Goal: Task Accomplishment & Management: Use online tool/utility

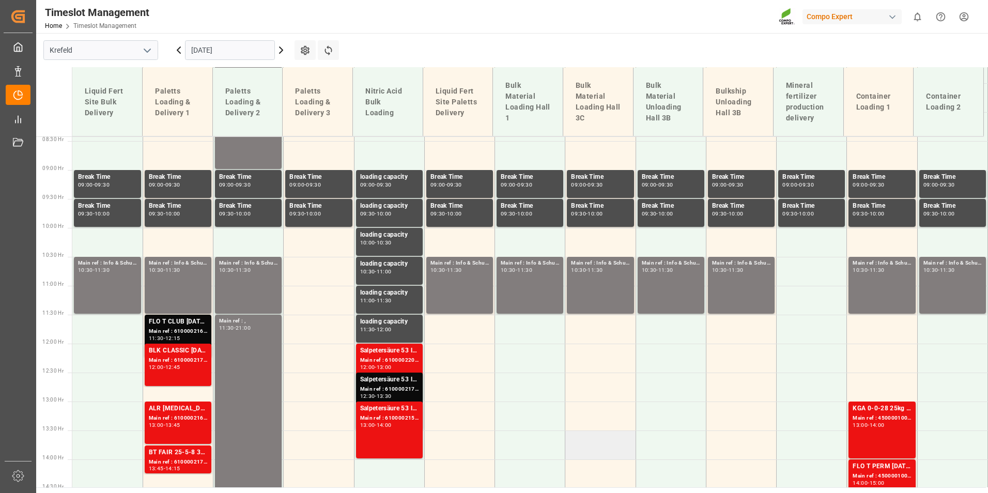
scroll to position [586, 0]
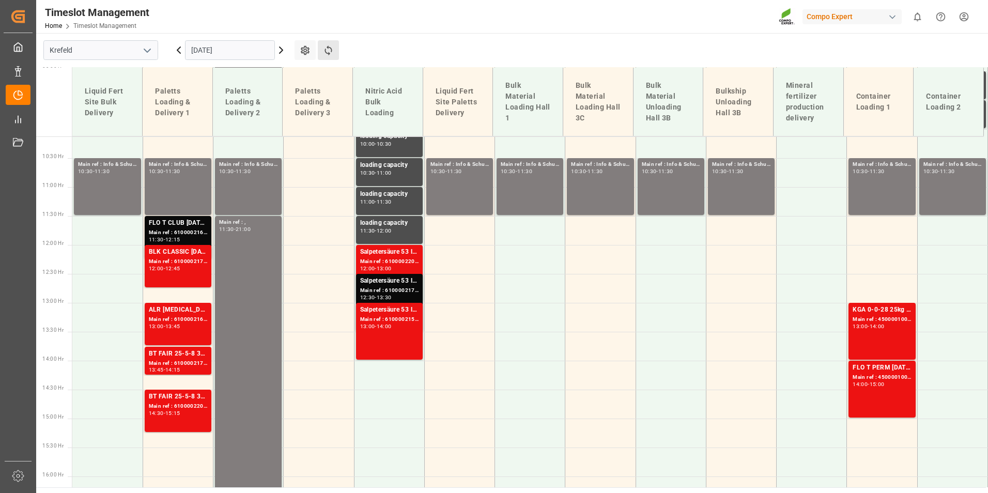
click at [321, 55] on button "Refresh Time Slots" at bounding box center [328, 50] width 21 height 20
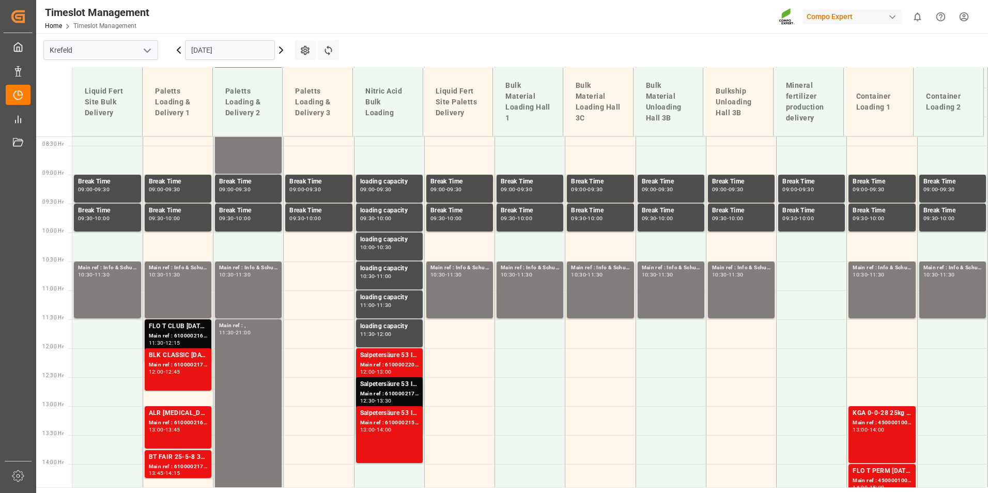
scroll to position [534, 0]
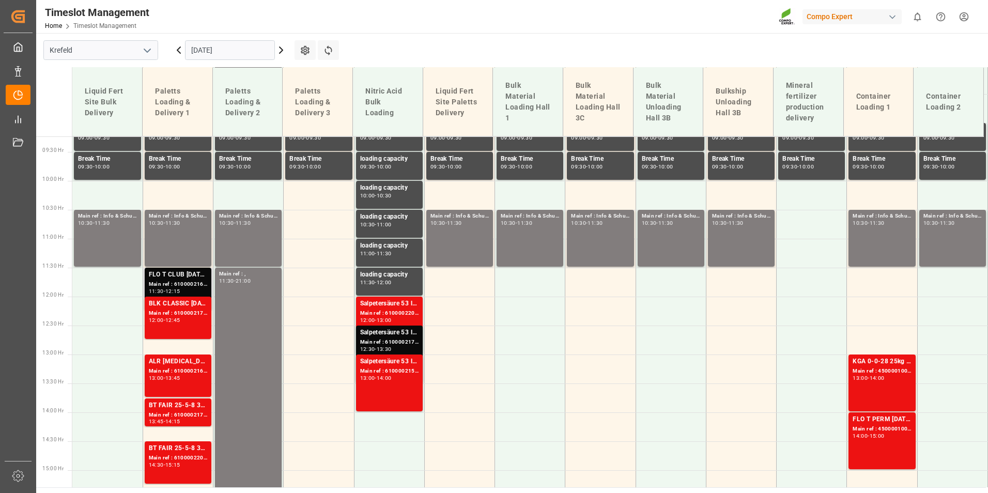
click at [174, 276] on div "FLO T CLUB [DATE] 25kg (x40) INTBLK PREMIUM [DATE] 25kg(x40)D,EN,PL,FNLBT FAIR …" at bounding box center [178, 275] width 58 height 10
click at [197, 305] on div "BLK CLASSIC [DATE]+3+TE 600kg BBBT FAIR 25-5-8 35%UH 3M 25kg (x40) INT" at bounding box center [178, 304] width 58 height 10
click at [185, 284] on div "Main ref : 6100002162, 2000001226" at bounding box center [178, 284] width 58 height 9
click at [171, 286] on div "Main ref : 6100002162, 2000001226" at bounding box center [178, 284] width 58 height 9
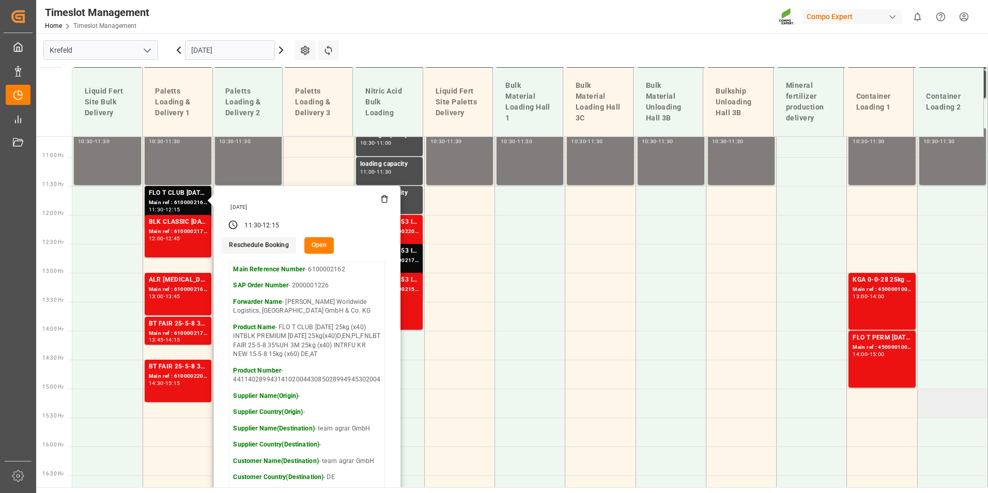
scroll to position [689, 0]
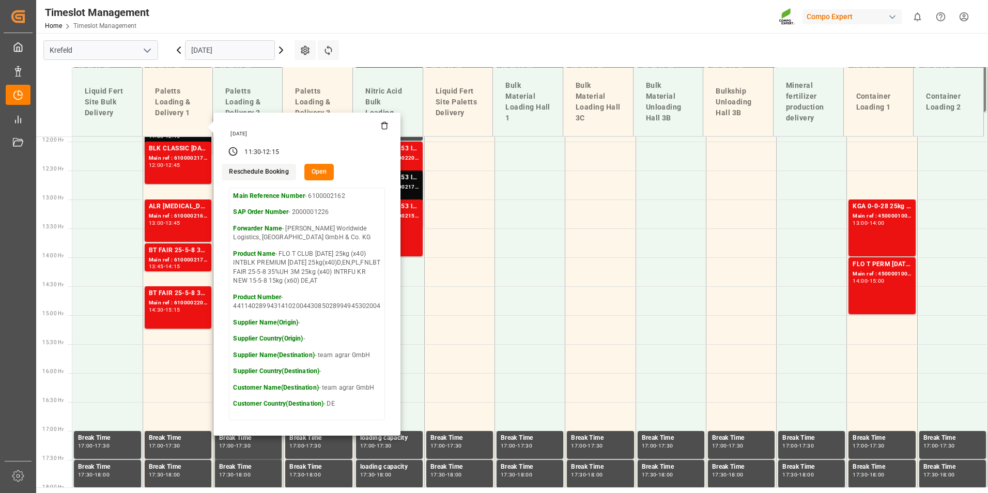
click at [242, 54] on input "[DATE]" at bounding box center [230, 50] width 90 height 20
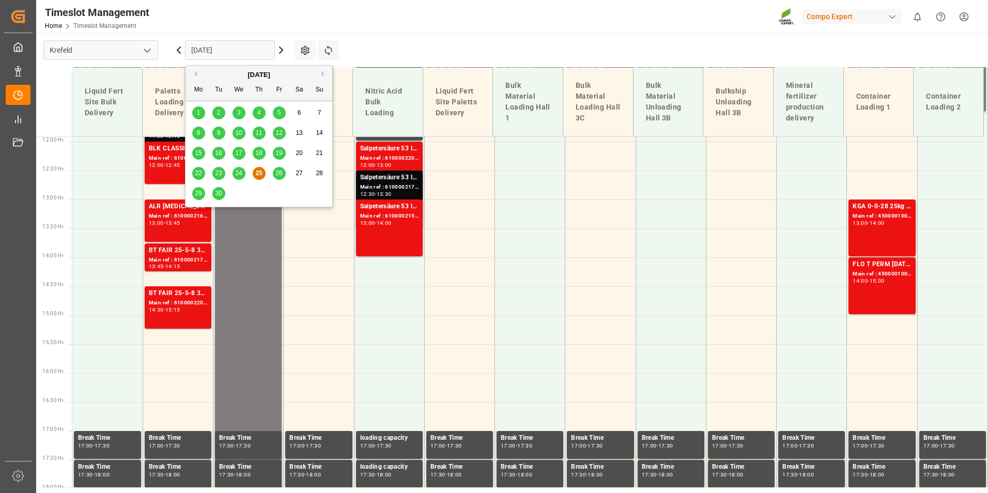
click at [283, 173] on div "26" at bounding box center [279, 173] width 13 height 12
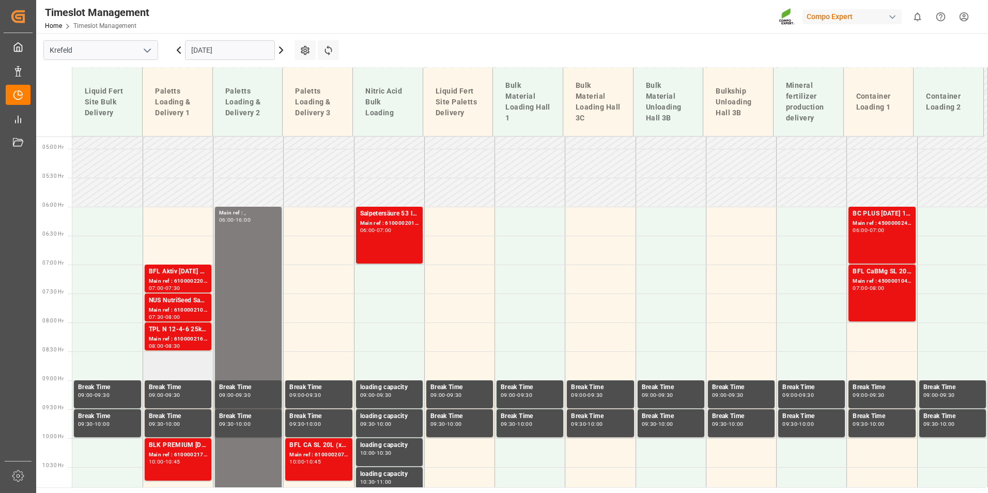
scroll to position [276, 0]
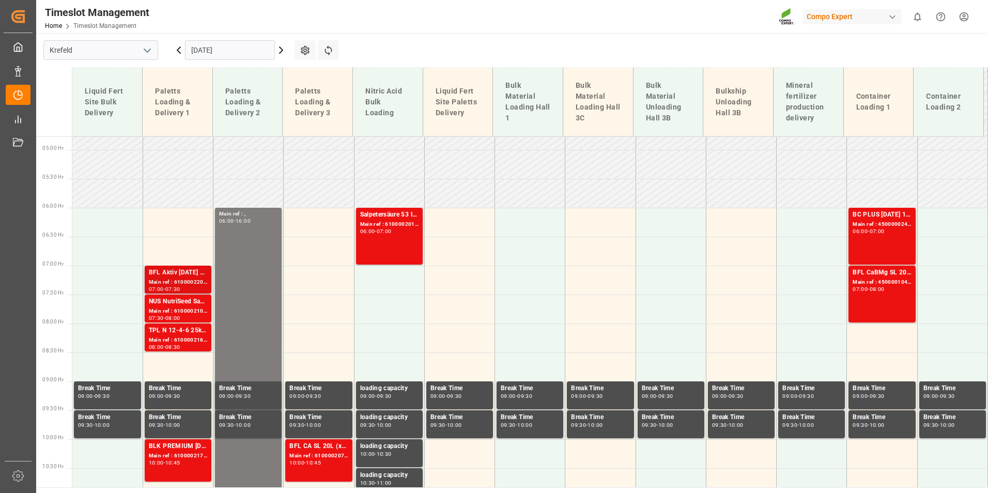
click at [170, 280] on div "Main ref : 6100002203, 2000001711" at bounding box center [178, 282] width 58 height 9
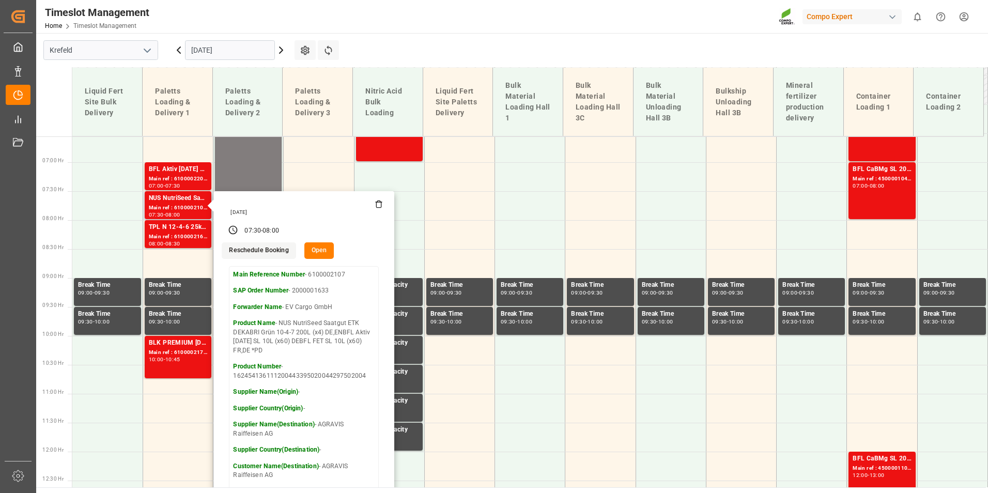
scroll to position [173, 0]
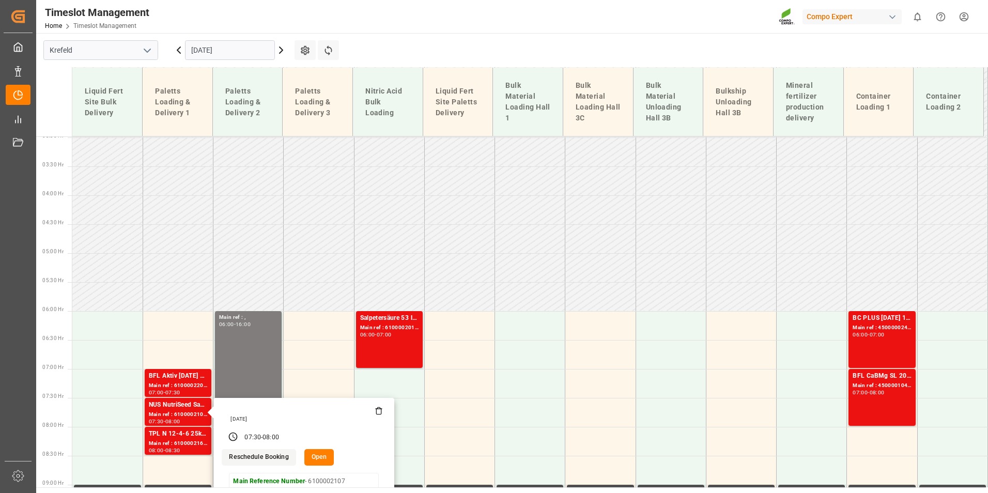
click at [241, 51] on input "[DATE]" at bounding box center [230, 50] width 90 height 20
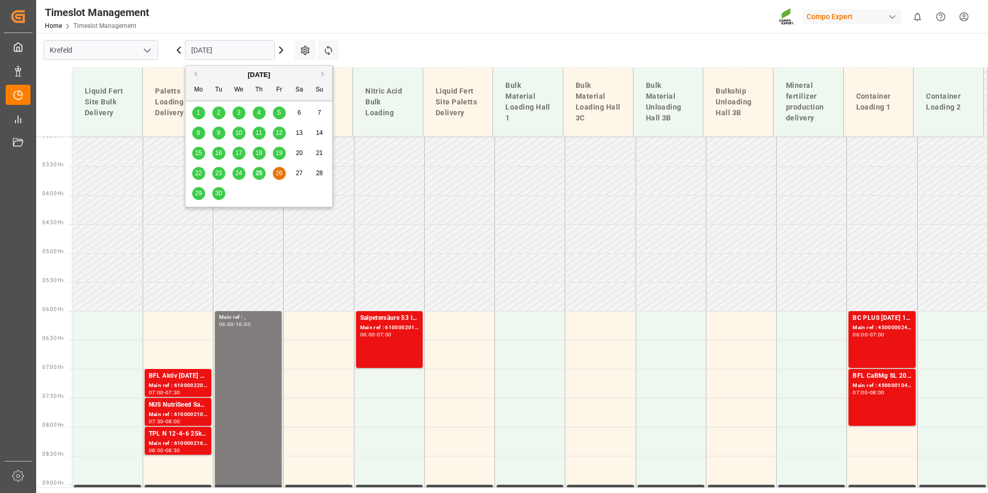
click at [259, 174] on span "25" at bounding box center [258, 173] width 7 height 7
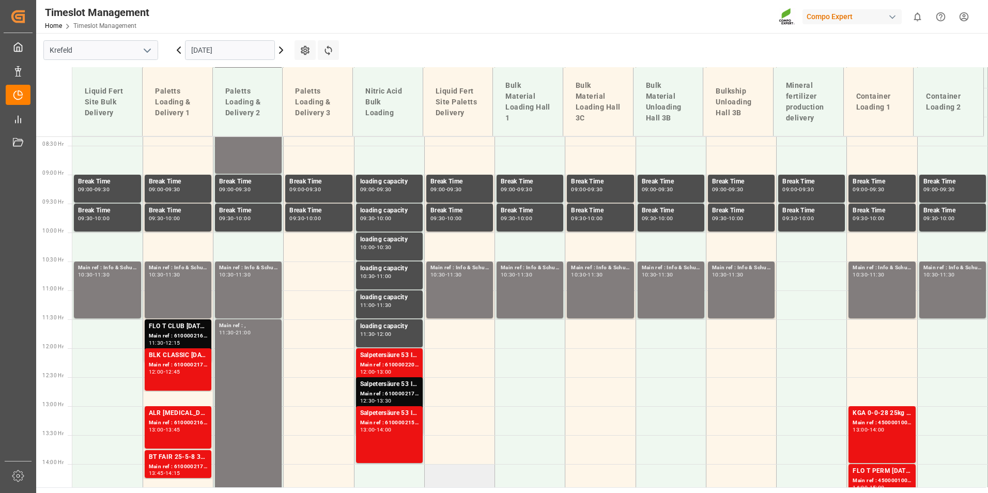
scroll to position [586, 0]
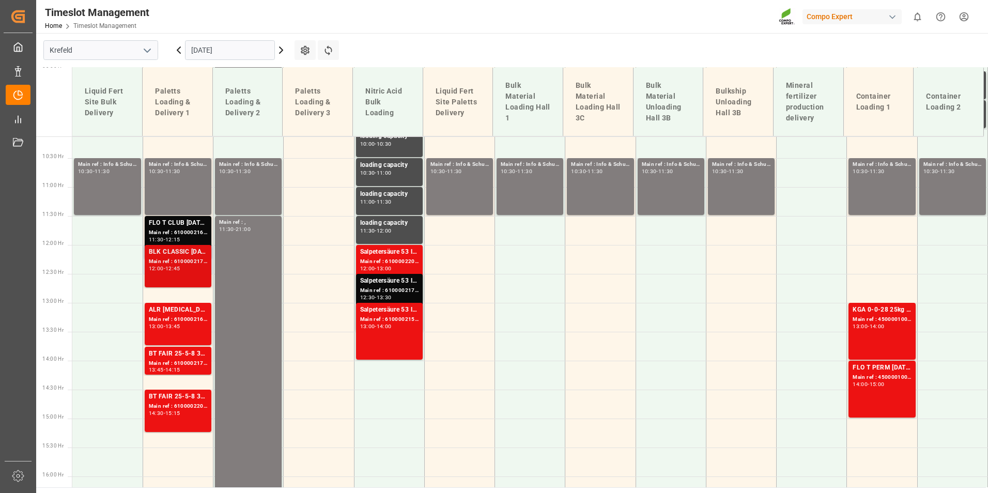
click at [197, 270] on div "12:00 - 12:45" at bounding box center [178, 269] width 58 height 6
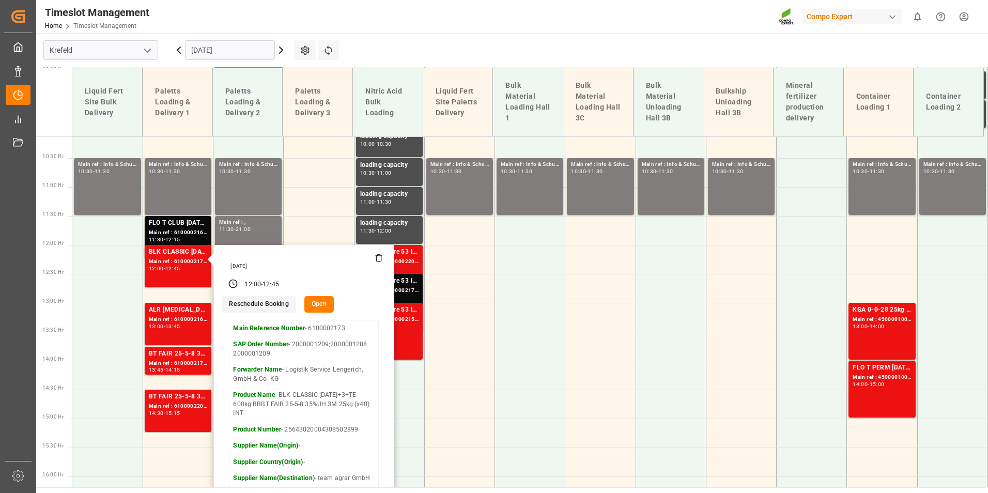
click at [249, 48] on input "[DATE]" at bounding box center [230, 50] width 90 height 20
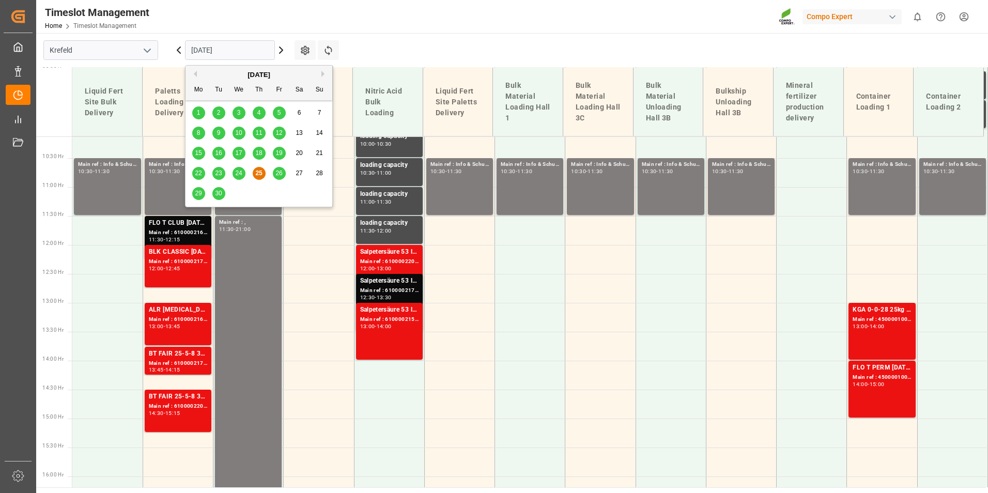
click at [219, 196] on span "30" at bounding box center [218, 193] width 7 height 7
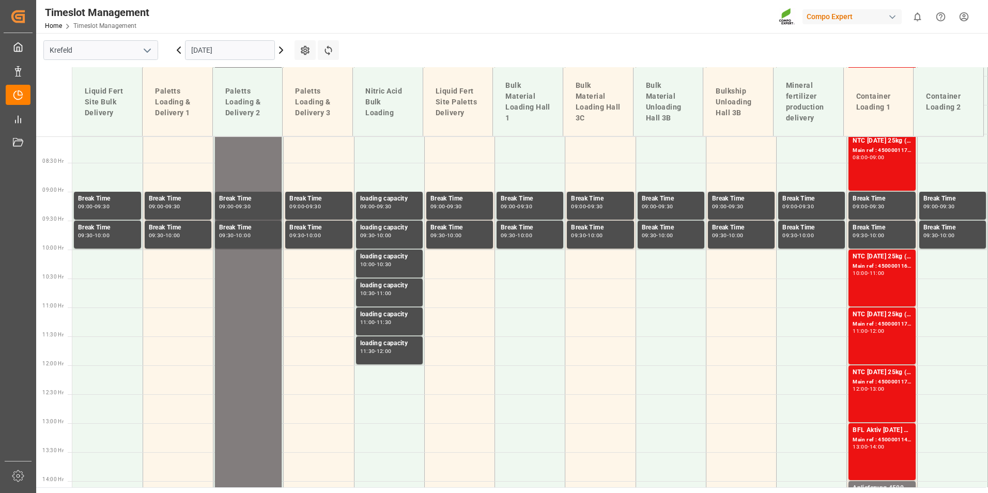
scroll to position [489, 0]
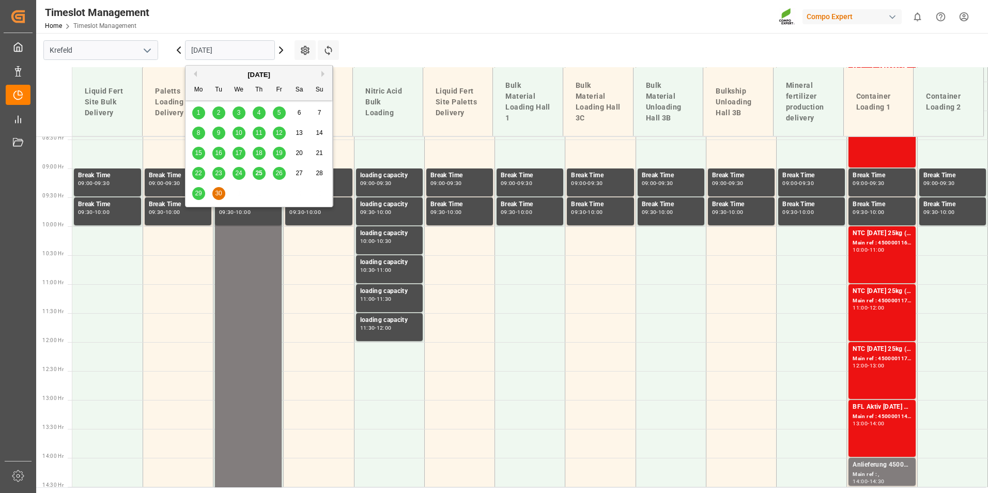
click at [234, 55] on input "[DATE]" at bounding box center [230, 50] width 90 height 20
click at [278, 52] on icon at bounding box center [281, 50] width 12 height 12
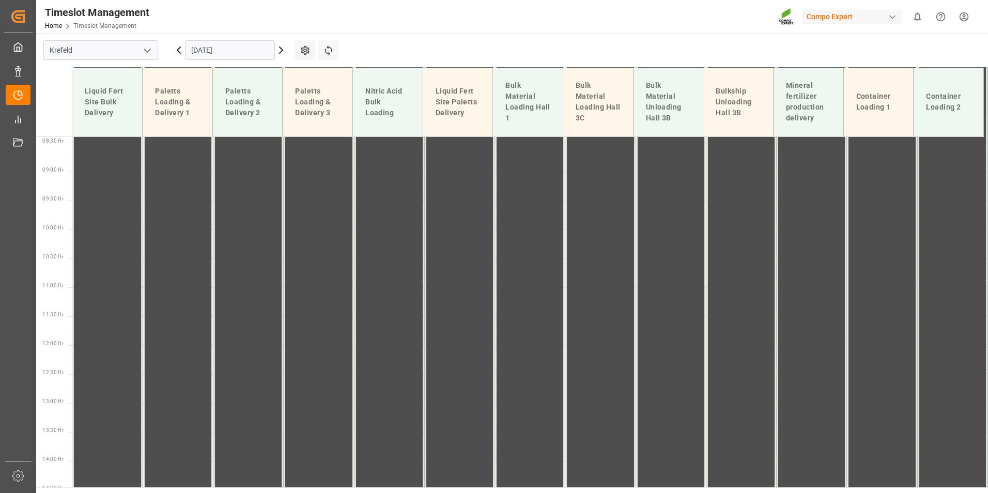
click at [242, 45] on input "[DATE]" at bounding box center [230, 50] width 90 height 20
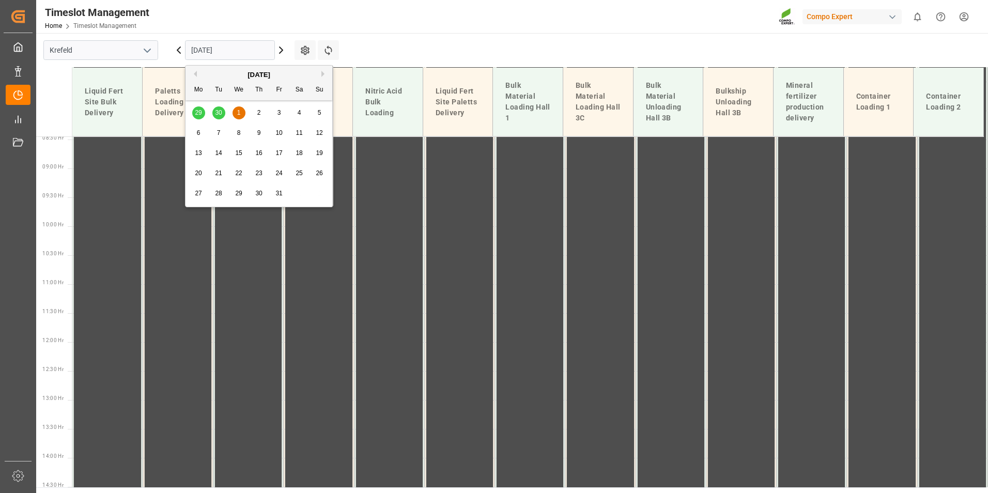
click at [216, 131] on div "7" at bounding box center [218, 133] width 13 height 12
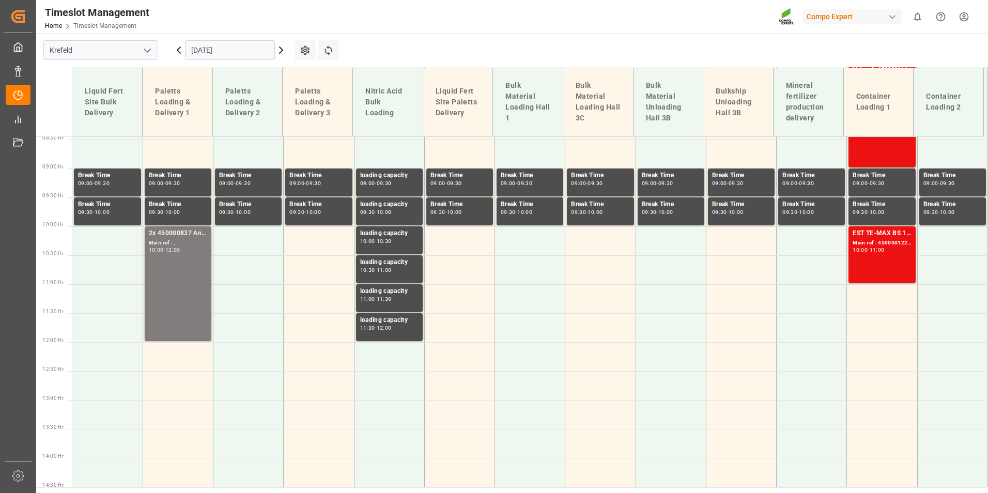
click at [232, 51] on input "[DATE]" at bounding box center [230, 50] width 90 height 20
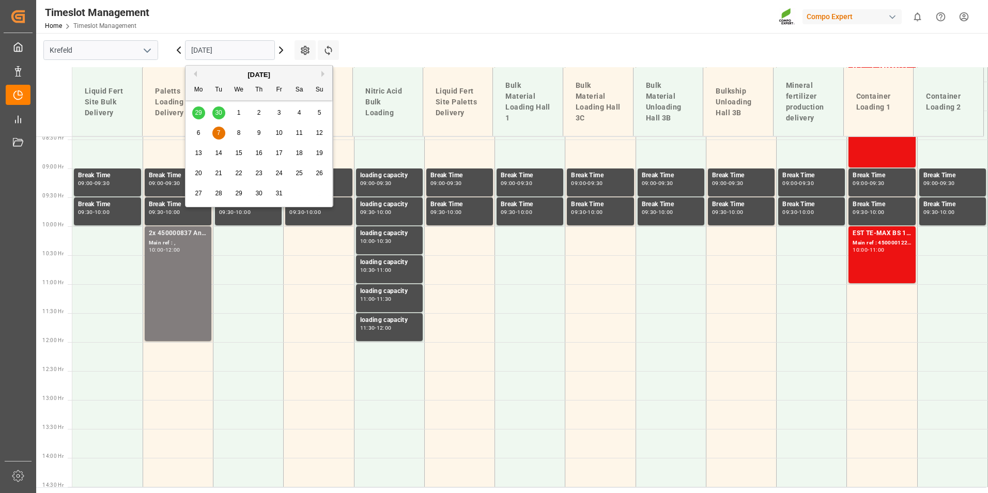
click at [236, 139] on div "8" at bounding box center [239, 133] width 13 height 12
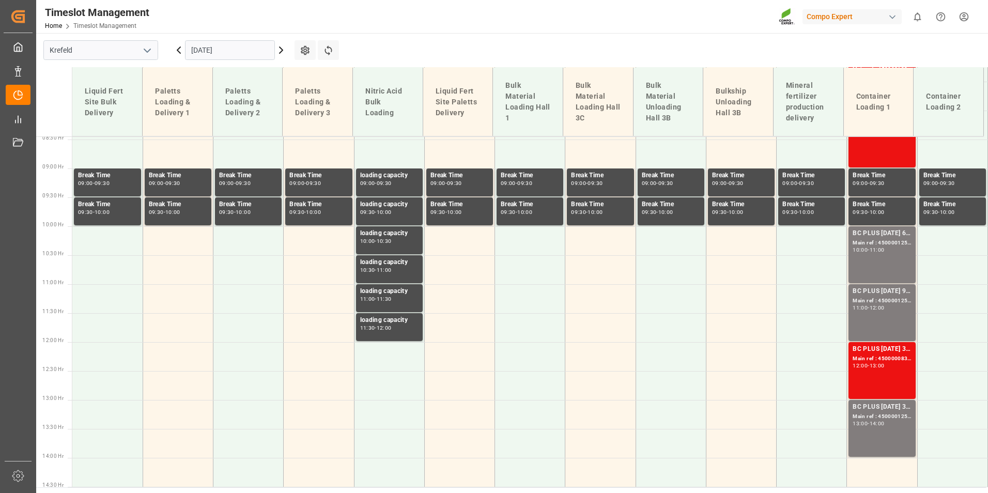
click at [240, 55] on input "[DATE]" at bounding box center [230, 50] width 90 height 20
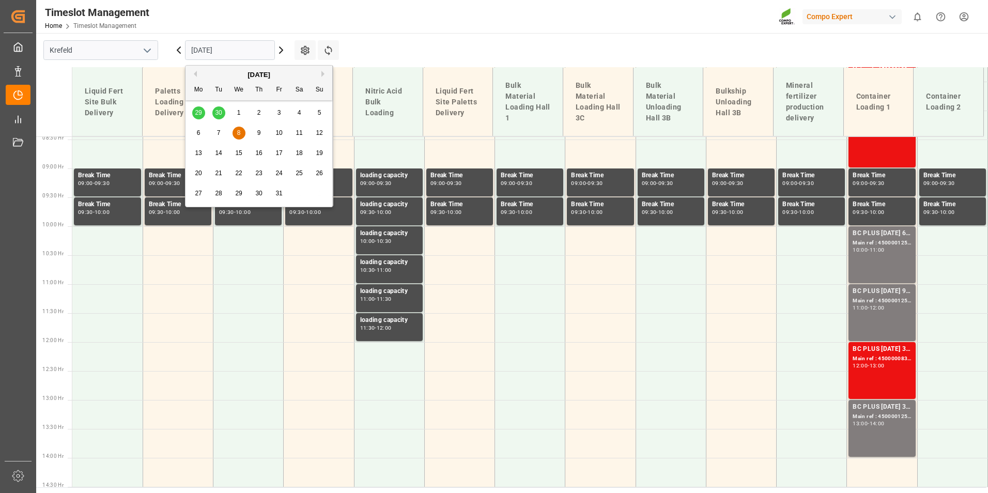
click at [193, 74] on button "Previous Month" at bounding box center [194, 74] width 6 height 6
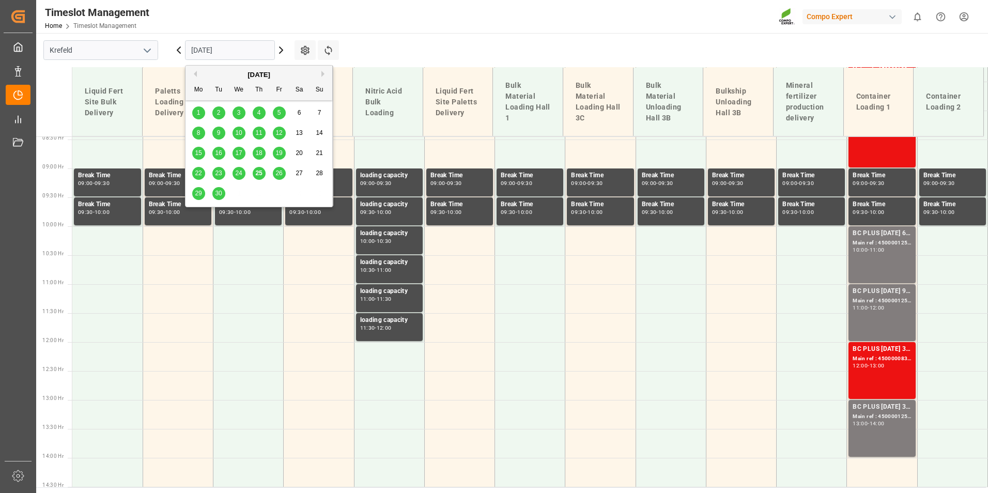
click at [261, 176] on span "25" at bounding box center [258, 173] width 7 height 7
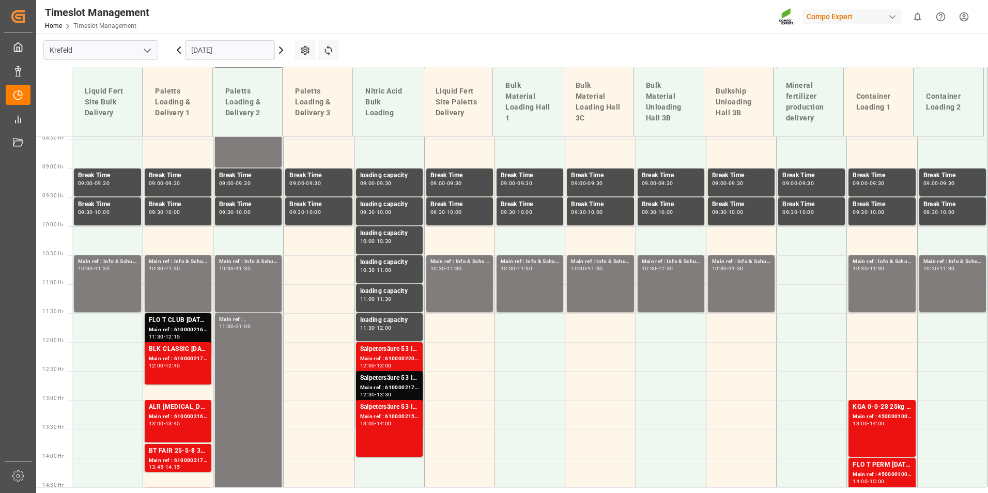
click at [255, 45] on input "[DATE]" at bounding box center [230, 50] width 90 height 20
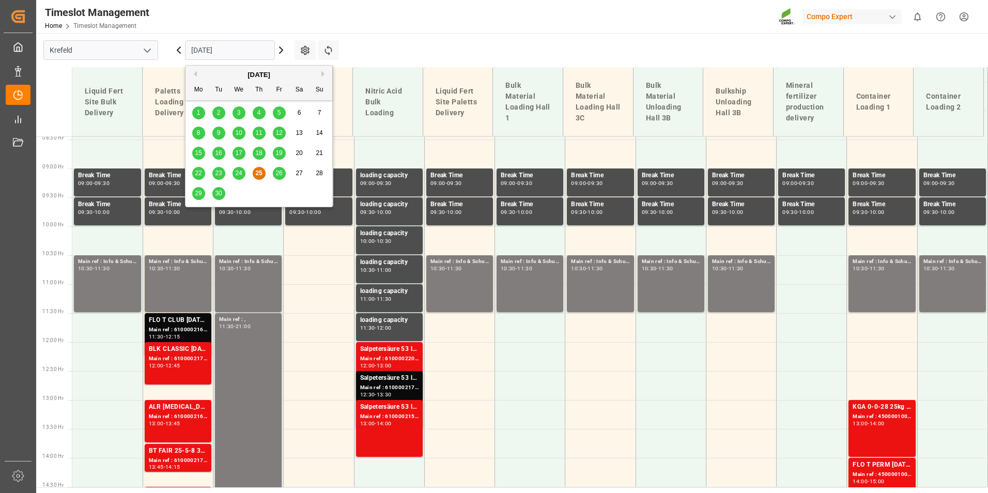
click at [280, 172] on span "26" at bounding box center [278, 173] width 7 height 7
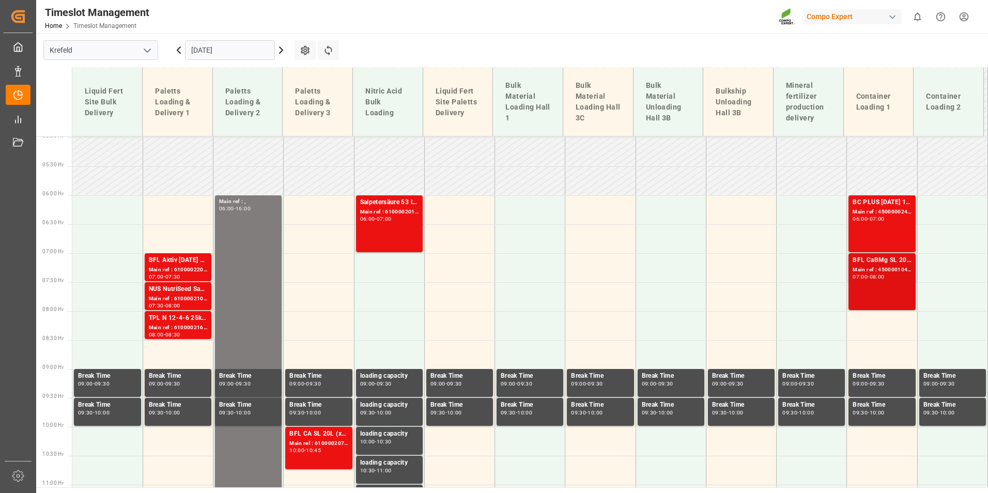
scroll to position [282, 0]
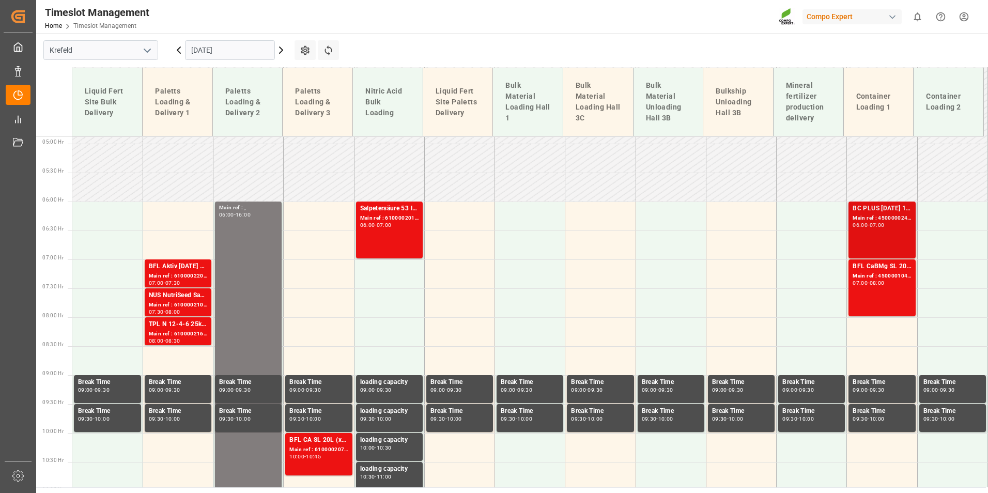
click at [867, 230] on div "BC PLUS [DATE] 12M 25kg (x42) INTBC PLUS [DATE] 6M 1050kg UN CAN BB;BC PLUS [DA…" at bounding box center [882, 230] width 58 height 53
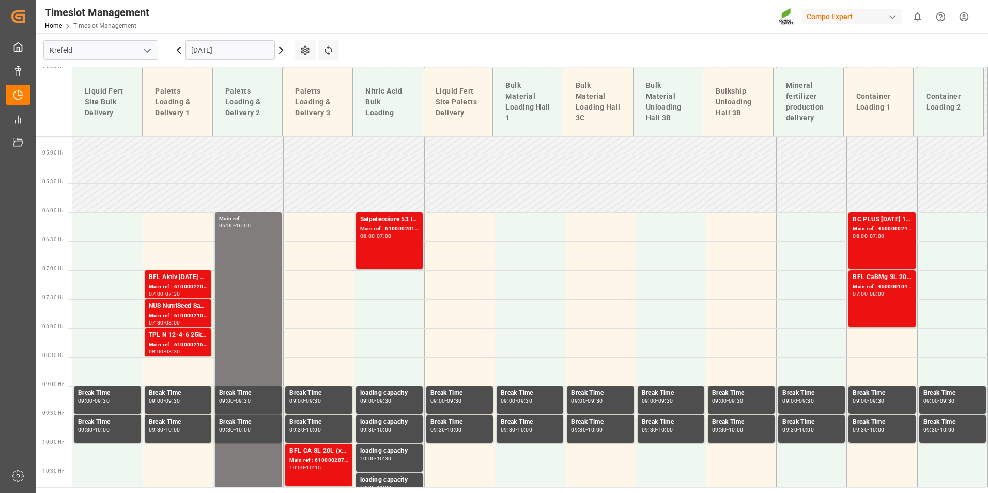
click at [232, 44] on input "[DATE]" at bounding box center [230, 50] width 90 height 20
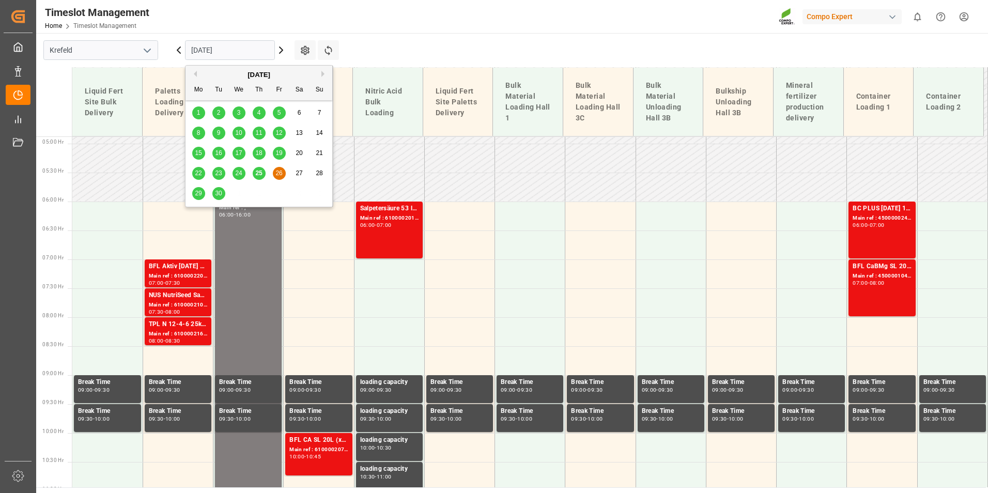
click at [196, 193] on span "29" at bounding box center [198, 193] width 7 height 7
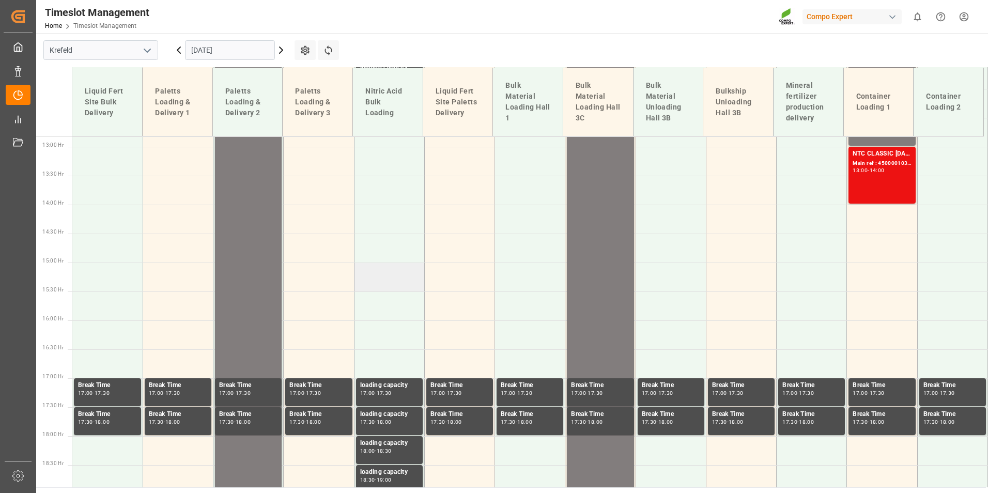
scroll to position [747, 0]
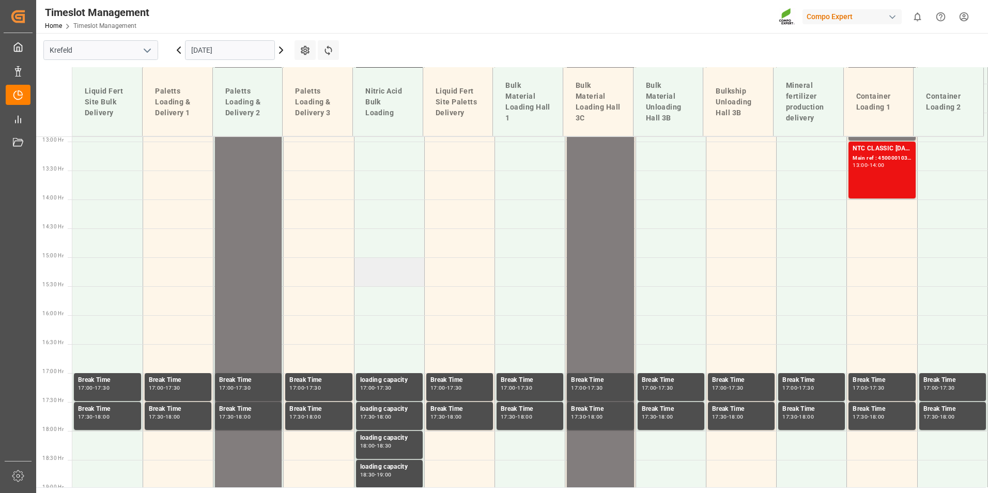
click at [373, 275] on td at bounding box center [389, 271] width 70 height 29
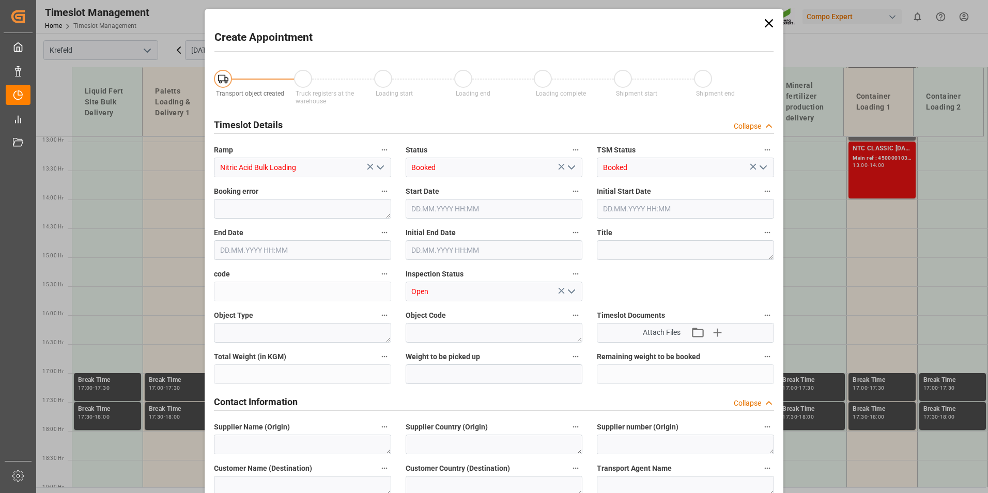
type input "[DATE] 15:00"
type input "[DATE] 15:30"
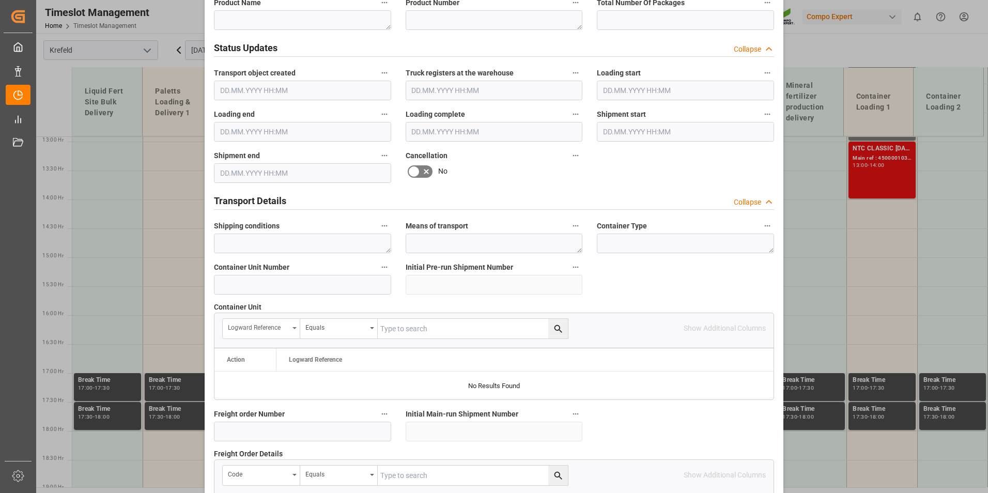
scroll to position [672, 0]
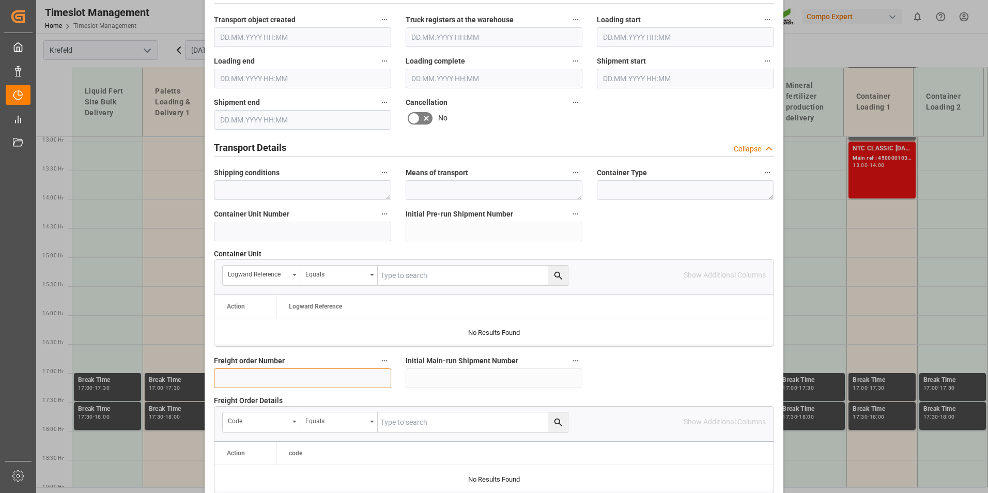
click at [263, 377] on input at bounding box center [302, 378] width 177 height 20
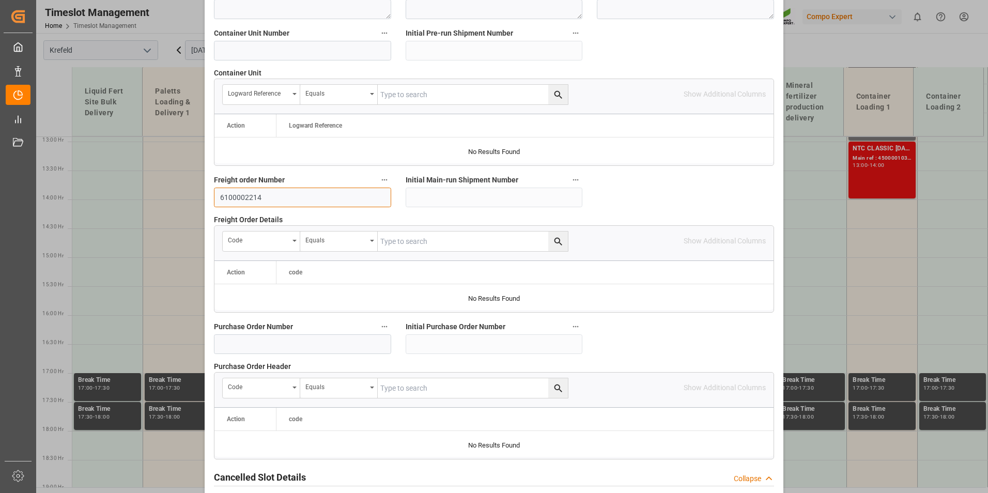
scroll to position [941, 0]
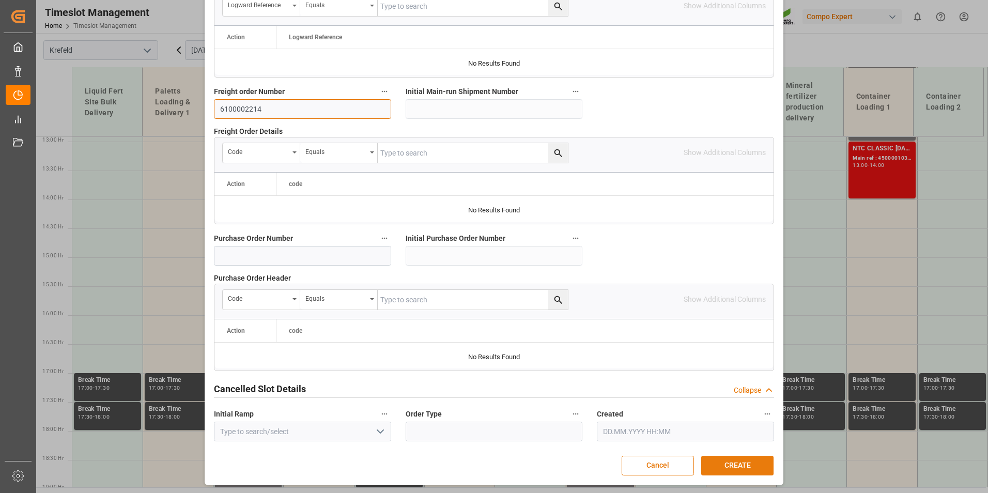
type input "6100002214"
click at [722, 471] on button "CREATE" at bounding box center [737, 466] width 72 height 20
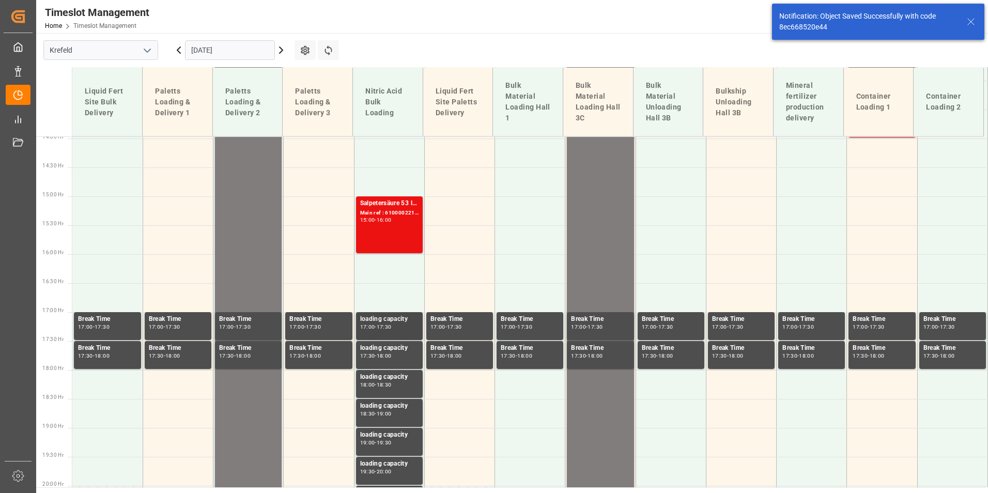
scroll to position [836, 0]
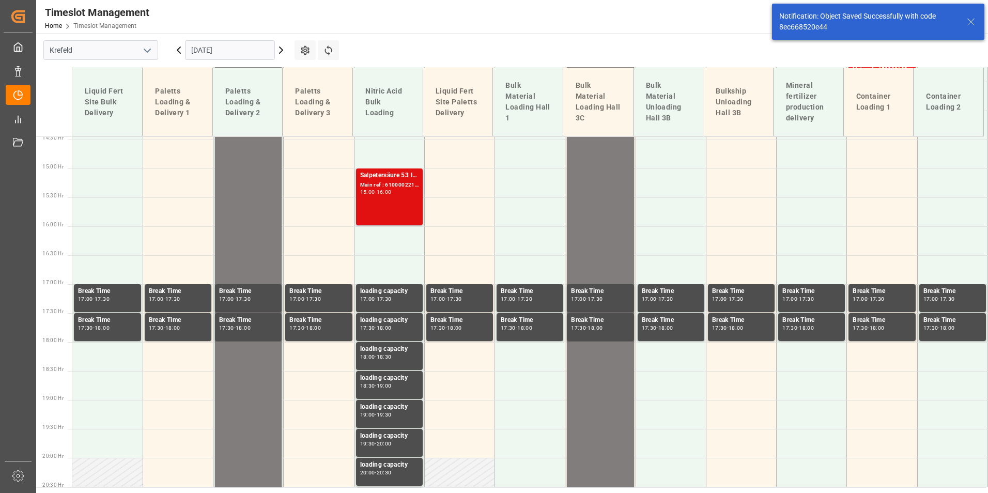
click at [398, 195] on div "15:00 - 16:00" at bounding box center [389, 193] width 58 height 6
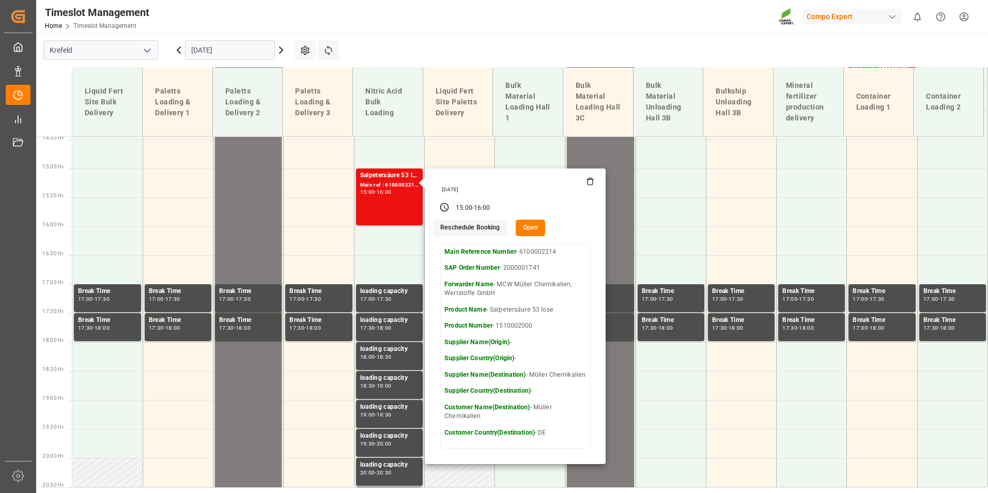
click at [222, 51] on input "[DATE]" at bounding box center [230, 50] width 90 height 20
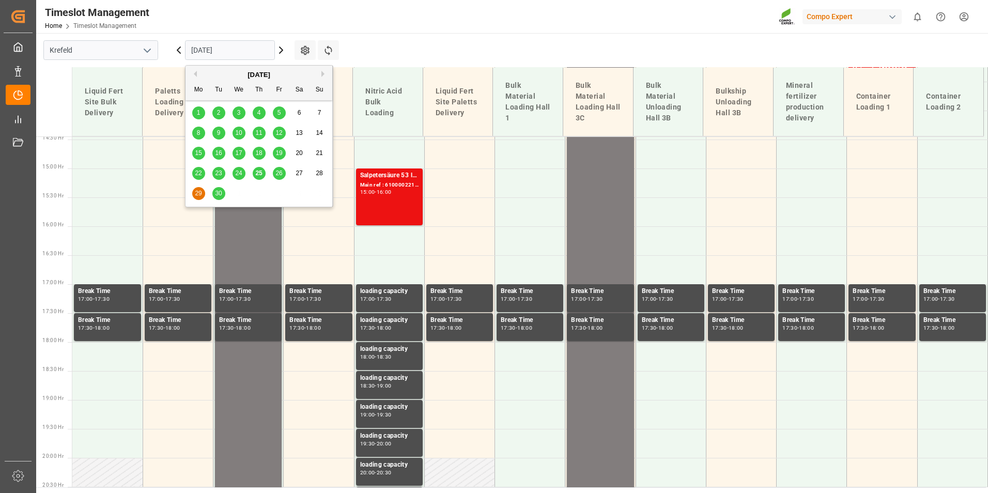
click at [221, 194] on span "30" at bounding box center [218, 193] width 7 height 7
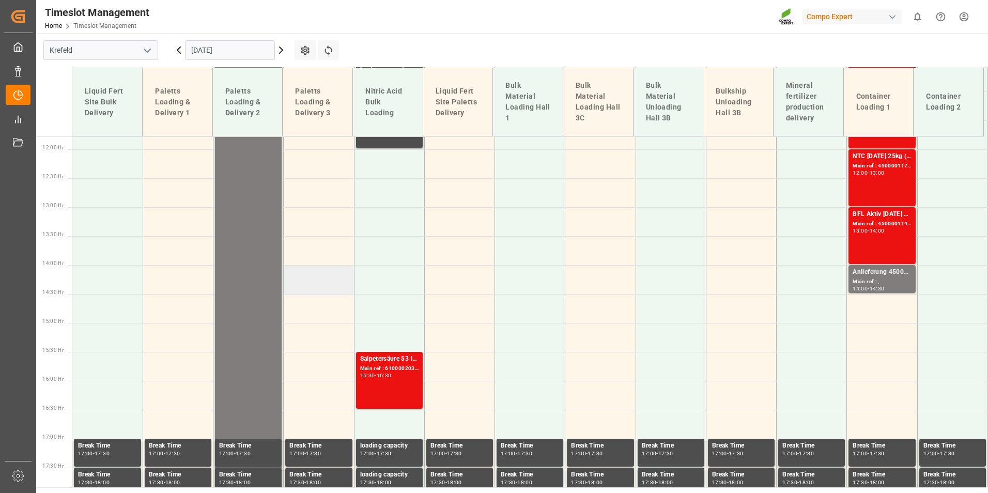
scroll to position [696, 0]
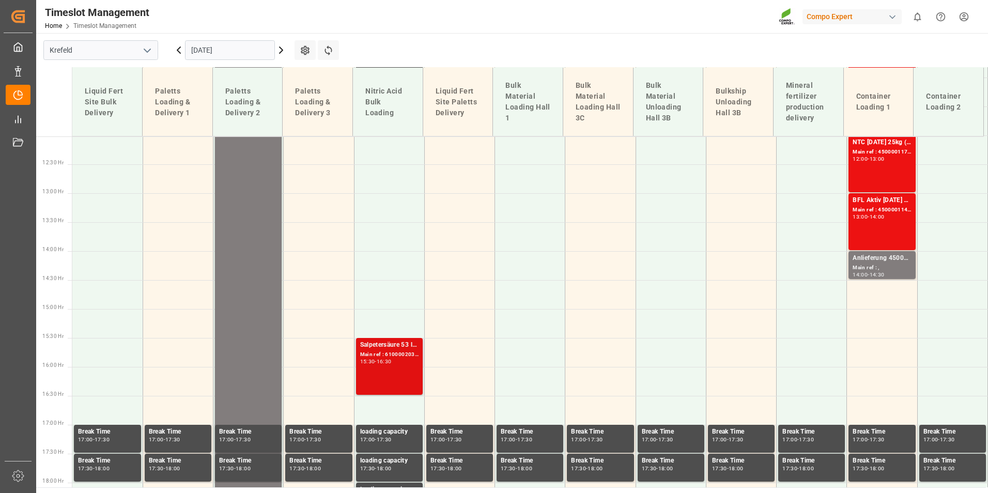
click at [388, 381] on div "Salpetersäure 53 lose Main ref : 6100002035, 2000001544 15:30 - 16:30" at bounding box center [389, 366] width 58 height 53
click at [378, 303] on td at bounding box center [389, 294] width 70 height 29
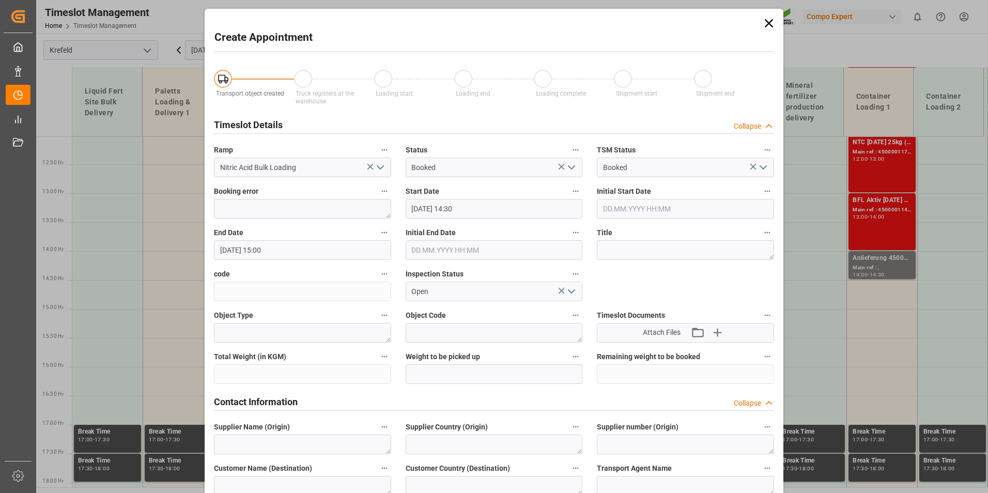
type input "[DATE] 14:30"
type input "[DATE] 15:00"
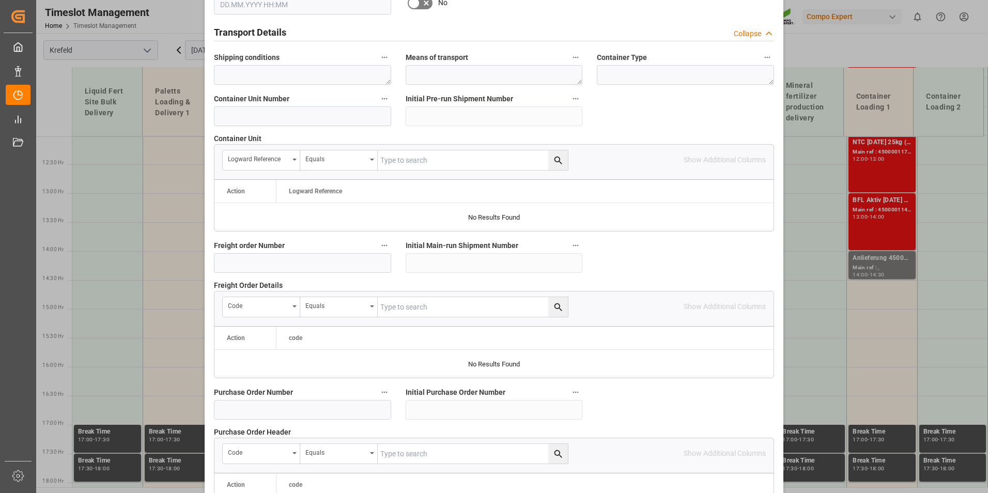
scroll to position [786, 0]
click at [269, 264] on input at bounding box center [302, 264] width 177 height 20
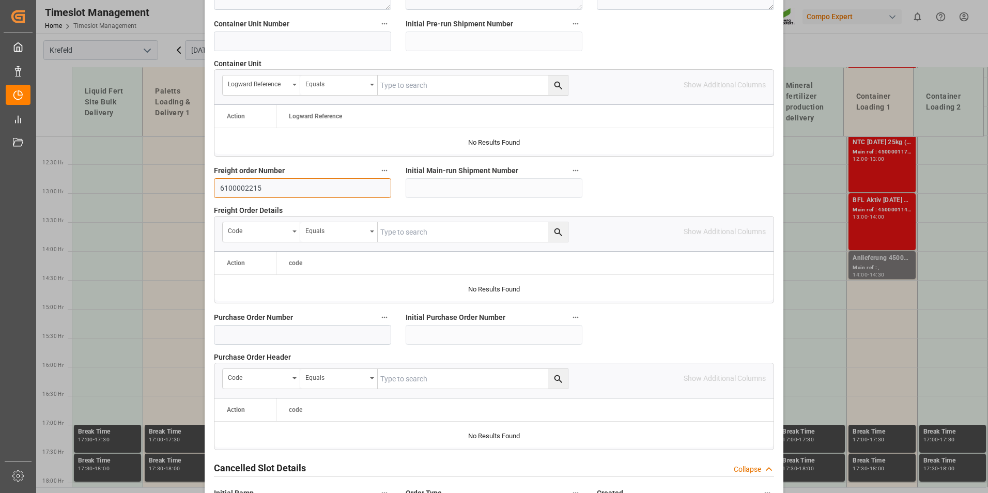
scroll to position [941, 0]
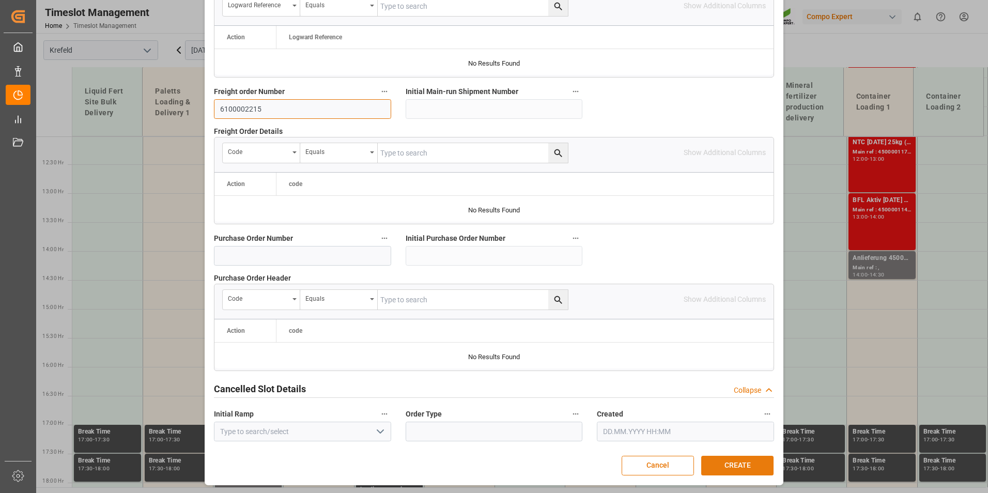
type input "6100002215"
click at [735, 467] on button "CREATE" at bounding box center [737, 466] width 72 height 20
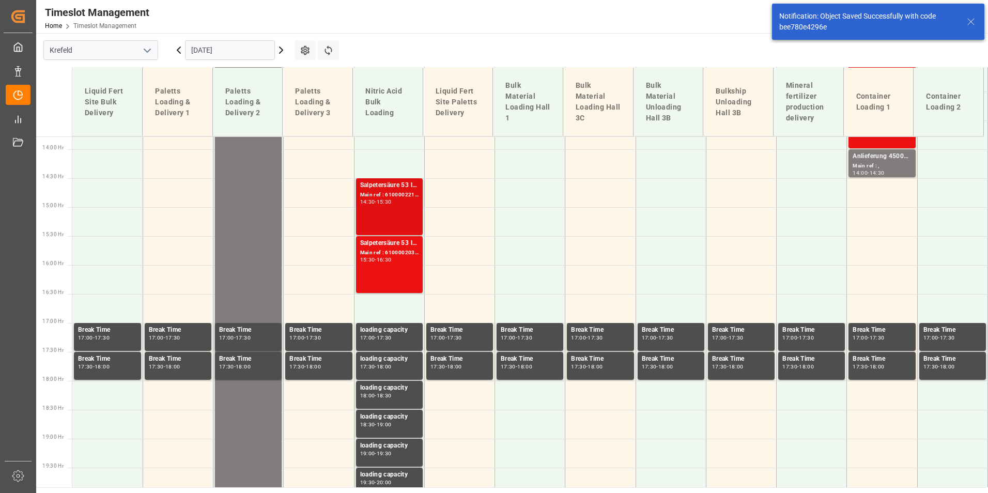
scroll to position [780, 0]
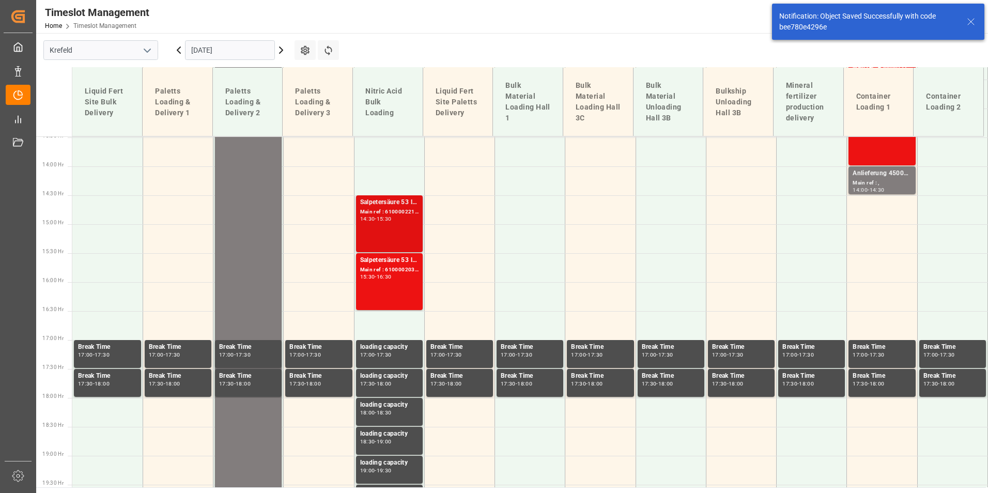
click at [392, 230] on div "Salpetersäure 53 lose Main ref : 6100002215, 2000001740 14:30 - 15:30" at bounding box center [389, 223] width 58 height 53
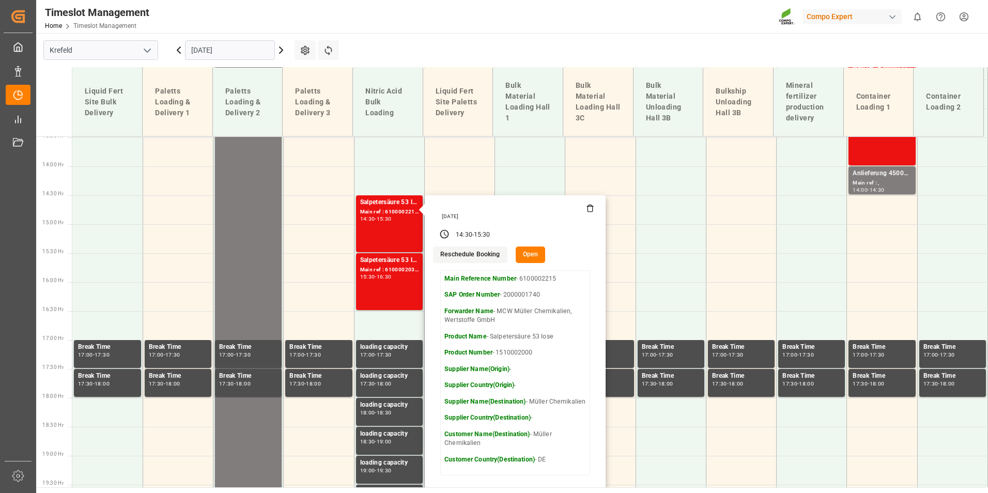
click at [235, 54] on input "[DATE]" at bounding box center [230, 50] width 90 height 20
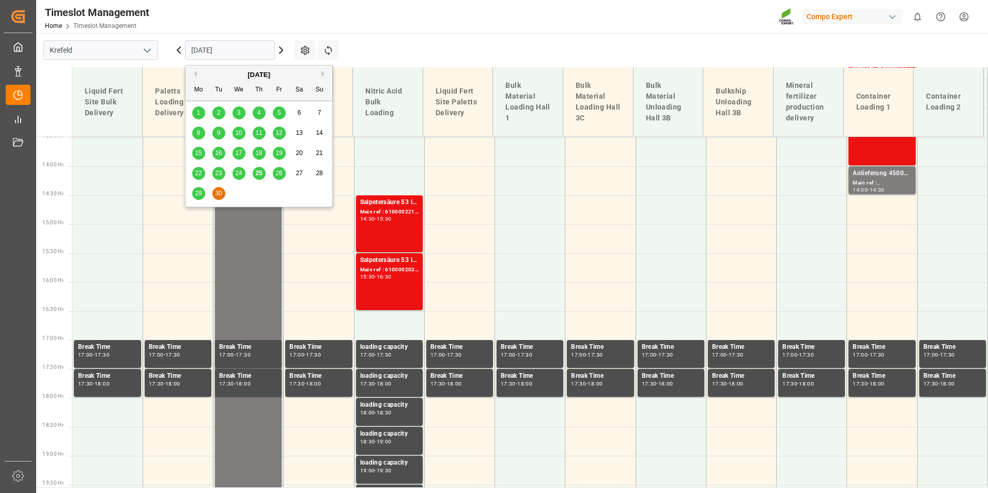
click at [197, 189] on div "29" at bounding box center [198, 194] width 13 height 12
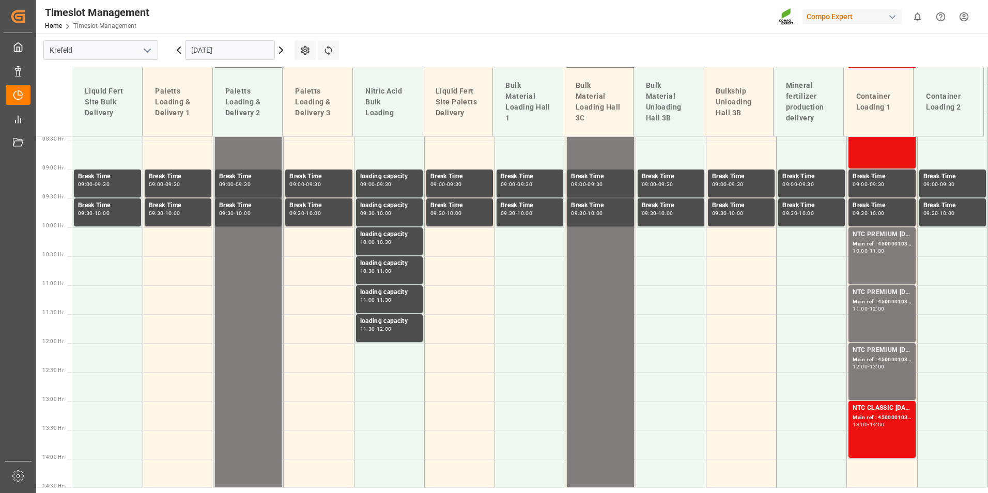
scroll to position [489, 0]
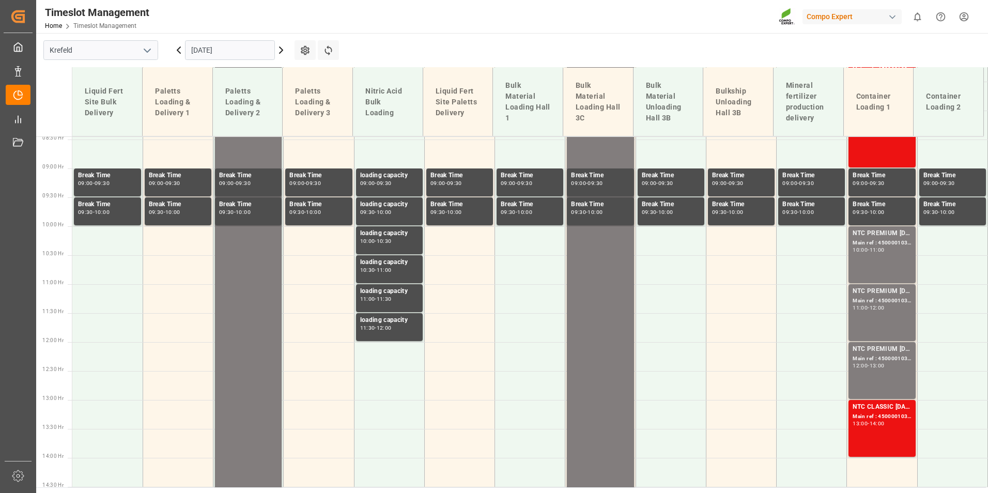
click at [232, 55] on input "[DATE]" at bounding box center [230, 50] width 90 height 20
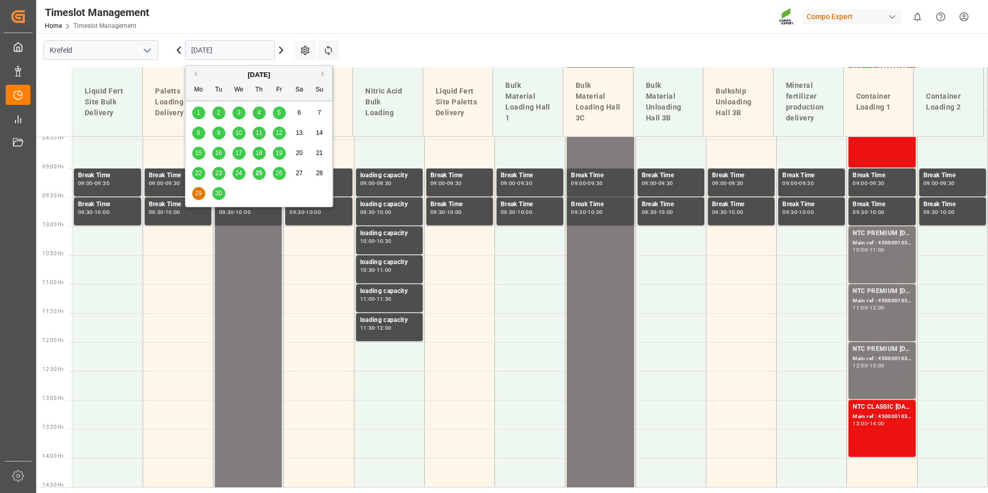
click at [280, 172] on span "26" at bounding box center [278, 173] width 7 height 7
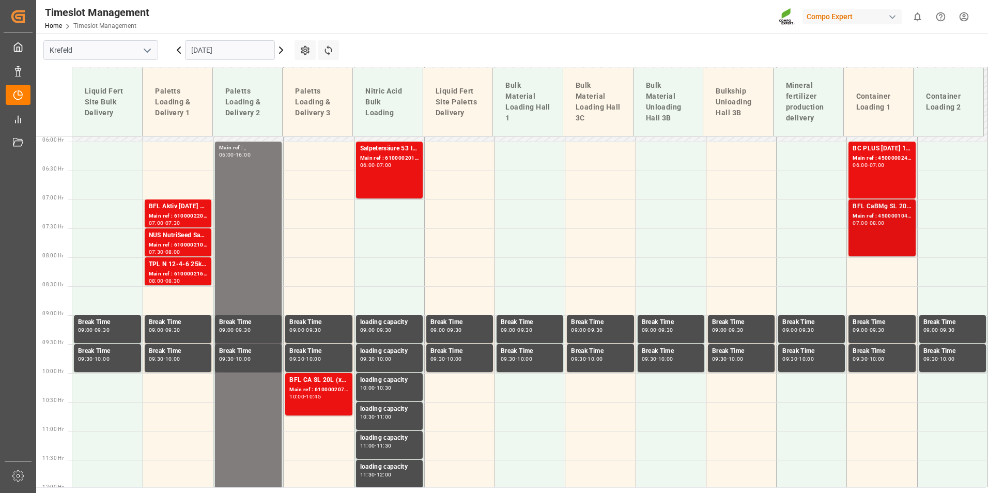
scroll to position [282, 0]
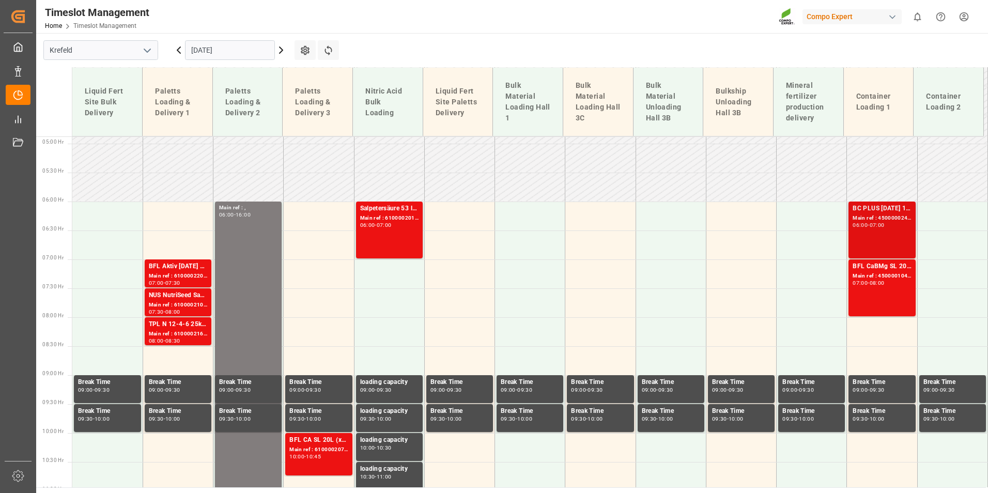
click at [888, 230] on div "BC PLUS [DATE] 12M 25kg (x42) INTBC PLUS [DATE] 6M 1050kg UN CAN BB;BC PLUS [DA…" at bounding box center [882, 230] width 58 height 53
click at [892, 289] on div "BFL CaBMg SL 20L (x48) EN,IN MTO Main ref : 4500001040, 2000001057 07:00 - 08:00" at bounding box center [882, 288] width 58 height 53
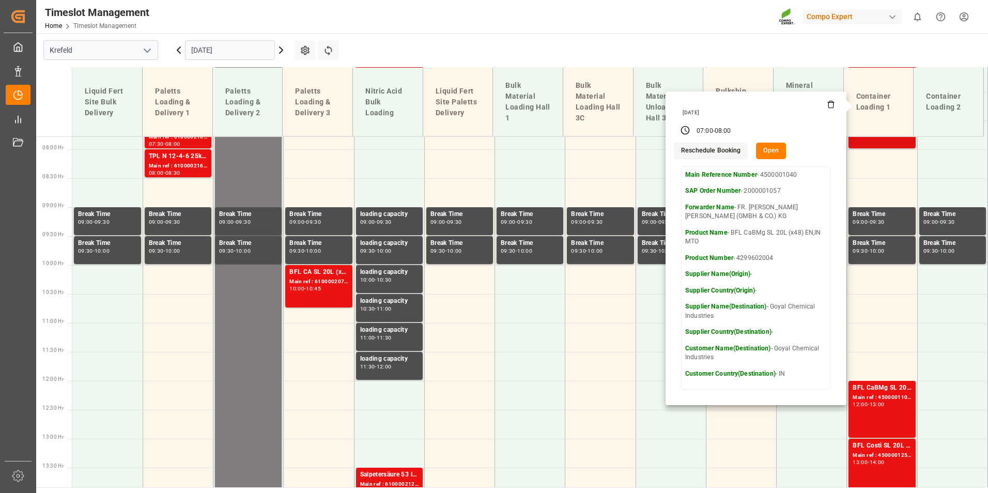
scroll to position [541, 0]
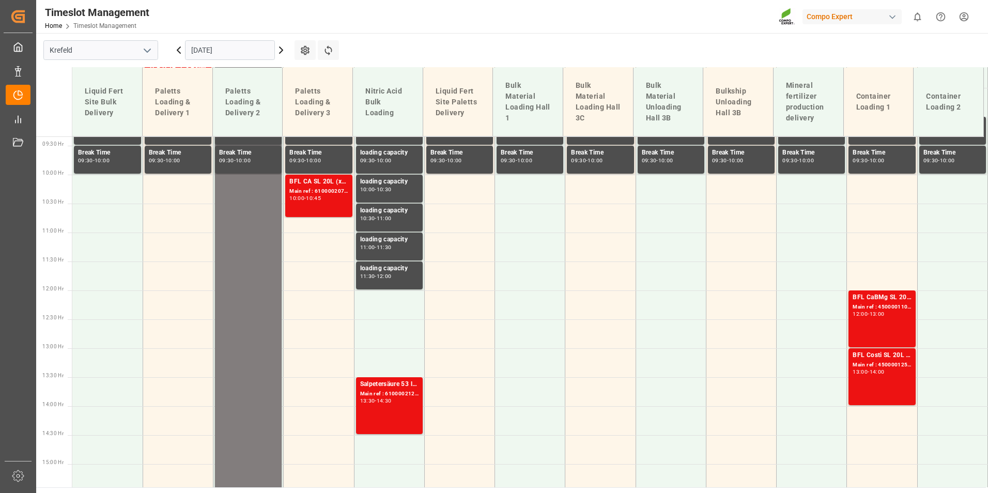
click at [890, 328] on div "BFL CaBMg SL 20L (x48) EN,IN MTO Main ref : 4500001106, 2000001155 12:00 - 13:00" at bounding box center [882, 319] width 58 height 53
click at [891, 365] on div "Main ref : 4500001250, 2000001461" at bounding box center [882, 365] width 58 height 9
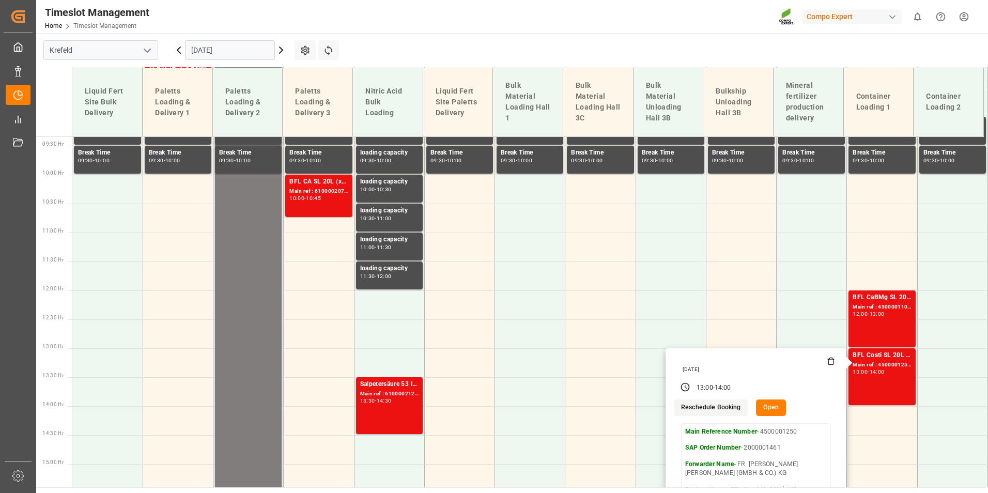
click at [244, 48] on input "[DATE]" at bounding box center [230, 50] width 90 height 20
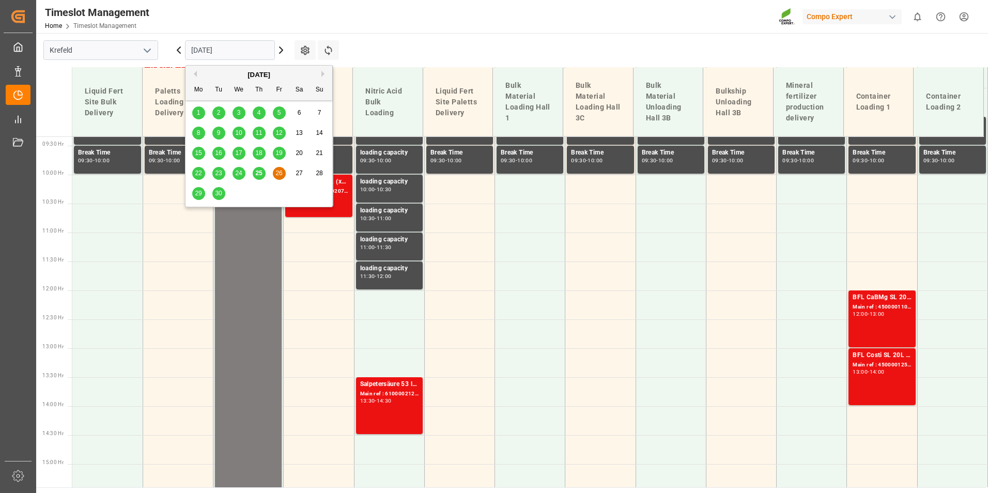
click at [255, 174] on span "25" at bounding box center [258, 173] width 7 height 7
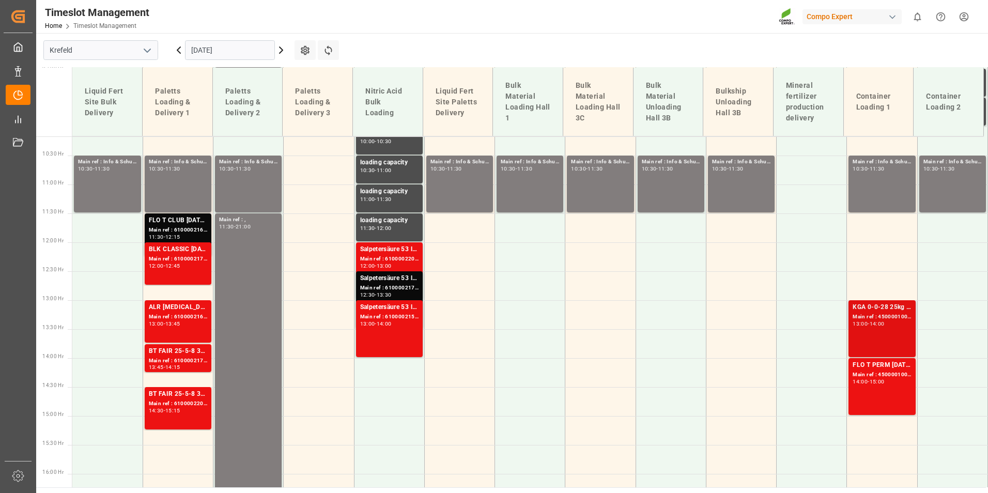
scroll to position [696, 0]
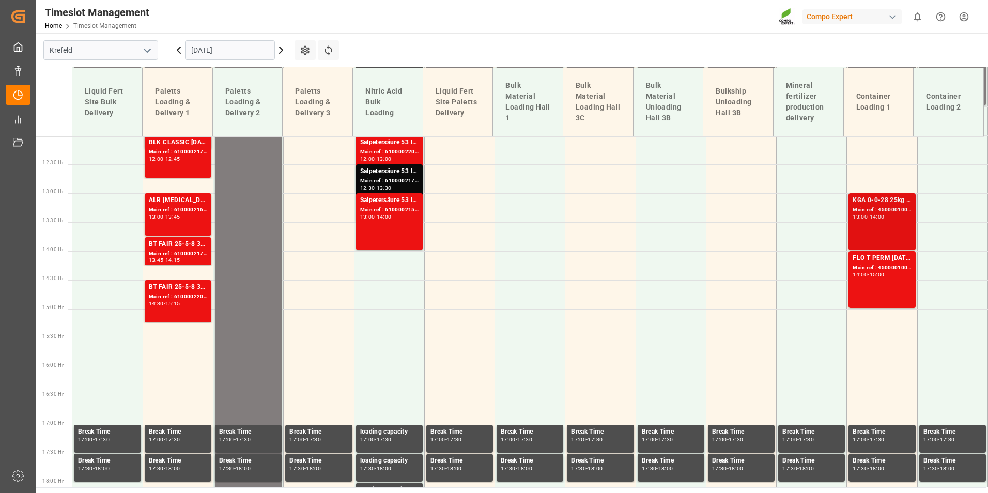
click at [874, 203] on div "KGA 0-0-28 25kg (x40) INT" at bounding box center [882, 200] width 58 height 10
click at [883, 266] on div "Main ref : 4500001007, 2000001046" at bounding box center [882, 268] width 58 height 9
click at [865, 213] on div "Main ref : 4500001006, 2000001046" at bounding box center [882, 210] width 58 height 9
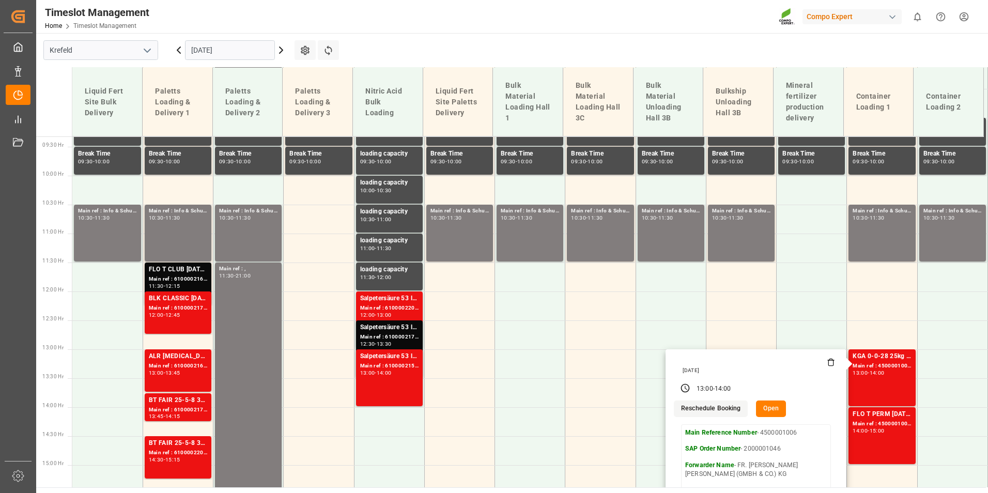
scroll to position [541, 0]
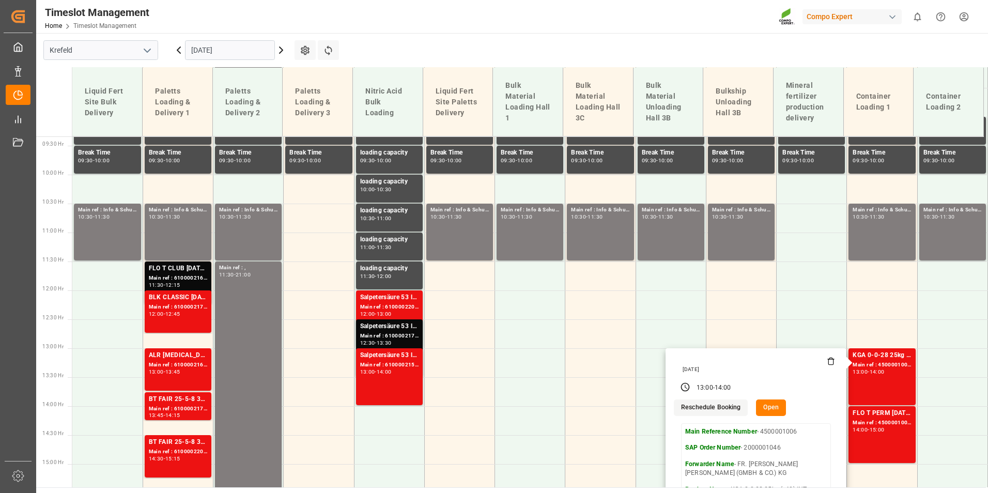
click at [246, 44] on input "[DATE]" at bounding box center [230, 50] width 90 height 20
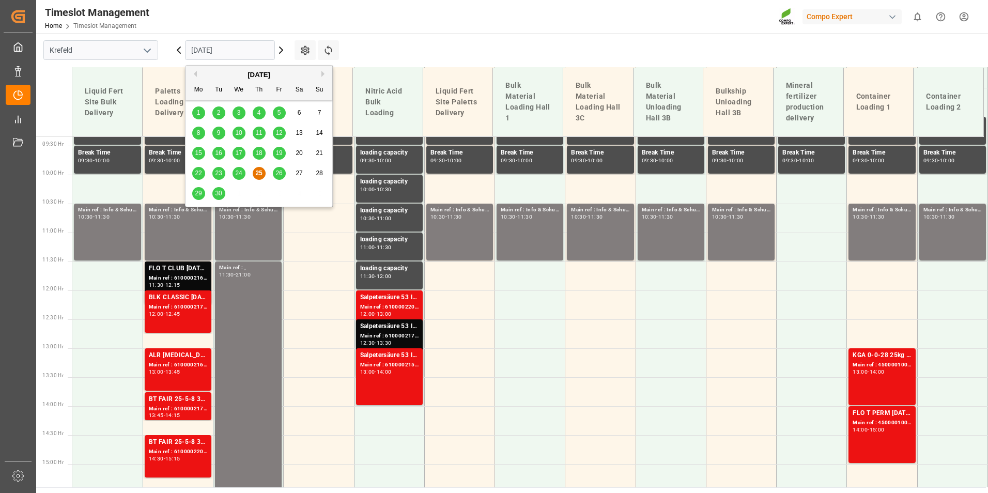
click at [275, 176] on span "26" at bounding box center [278, 173] width 7 height 7
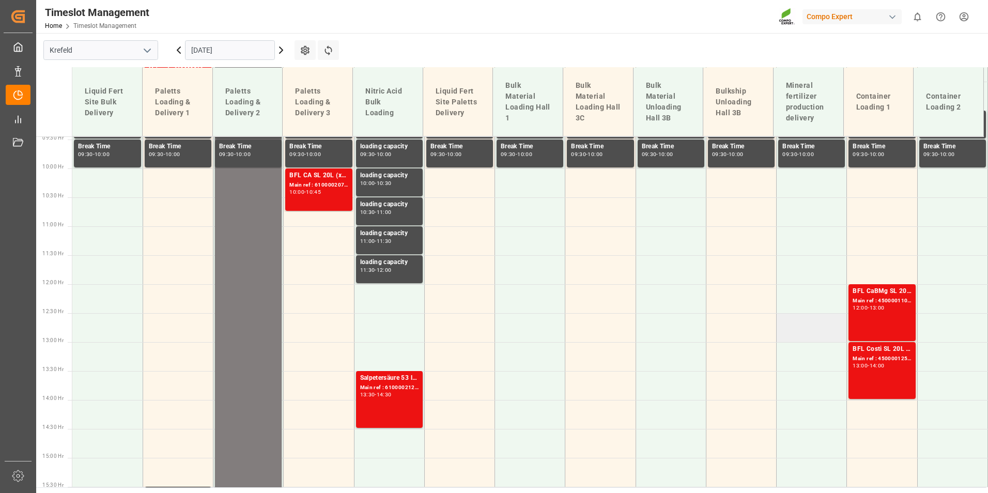
scroll to position [288, 0]
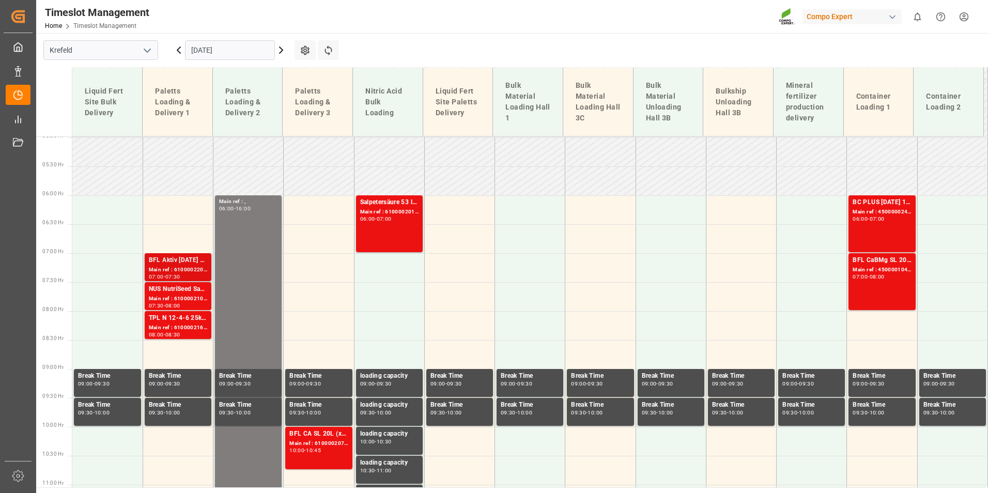
click at [167, 264] on div "BFL Aktiv [DATE] SL 10L (x60) [PERSON_NAME] 10L (x60) BE,DE,[GEOGRAPHIC_DATA],E…" at bounding box center [178, 260] width 58 height 10
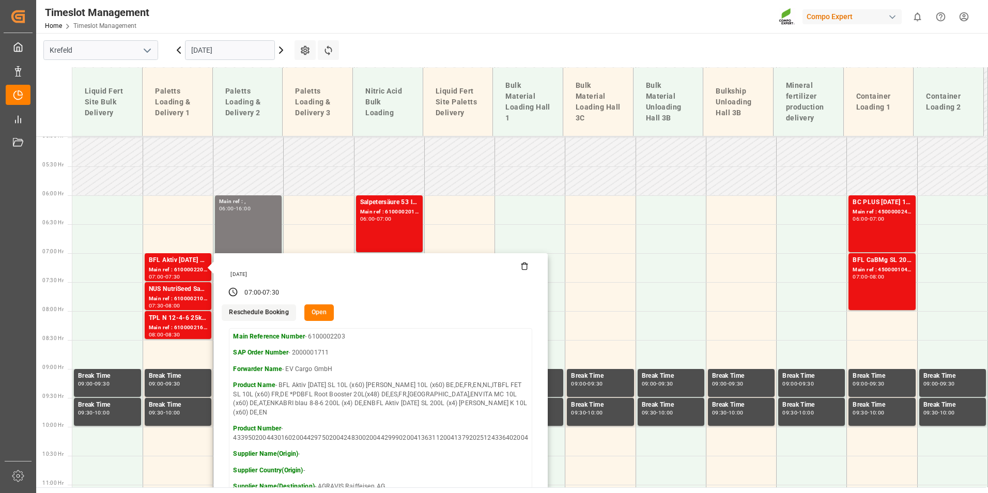
click at [359, 49] on main "[GEOGRAPHIC_DATA] [DATE] Settings Refresh Time Slots Liquid Fert Site Bulk Deli…" at bounding box center [511, 260] width 950 height 454
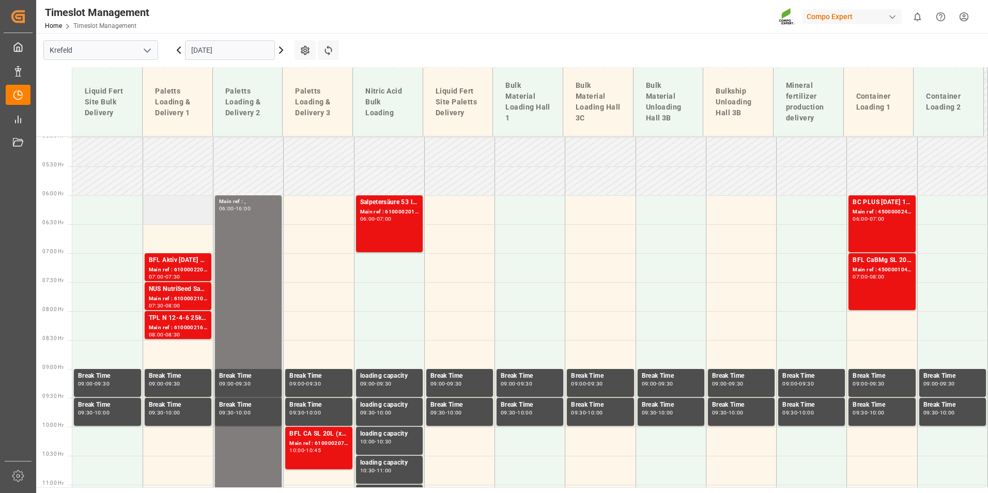
click at [196, 223] on td at bounding box center [178, 209] width 70 height 29
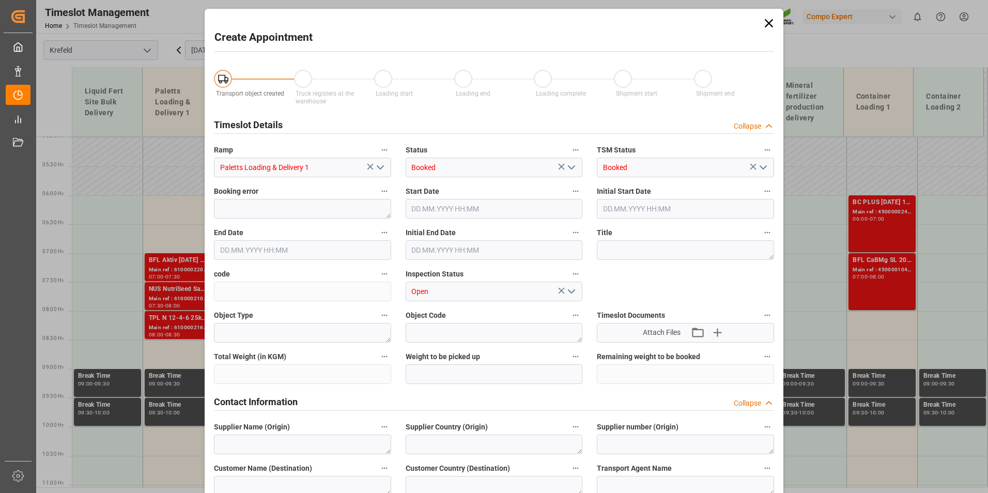
type input "[DATE] 06:00"
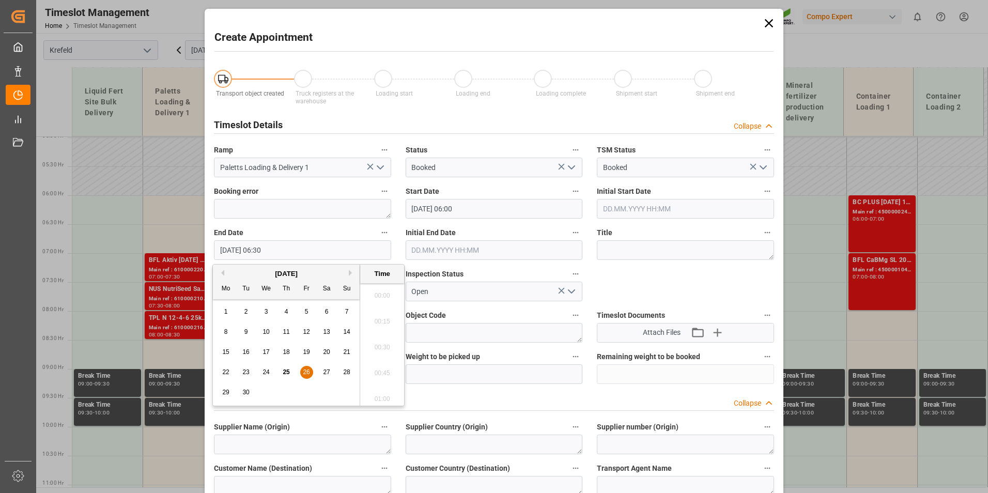
click at [333, 255] on input "[DATE] 06:30" at bounding box center [302, 250] width 177 height 20
click at [306, 374] on span "26" at bounding box center [306, 371] width 7 height 7
click at [378, 392] on li "07:00" at bounding box center [382, 396] width 44 height 26
type input "[DATE] 07:00"
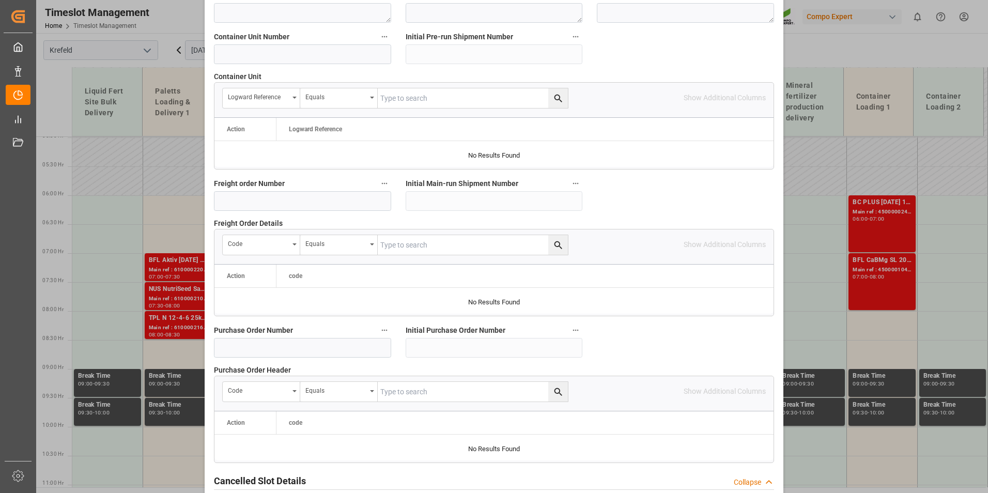
scroll to position [941, 0]
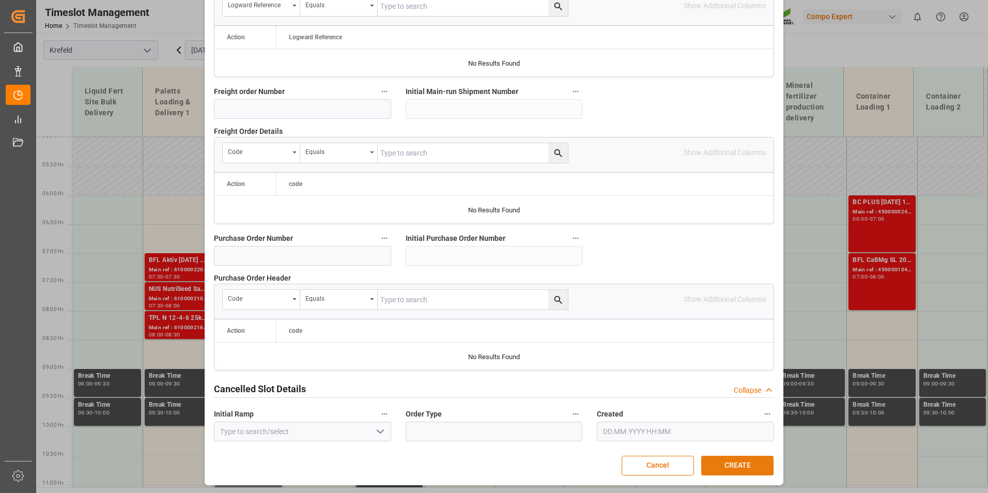
click at [735, 471] on button "CREATE" at bounding box center [737, 466] width 72 height 20
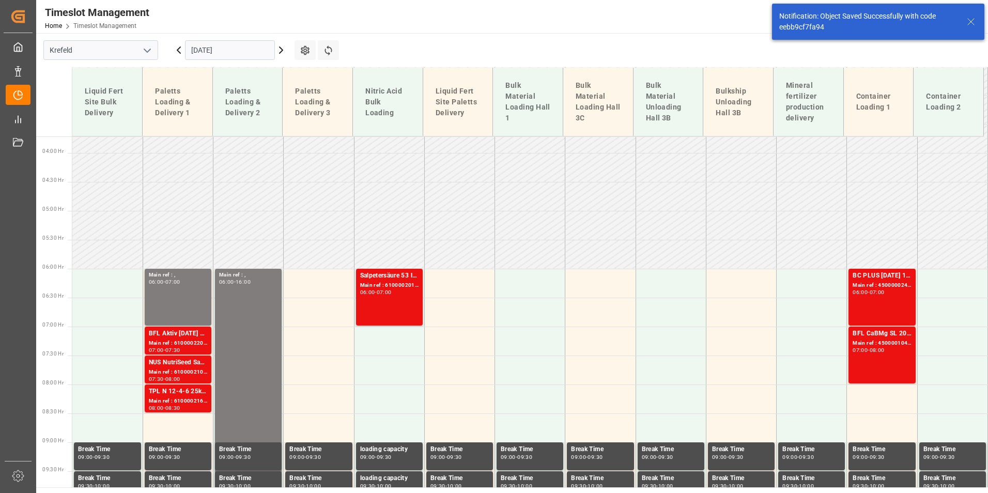
scroll to position [315, 0]
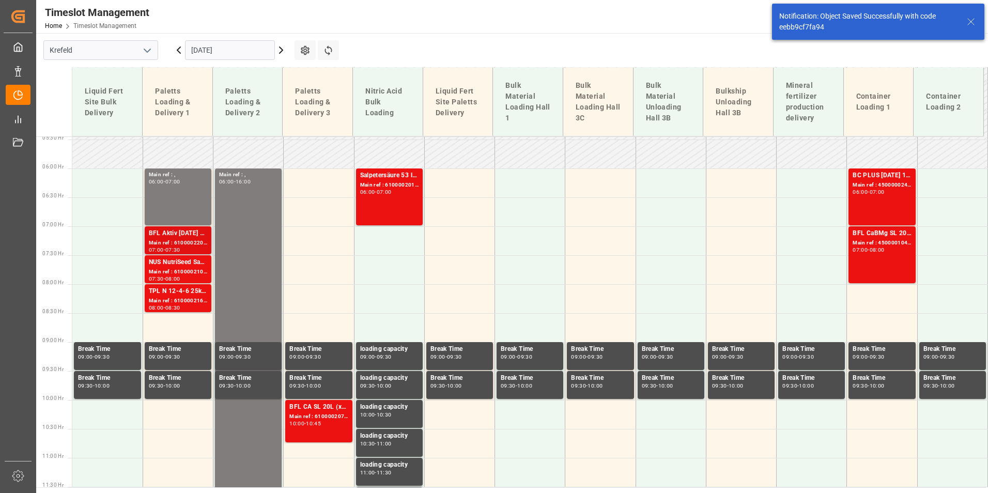
click at [192, 227] on div "BFL Aktiv [DATE] SL 10L (x60) [PERSON_NAME] 10L (x60) BE,DE,[GEOGRAPHIC_DATA],E…" at bounding box center [178, 240] width 67 height 28
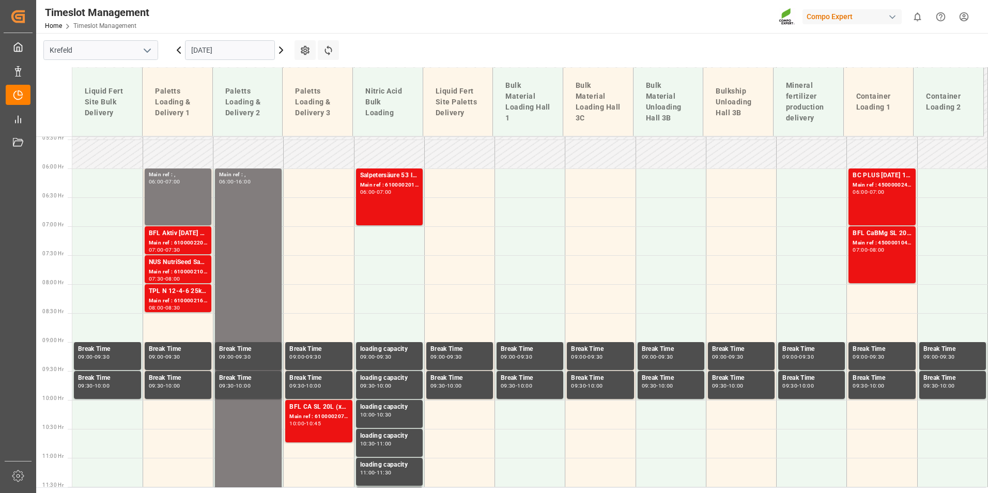
click at [195, 198] on div "Main ref : , 06:00 - 07:00" at bounding box center [178, 197] width 58 height 53
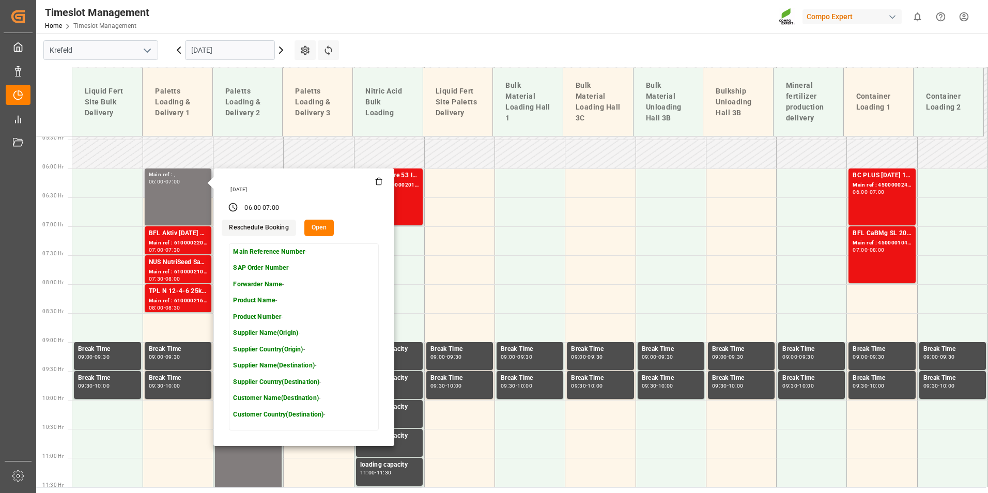
click at [379, 185] on icon at bounding box center [379, 182] width 5 height 6
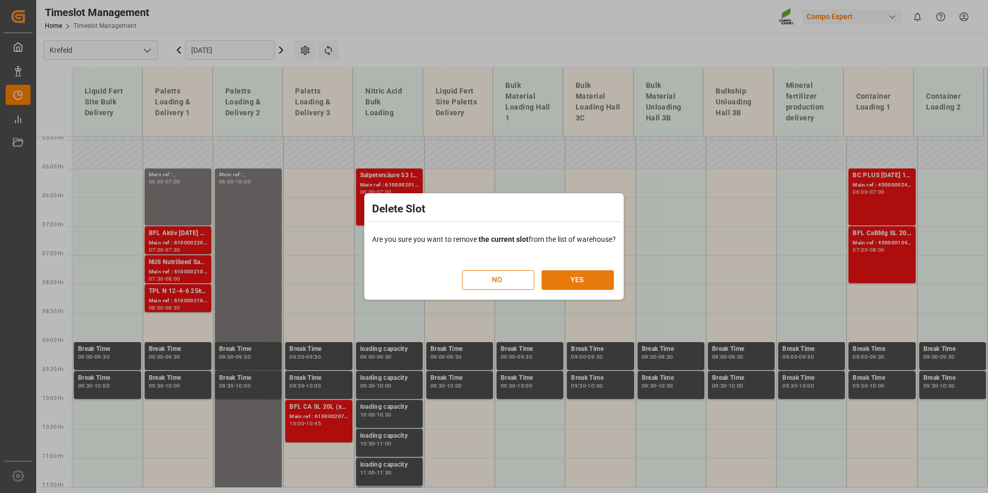
click at [552, 278] on button "YES" at bounding box center [578, 280] width 72 height 20
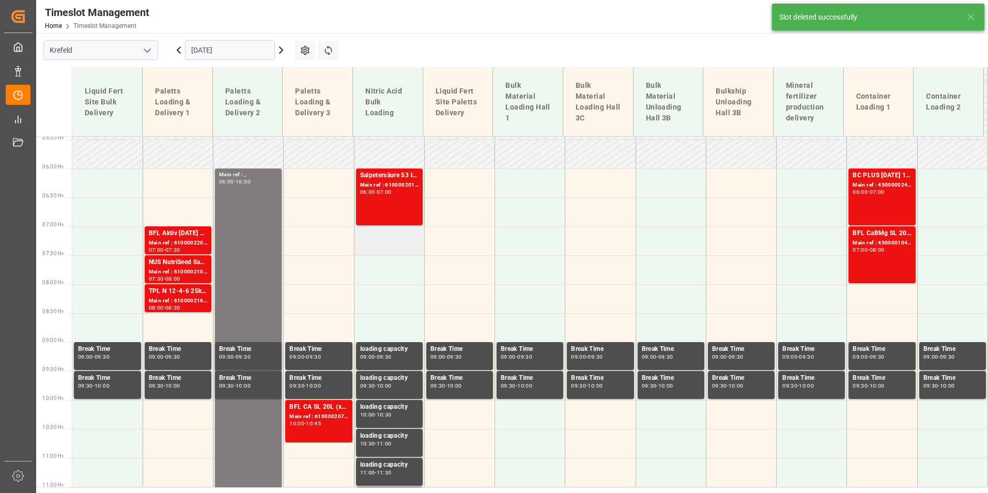
scroll to position [522, 0]
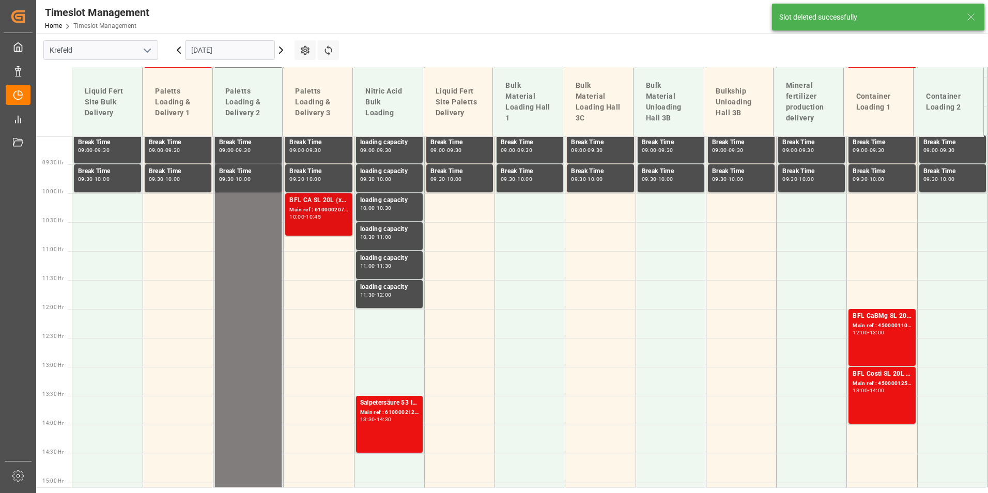
click at [301, 221] on div "BFL CA SL 20L (x48) ES,PTBFL Kelp SL 10L (x60) ES,PTBFL Costi SL 10L (x40) ES,P…" at bounding box center [318, 214] width 58 height 38
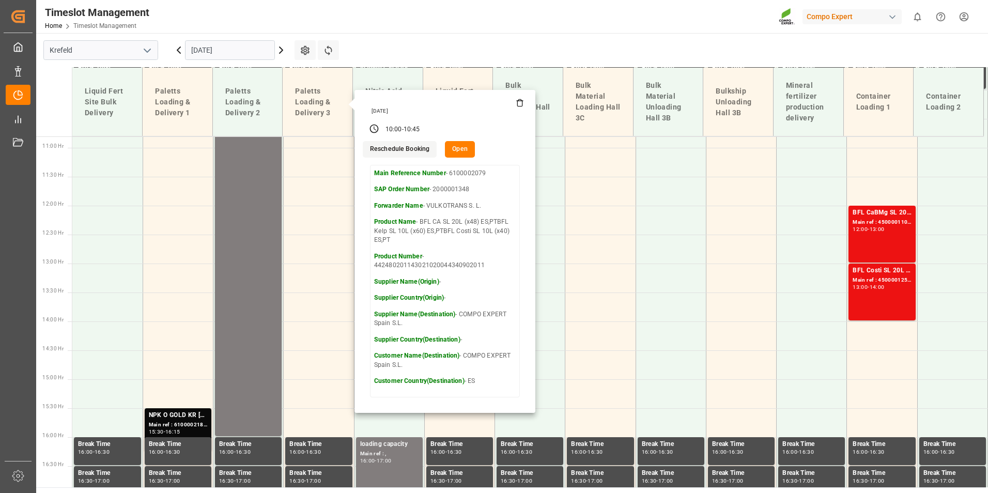
click at [506, 64] on main "[GEOGRAPHIC_DATA] [DATE] Settings Refresh Time Slots Liquid Fert Site Bulk Deli…" at bounding box center [511, 260] width 950 height 454
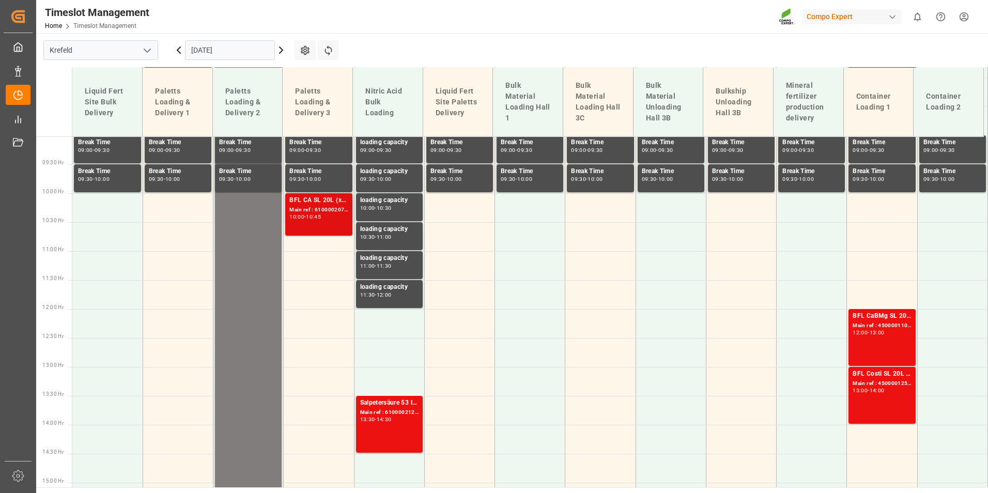
click at [297, 214] on div "10:00" at bounding box center [296, 216] width 15 height 5
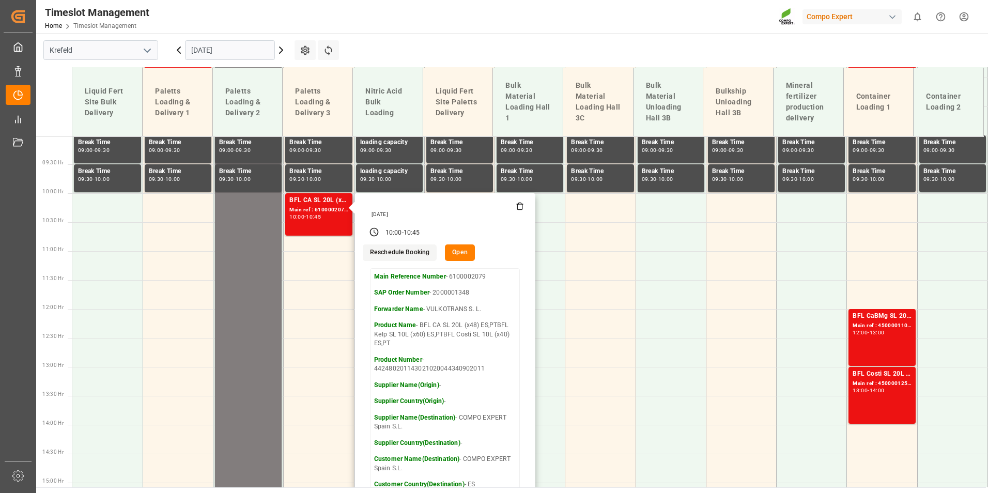
click at [460, 249] on button "Open" at bounding box center [460, 252] width 30 height 17
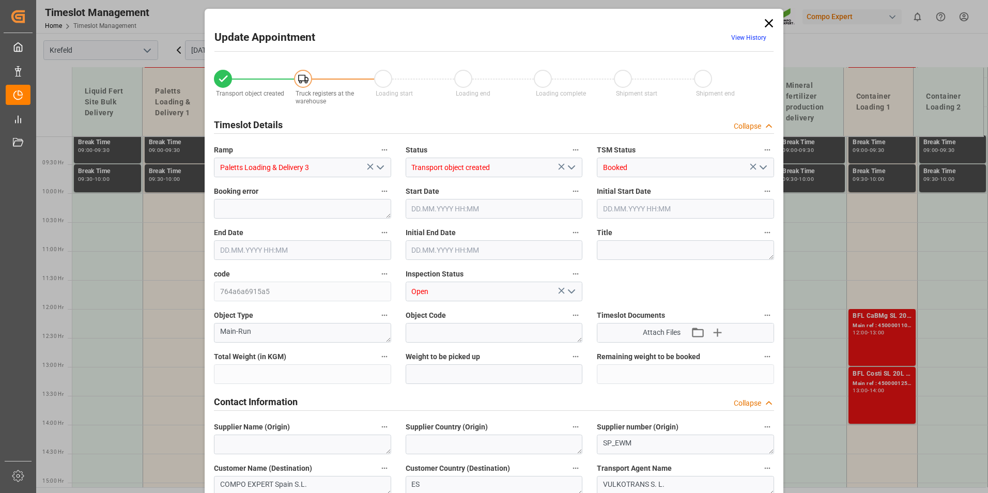
type input "23304"
type input "0"
type input "[DATE] 10:00"
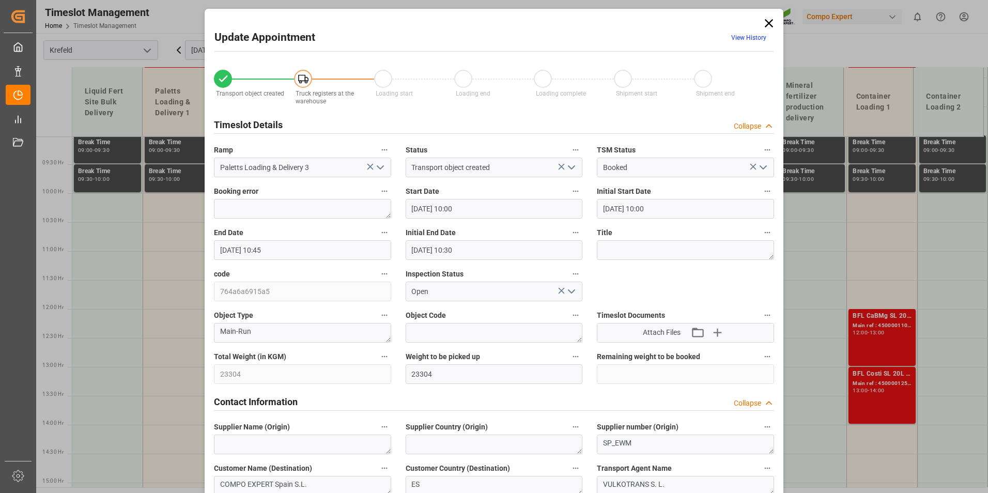
type input "[DATE] 10:45"
type input "[DATE] 10:30"
type input "[DATE] 11:35"
type input "[DATE] 08:48"
click at [734, 37] on link "View History" at bounding box center [748, 37] width 35 height 7
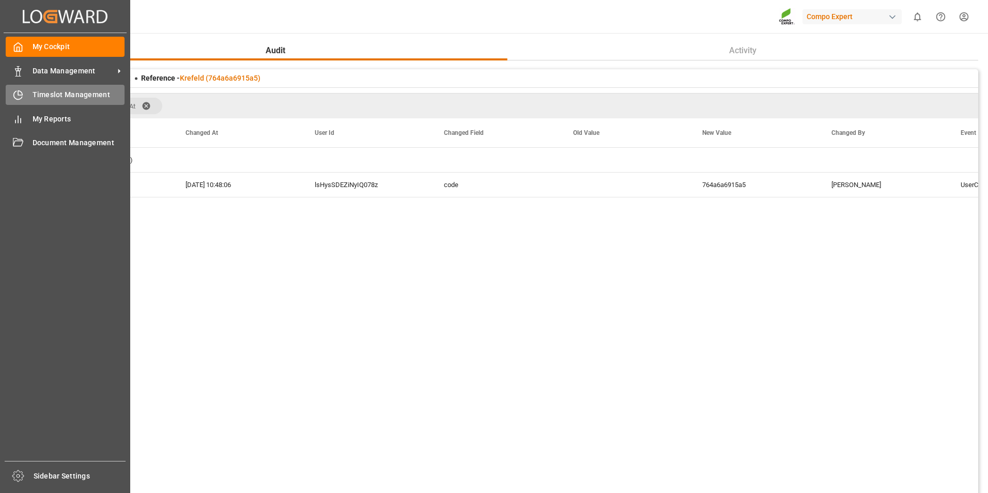
click at [25, 101] on div "Timeslot Management Timeslot Management" at bounding box center [65, 95] width 119 height 20
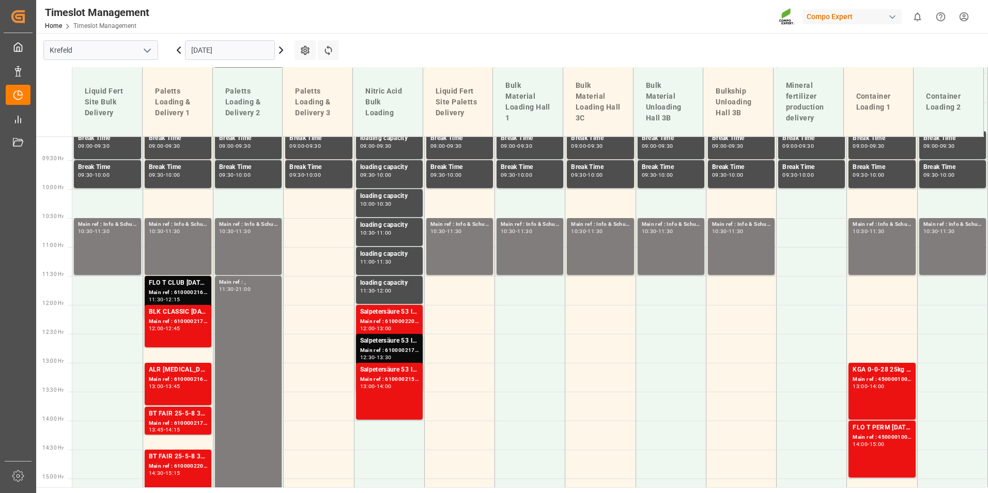
scroll to position [547, 0]
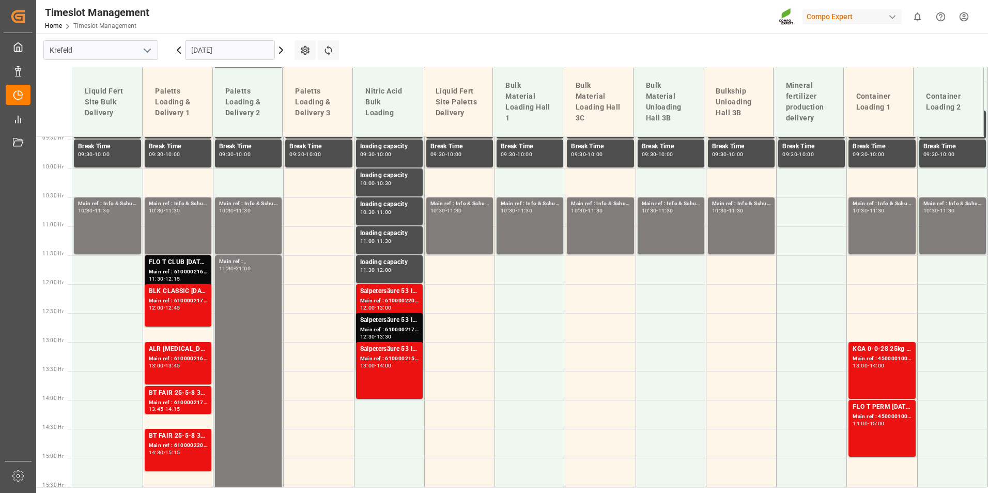
click at [281, 49] on icon at bounding box center [281, 50] width 3 height 6
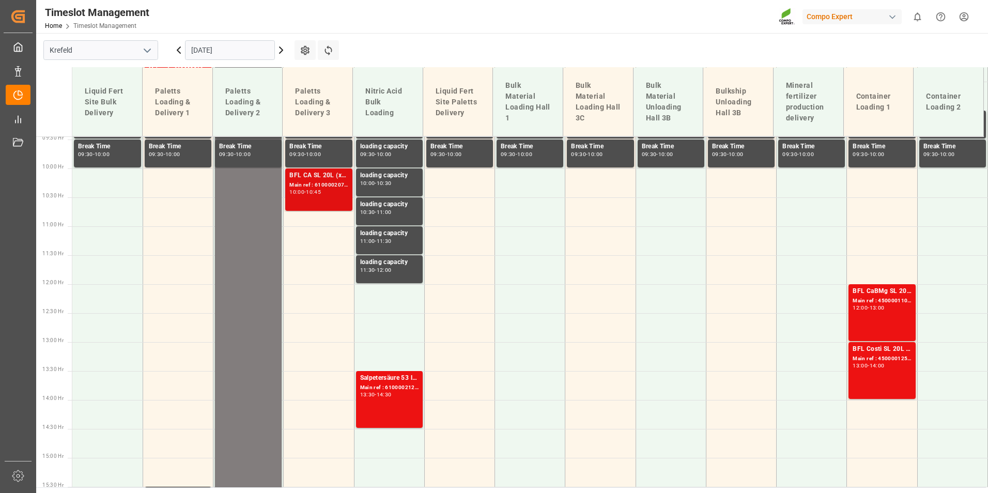
click at [302, 187] on div "Main ref : 6100002079, 2000001348" at bounding box center [318, 185] width 58 height 9
click at [172, 184] on td at bounding box center [178, 182] width 70 height 29
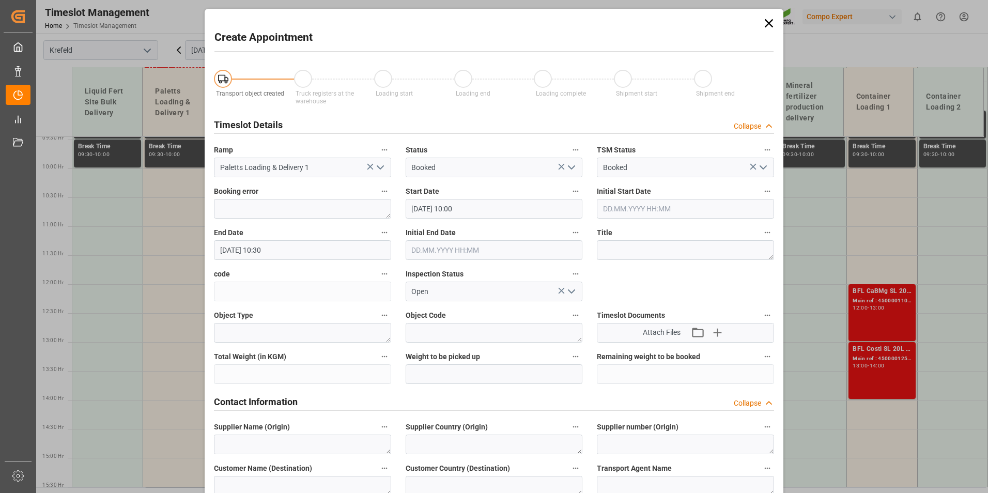
type input "[DATE] 10:00"
type input "[DATE] 10:30"
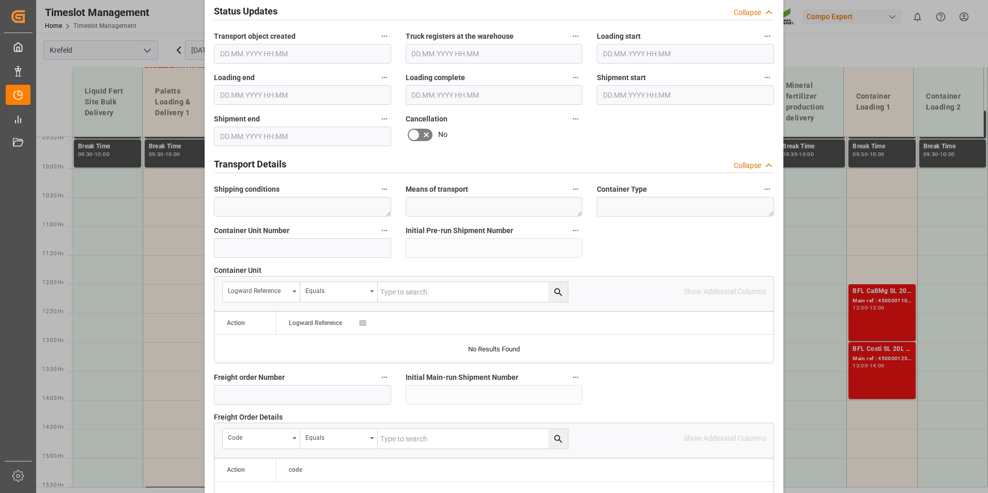
scroll to position [775, 0]
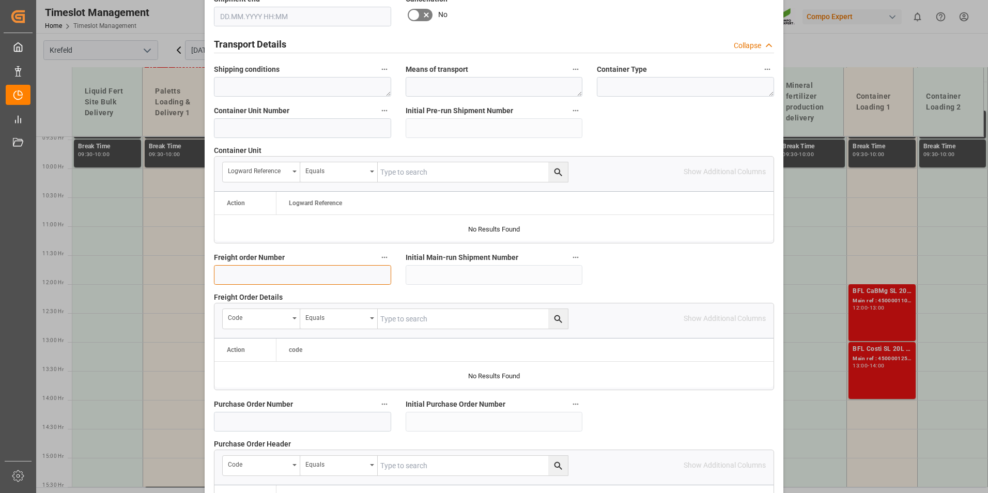
click at [259, 278] on input at bounding box center [302, 275] width 177 height 20
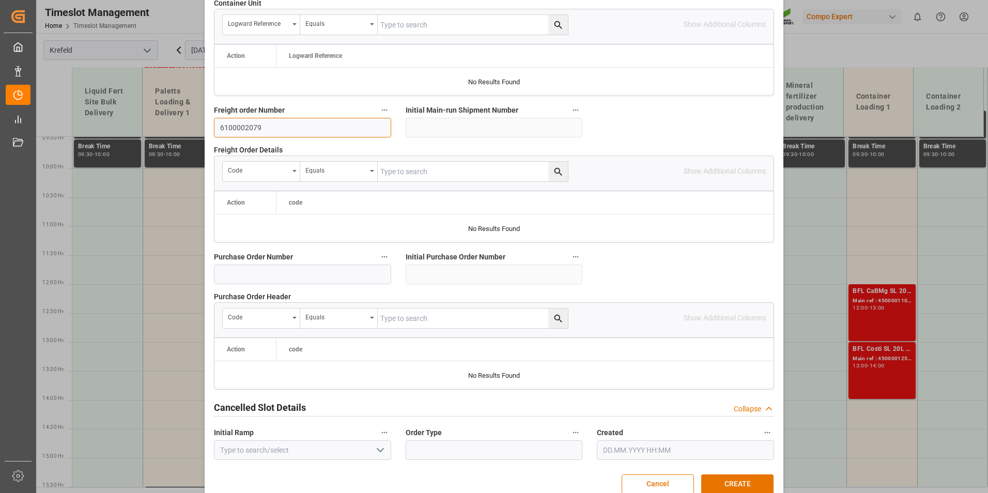
scroll to position [941, 0]
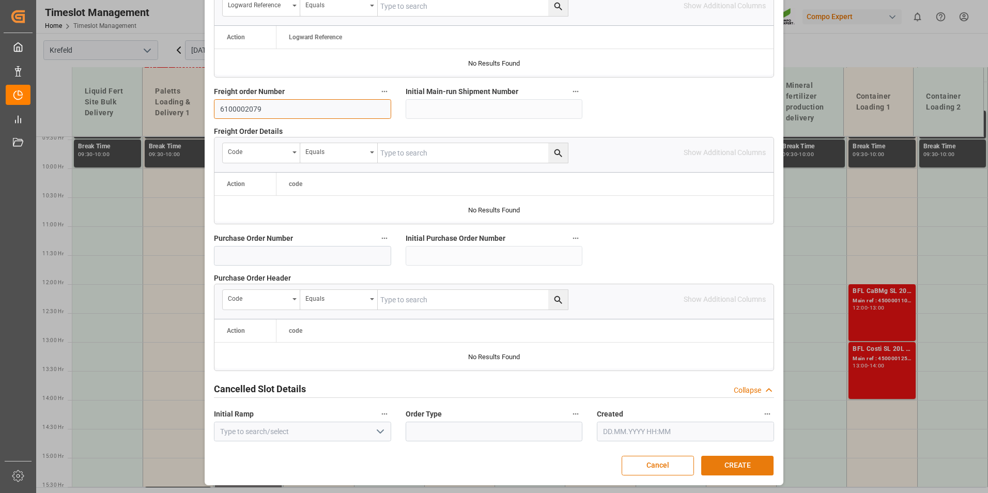
type input "6100002079"
click at [754, 462] on button "CREATE" at bounding box center [737, 466] width 72 height 20
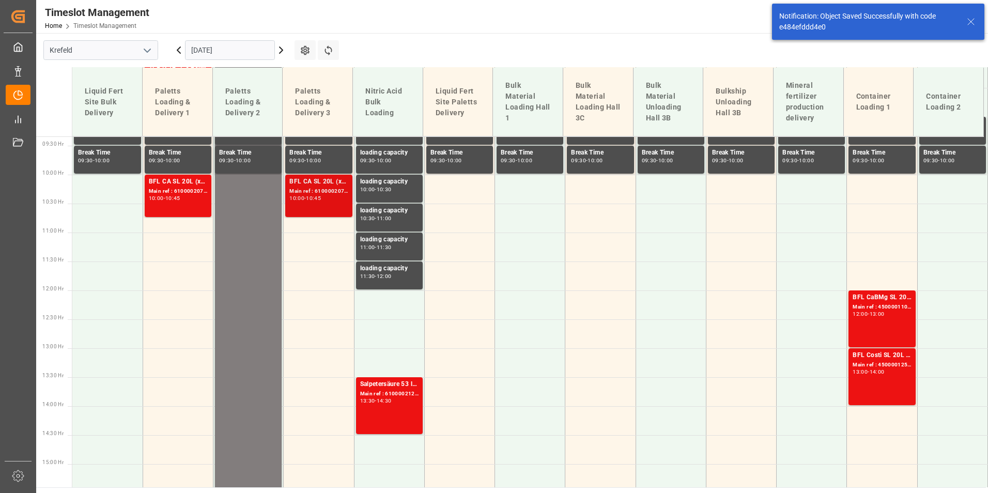
scroll to position [547, 0]
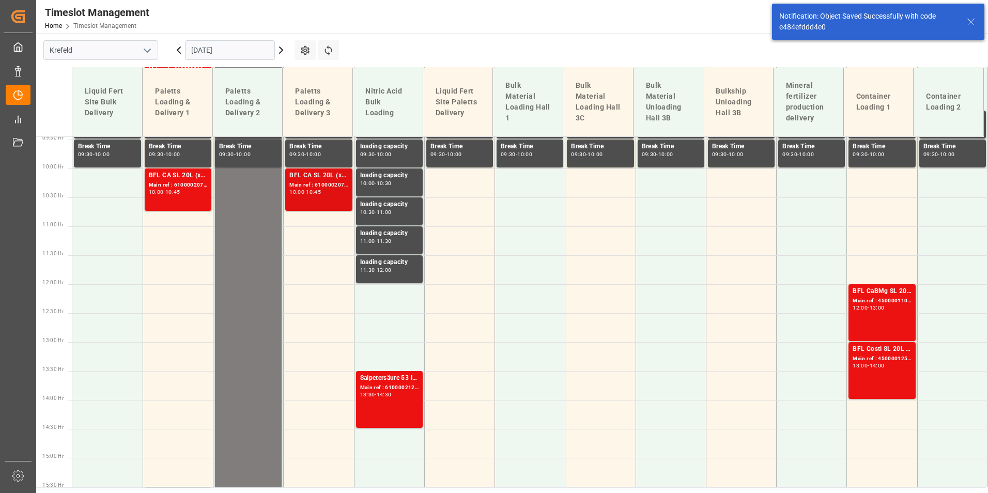
click at [300, 179] on div "BFL CA SL 20L (x48) ES,PTBFL Kelp SL 10L (x60) ES,PTBFL Costi SL 10L (x40) ES,PT" at bounding box center [318, 176] width 58 height 10
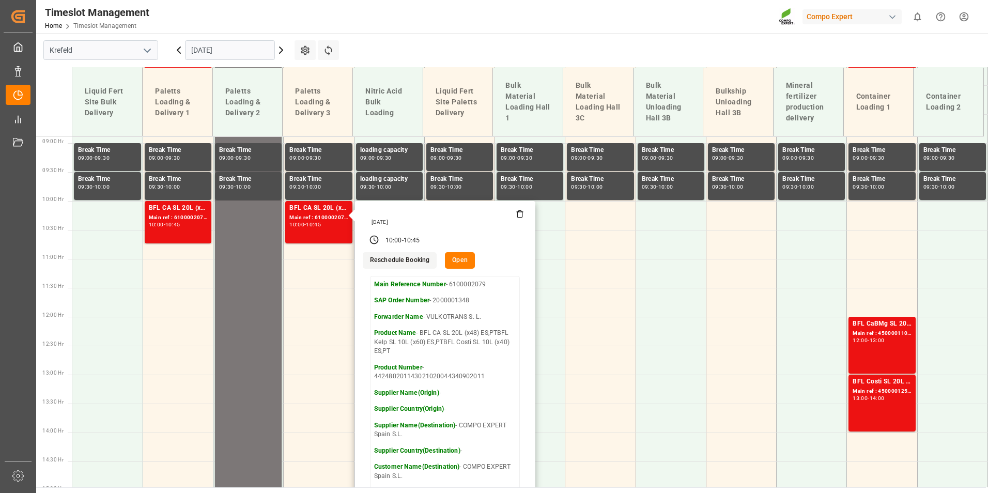
scroll to position [288, 0]
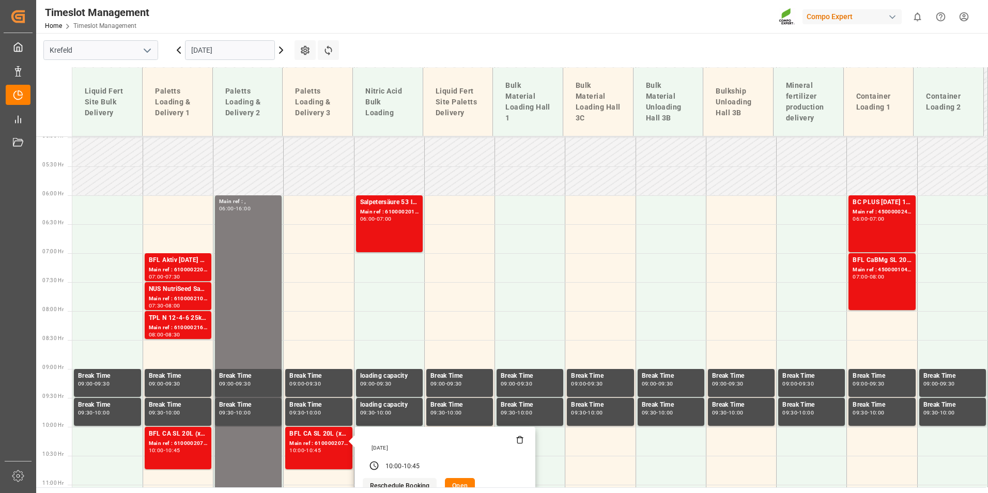
click at [448, 41] on main "[GEOGRAPHIC_DATA] [DATE] Settings Refresh Time Slots Liquid Fert Site Bulk Deli…" at bounding box center [511, 260] width 950 height 454
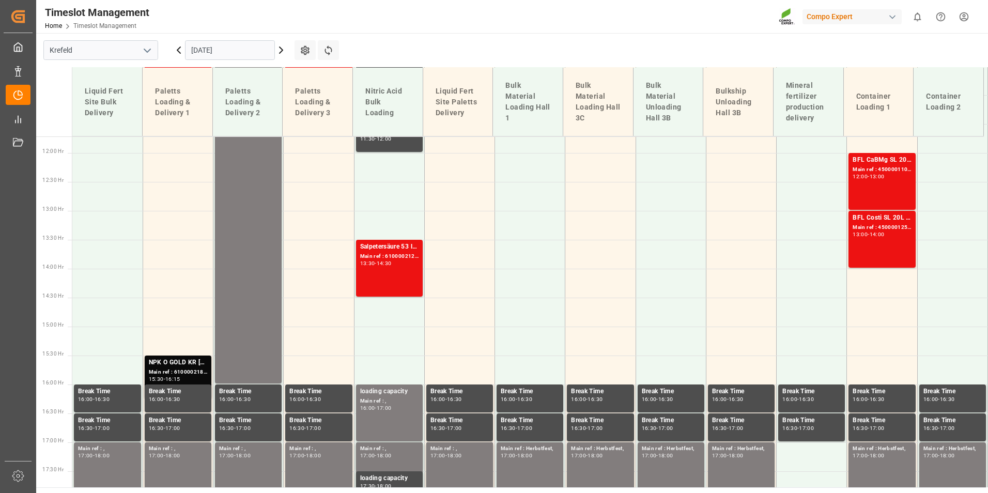
scroll to position [702, 0]
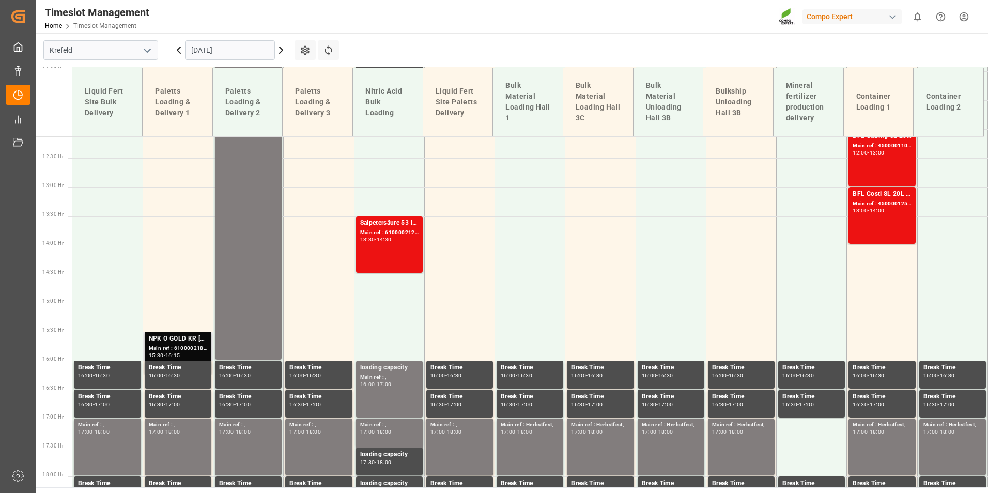
click at [196, 343] on div "NPK O GOLD KR [DATE] 25kg (x60) IT" at bounding box center [178, 339] width 58 height 10
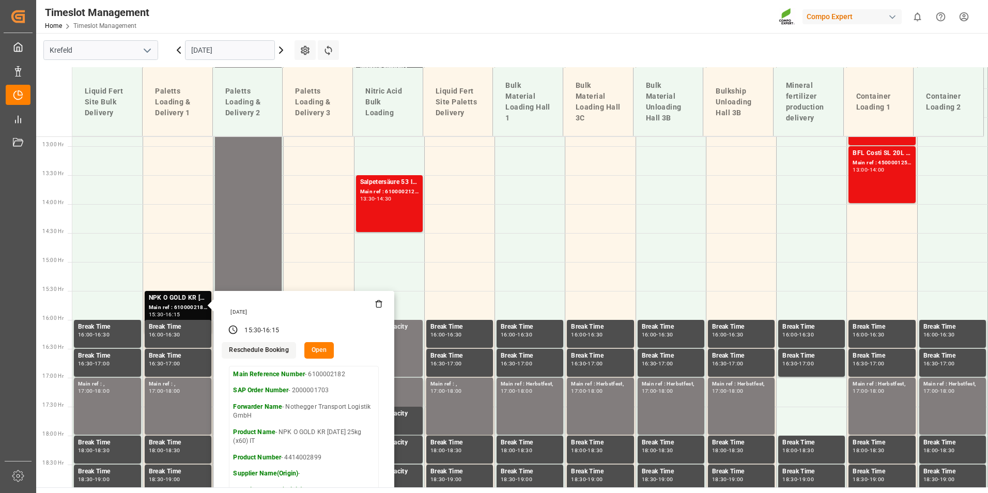
scroll to position [805, 0]
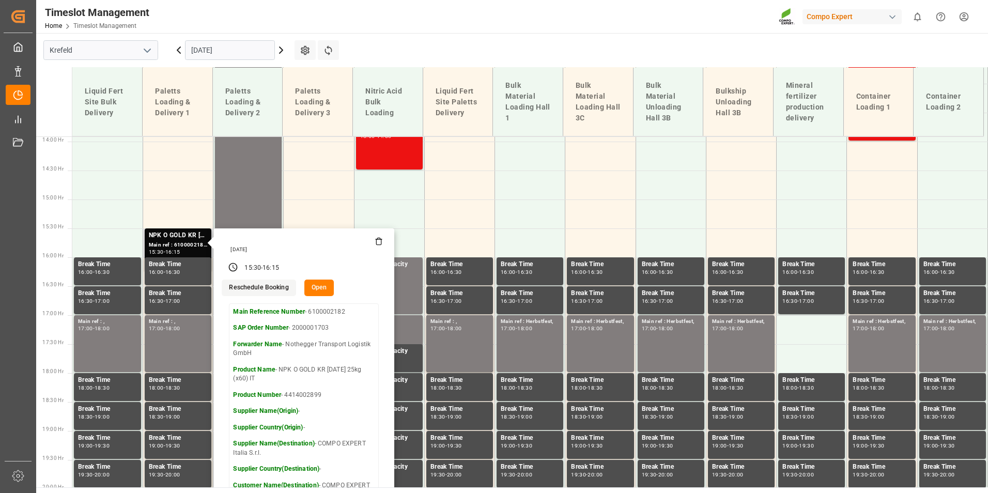
click at [324, 285] on button "Open" at bounding box center [319, 288] width 30 height 17
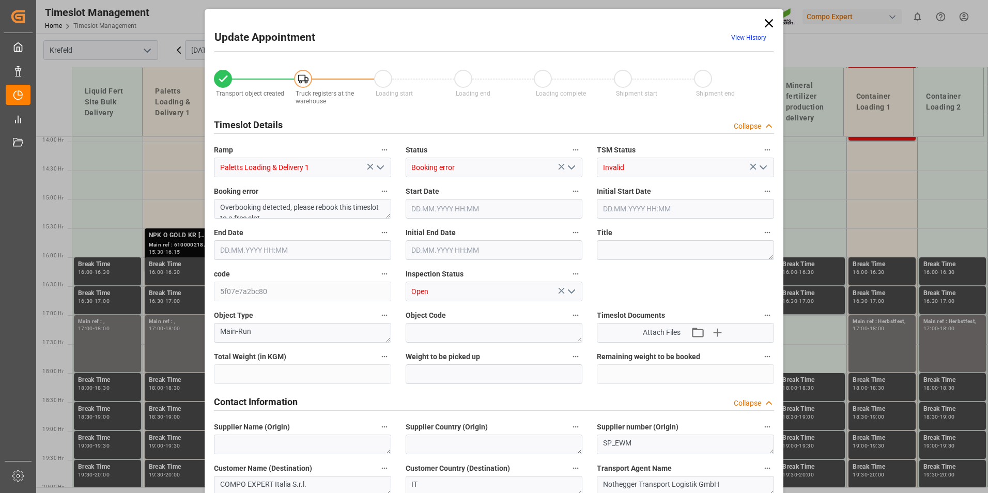
type input "27324"
type input "0"
type input "[DATE] 15:30"
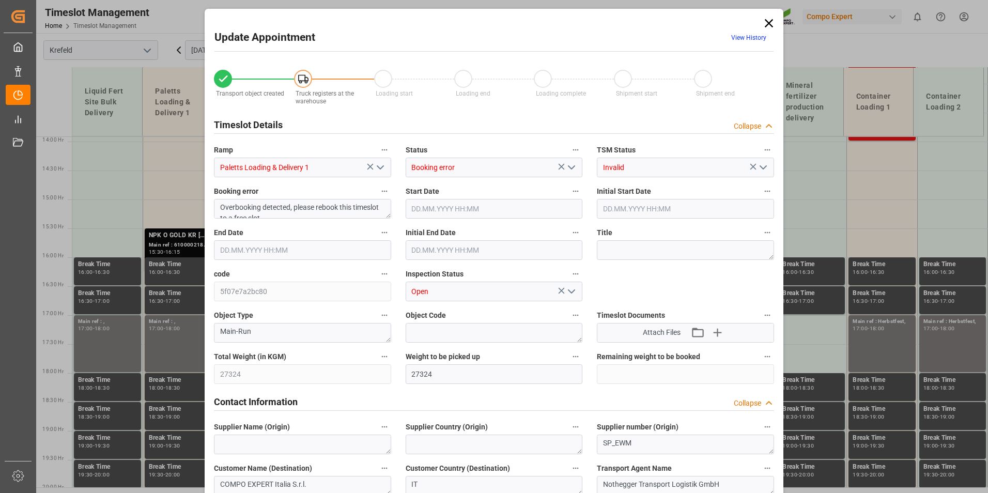
type input "[DATE] 16:15"
type input "[DATE] 16:00"
type input "[DATE] 15:16"
type input "[DATE] 14:02"
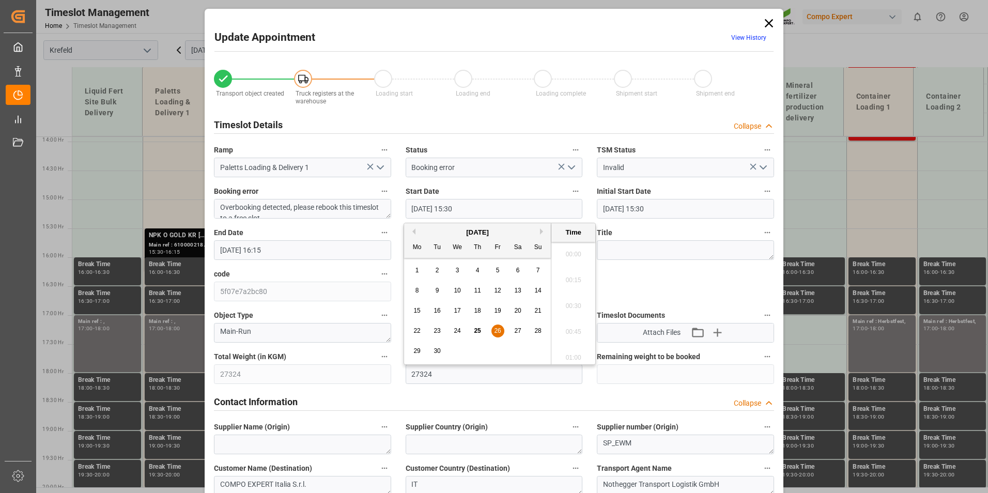
click at [453, 211] on input "[DATE] 15:30" at bounding box center [494, 209] width 177 height 20
click at [495, 330] on span "26" at bounding box center [497, 330] width 7 height 7
click at [571, 255] on li "15:00" at bounding box center [573, 251] width 44 height 26
type input "[DATE] 15:00"
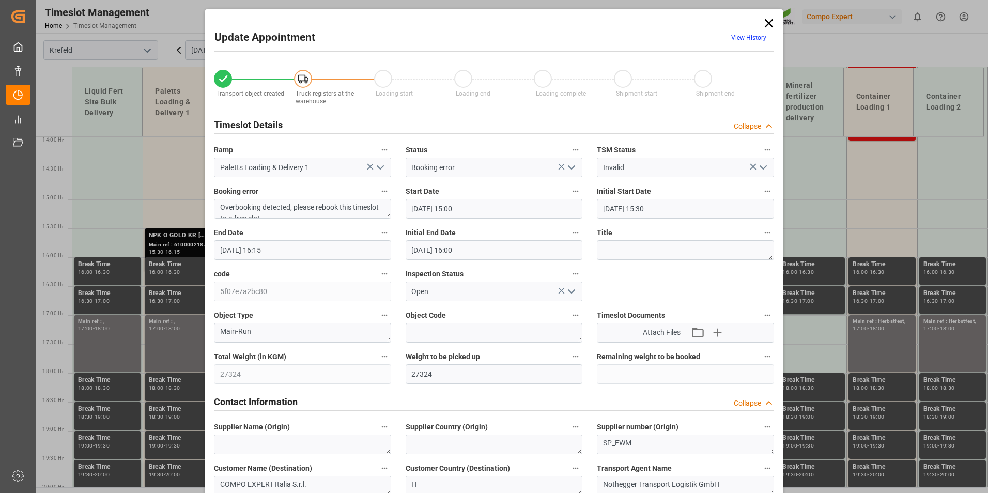
click at [300, 256] on input "[DATE] 16:15" at bounding box center [302, 250] width 177 height 20
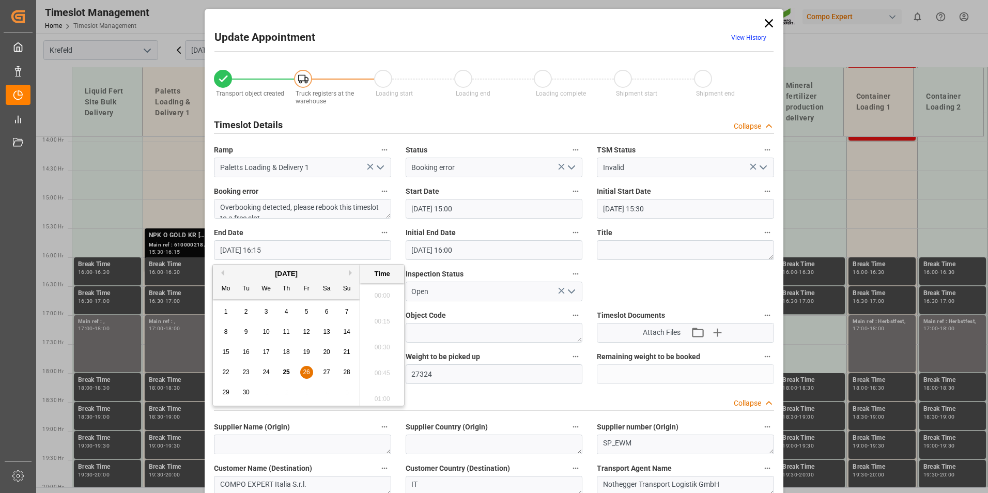
scroll to position [1632, 0]
click at [309, 371] on span "26" at bounding box center [306, 371] width 7 height 7
click at [386, 316] on li "16:00" at bounding box center [382, 318] width 44 height 26
type input "[DATE] 16:00"
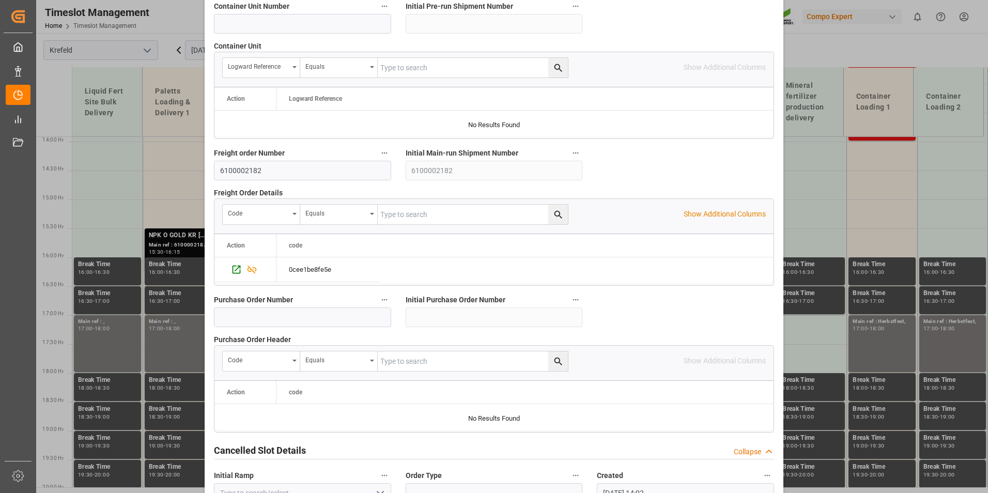
scroll to position [941, 0]
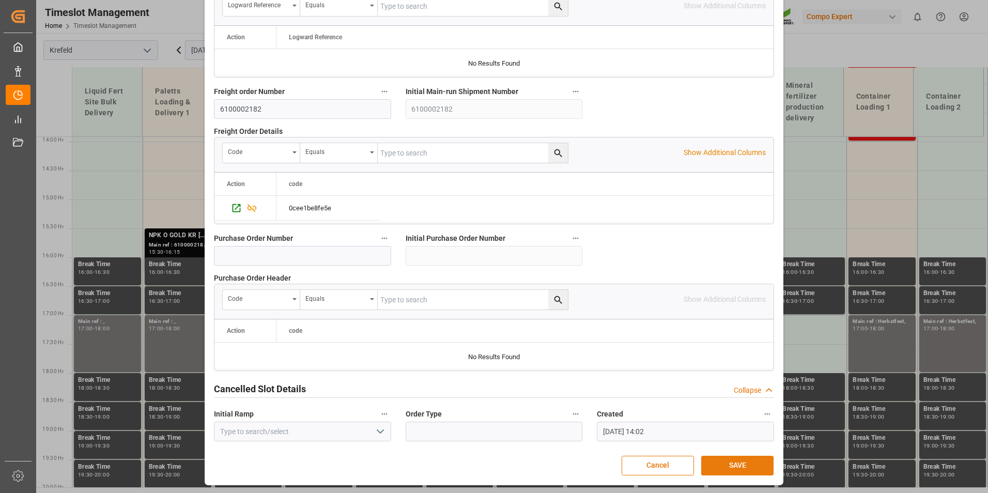
click at [722, 465] on button "SAVE" at bounding box center [737, 466] width 72 height 20
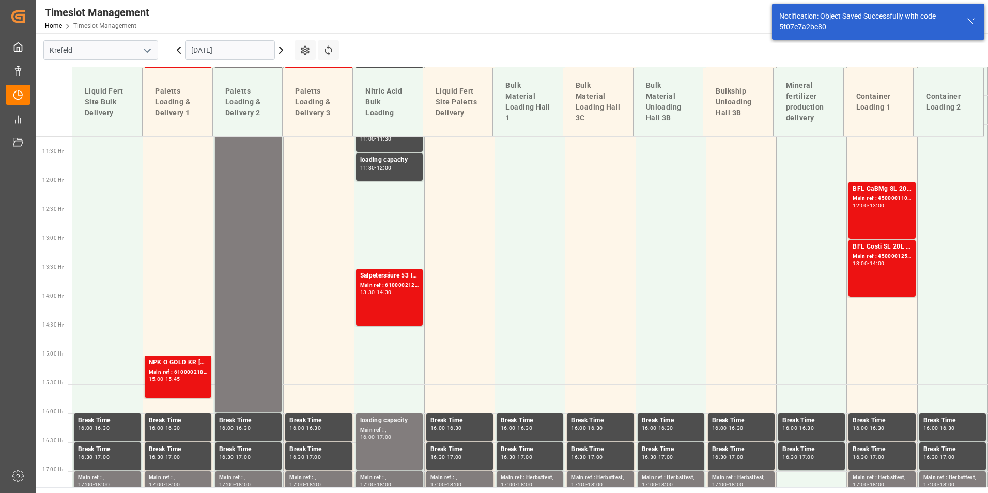
scroll to position [767, 0]
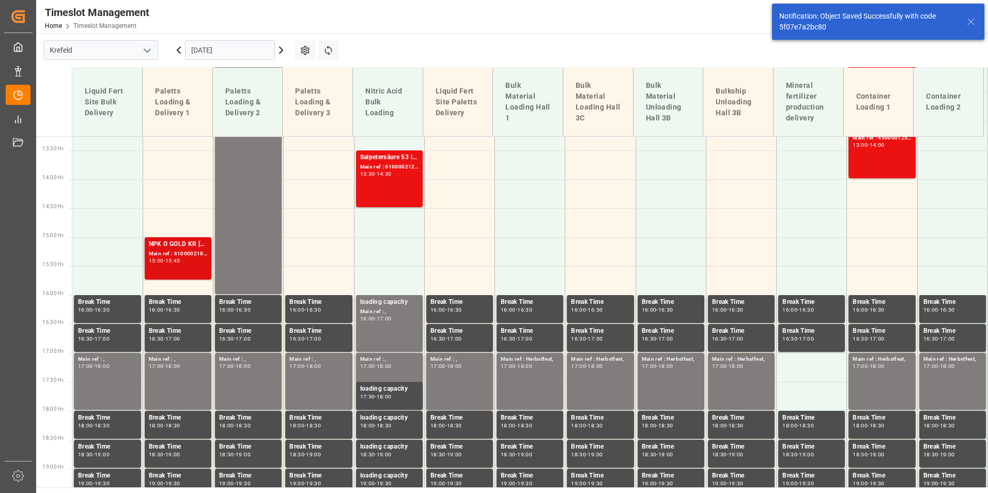
click at [182, 265] on div "NPK O GOLD KR [DATE] 25kg (x60) IT Main ref : 6100002182, 2000001703 15:00 - 15…" at bounding box center [178, 258] width 58 height 38
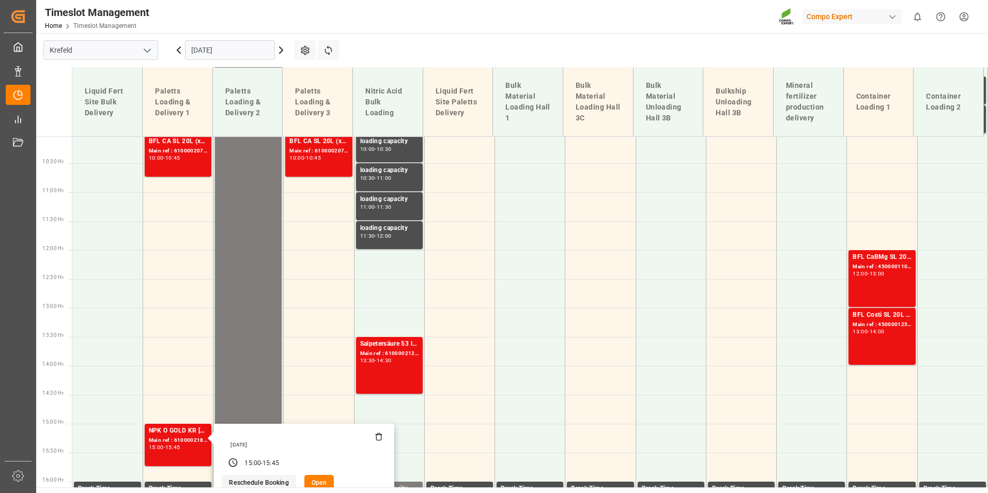
scroll to position [561, 0]
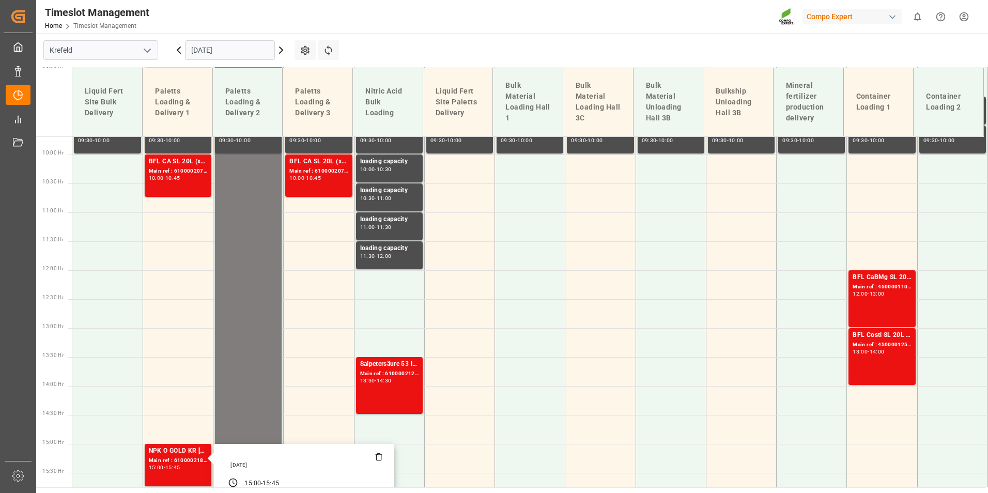
click at [418, 45] on main "[GEOGRAPHIC_DATA] [DATE] Settings Refresh Time Slots Liquid Fert Site Bulk Deli…" at bounding box center [511, 260] width 950 height 454
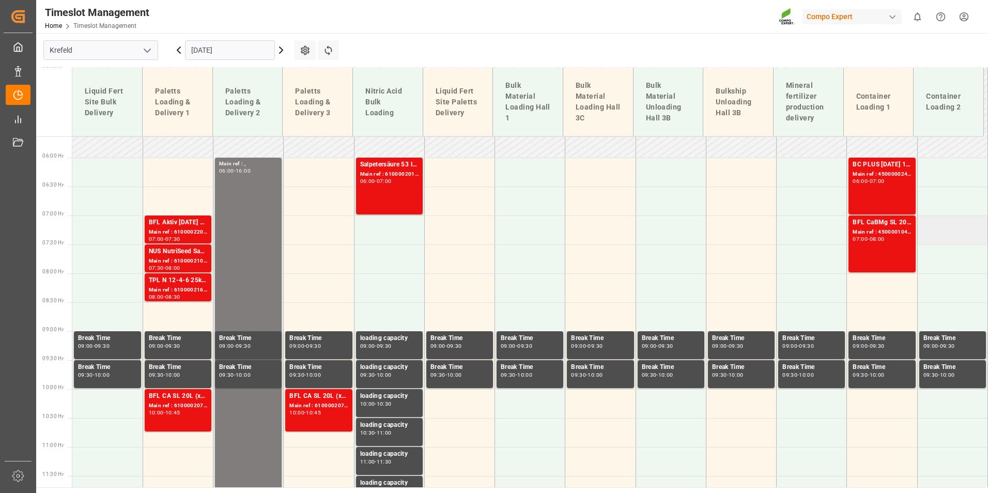
scroll to position [302, 0]
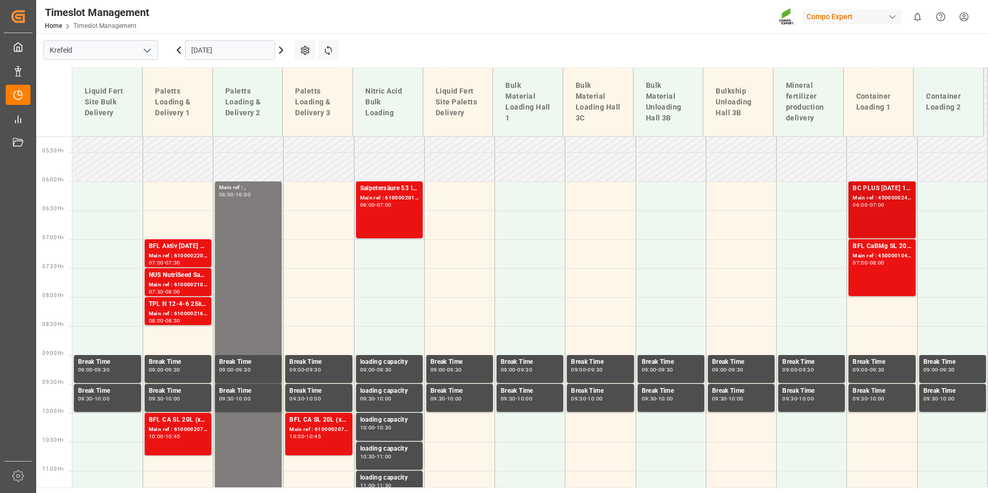
click at [890, 211] on div "BC PLUS [DATE] 12M 25kg (x42) INTBC PLUS [DATE] 6M 1050kg UN CAN BBBC PLUS [DAT…" at bounding box center [882, 209] width 58 height 53
click at [885, 244] on div "BFL CaBMg SL 20L (x48) EN,IN MTO" at bounding box center [882, 246] width 58 height 10
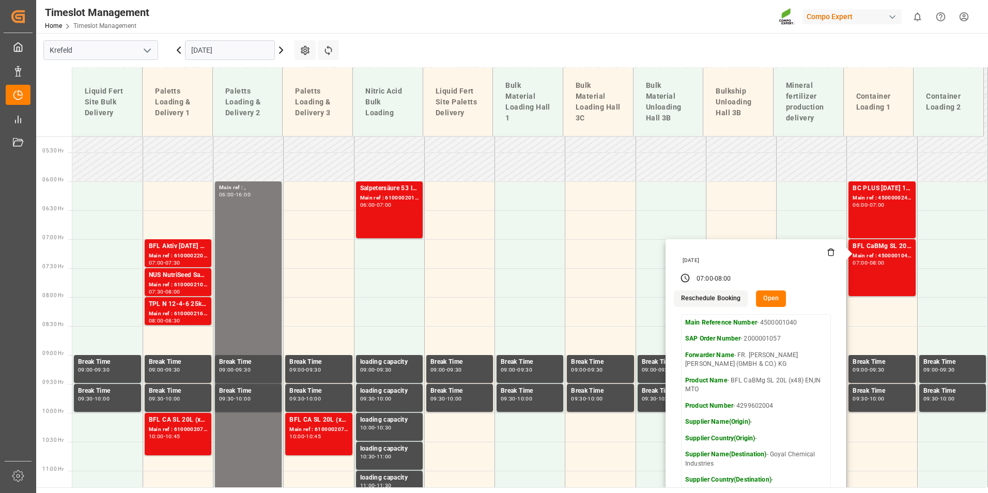
click at [241, 52] on input "[DATE]" at bounding box center [230, 50] width 90 height 20
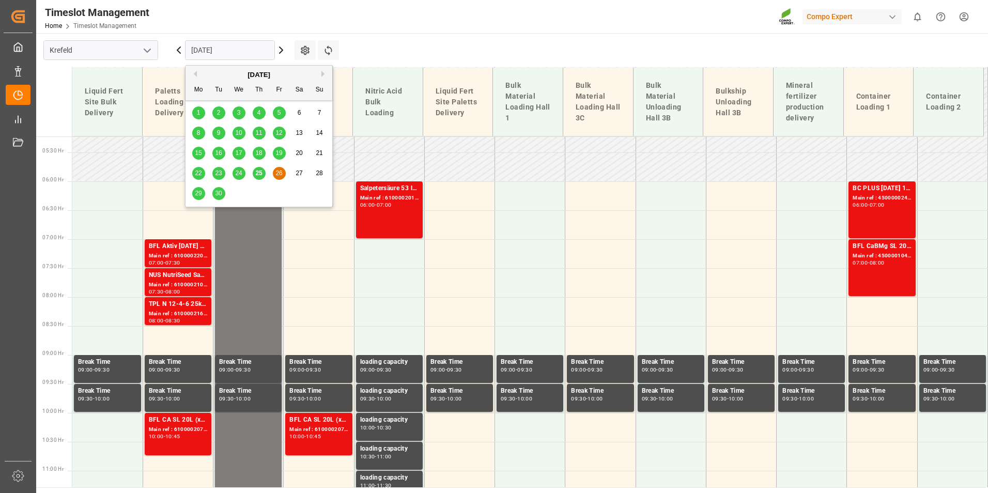
click at [258, 174] on span "25" at bounding box center [258, 173] width 7 height 7
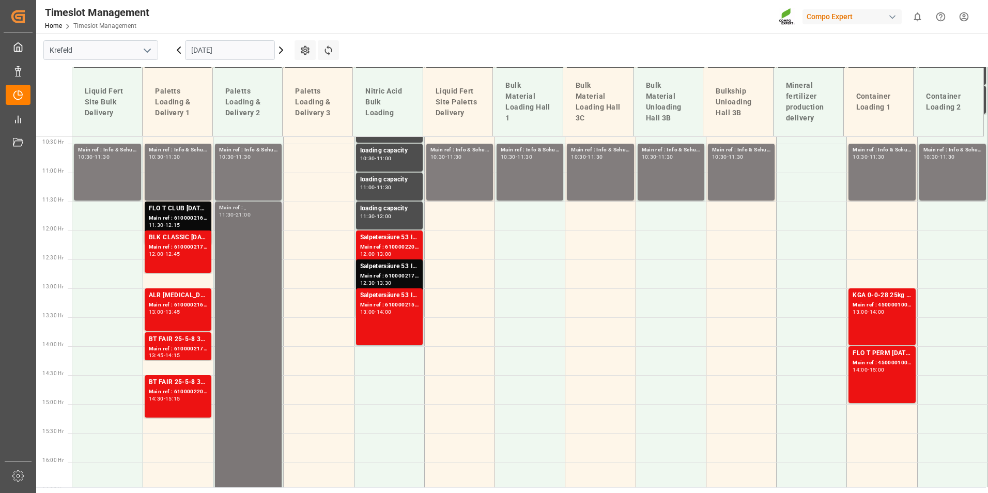
scroll to position [650, 0]
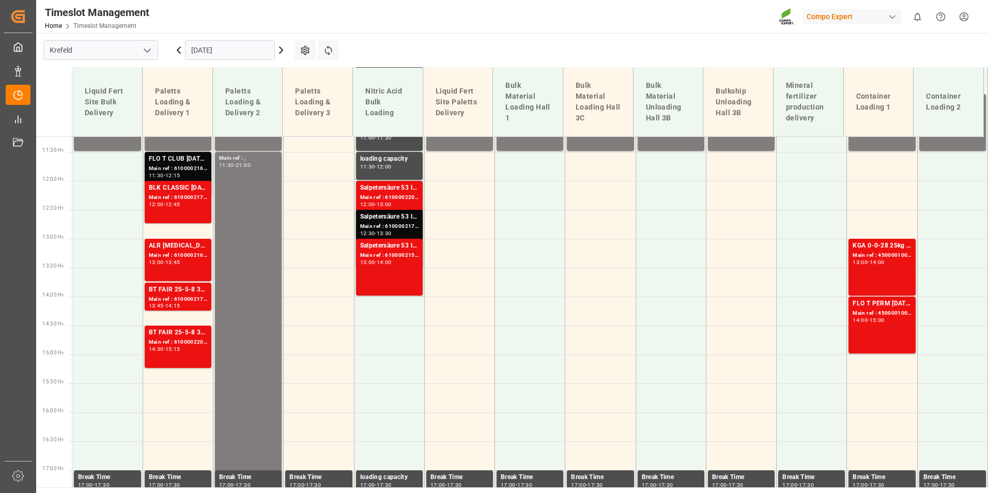
click at [188, 170] on div "Main ref : 6100002162, 2000001226" at bounding box center [178, 168] width 58 height 9
click at [191, 191] on div "BLK CLASSIC [DATE]+3+TE 600kg BBBT FAIR 25-5-8 35%UH 3M 25kg (x40) INT" at bounding box center [178, 188] width 58 height 10
click at [194, 171] on div "Main ref : 6100002162, 2000001226" at bounding box center [178, 168] width 58 height 9
click at [193, 205] on div "12:00 - 12:45" at bounding box center [178, 205] width 58 height 6
click at [880, 255] on div "Main ref : 4500001006, 2000001046" at bounding box center [882, 255] width 58 height 9
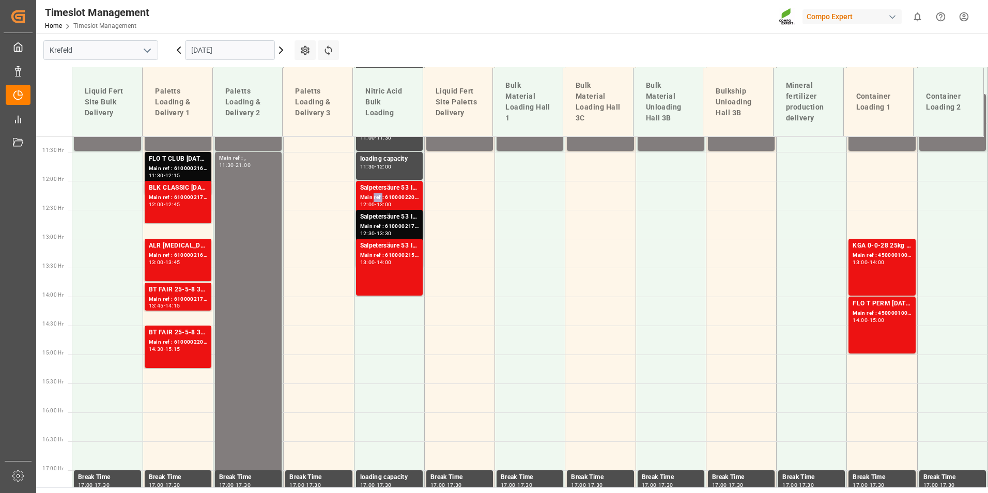
click at [377, 199] on div "Main ref : 6100002207, 2000001730" at bounding box center [389, 197] width 58 height 9
click at [387, 193] on div "Salpetersäure 53 lose" at bounding box center [389, 188] width 58 height 10
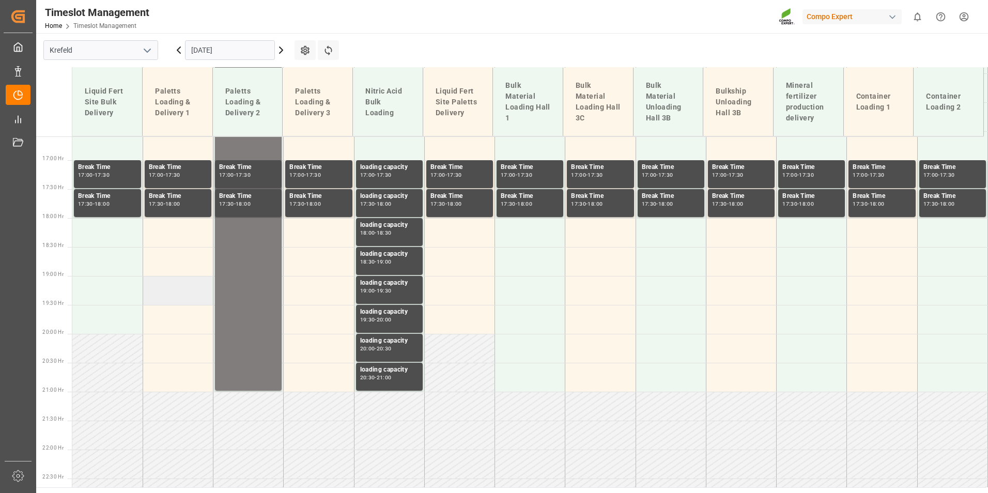
scroll to position [753, 0]
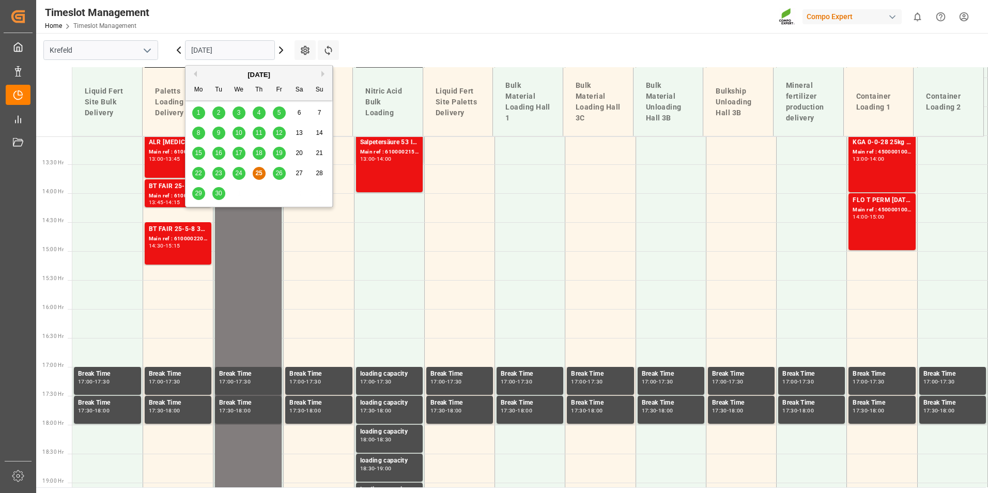
click at [231, 47] on input "[DATE]" at bounding box center [230, 50] width 90 height 20
click at [277, 178] on div "26" at bounding box center [279, 173] width 13 height 12
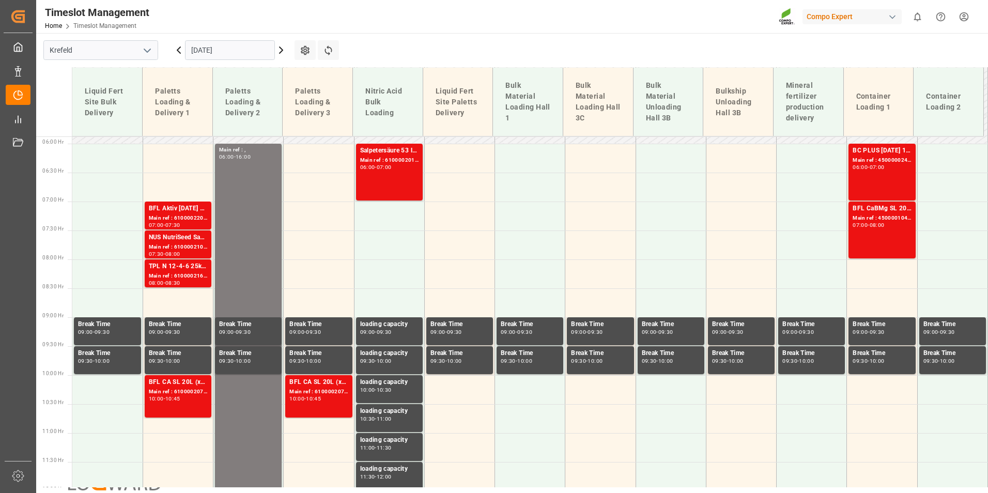
scroll to position [52, 0]
click at [225, 46] on input "[DATE]" at bounding box center [230, 50] width 90 height 20
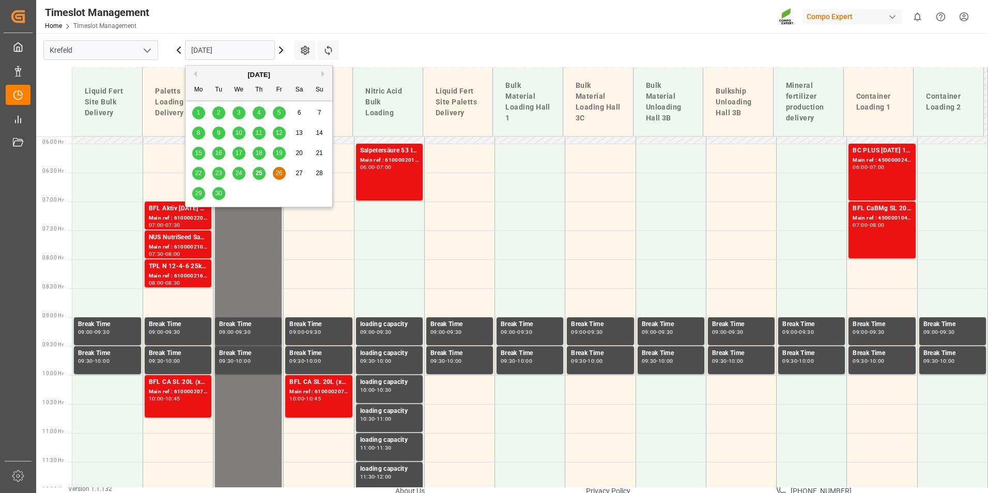
click at [238, 172] on span "24" at bounding box center [238, 173] width 7 height 7
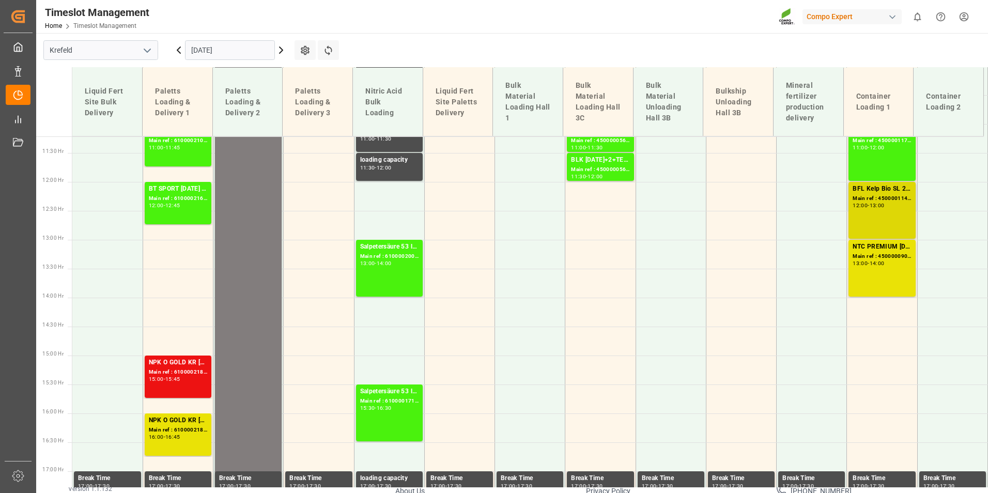
scroll to position [650, 0]
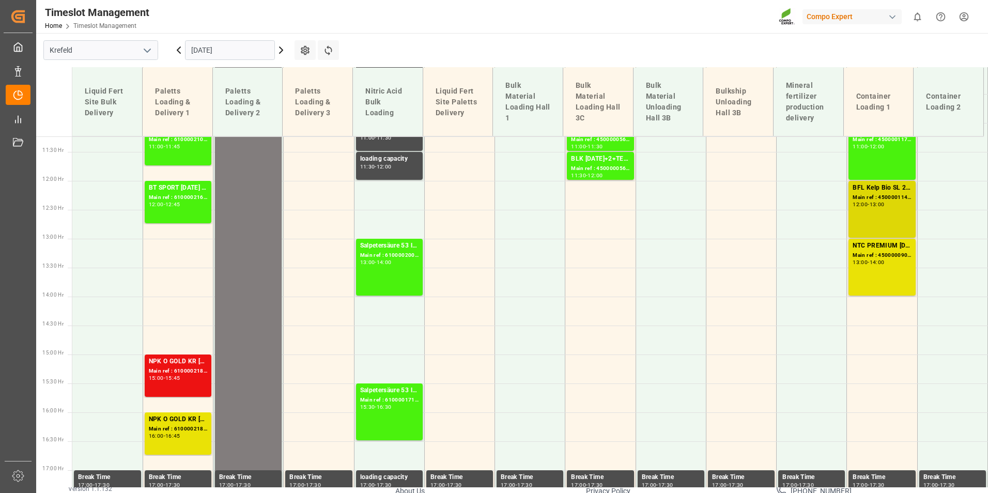
click at [902, 221] on div "BFL Kelp Bio SL 20L(with B)(x48) EGY MTOBFL KELP BIO SL (with B) 12x1L (x60) EG…" at bounding box center [882, 209] width 58 height 53
click at [165, 376] on div "-" at bounding box center [165, 378] width 2 height 5
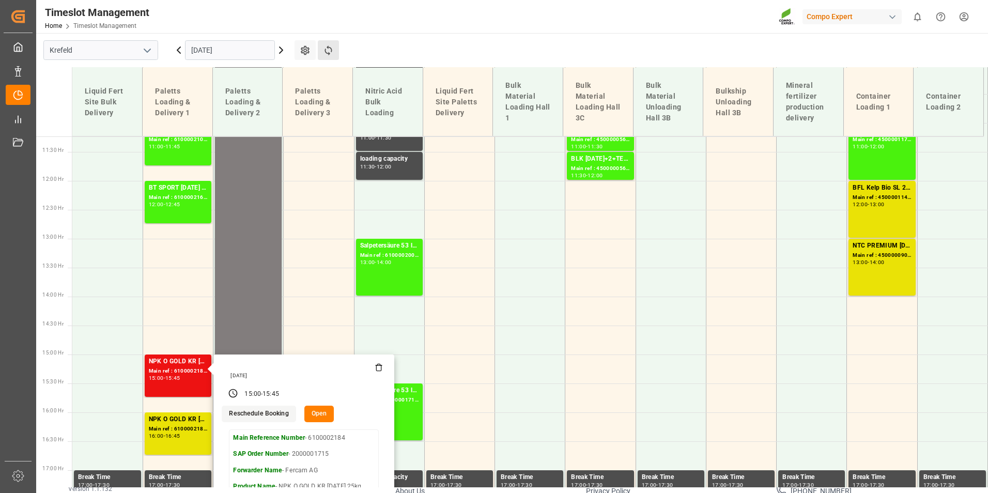
click at [336, 54] on button "Refresh Time Slots" at bounding box center [328, 50] width 21 height 20
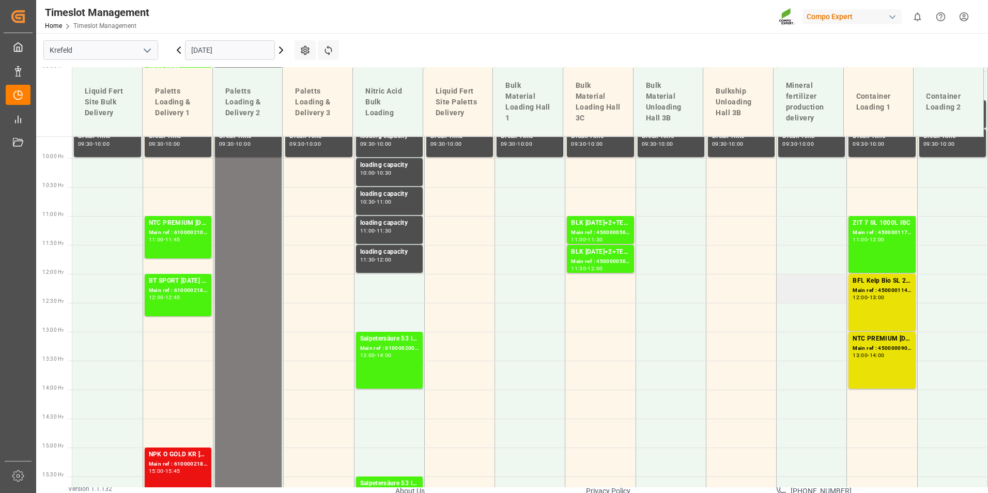
scroll to position [547, 0]
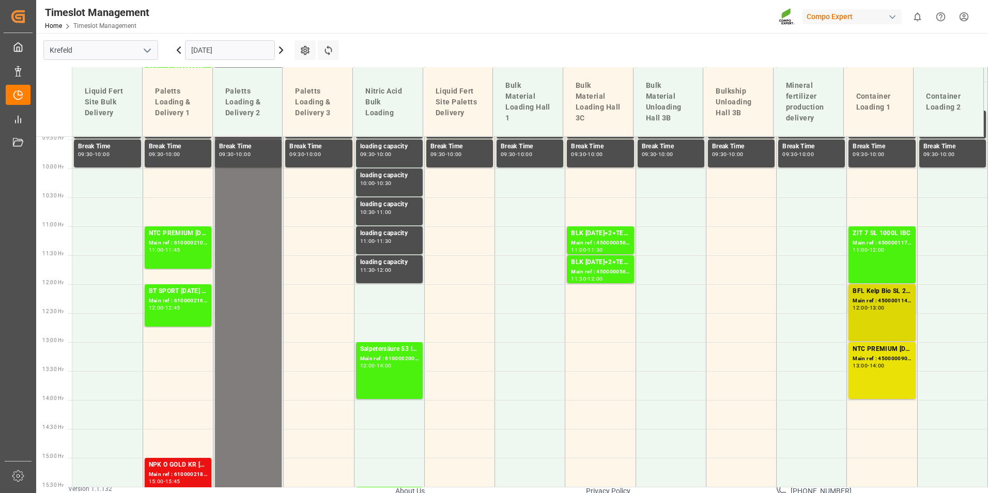
click at [853, 308] on div "12:00" at bounding box center [860, 307] width 15 height 5
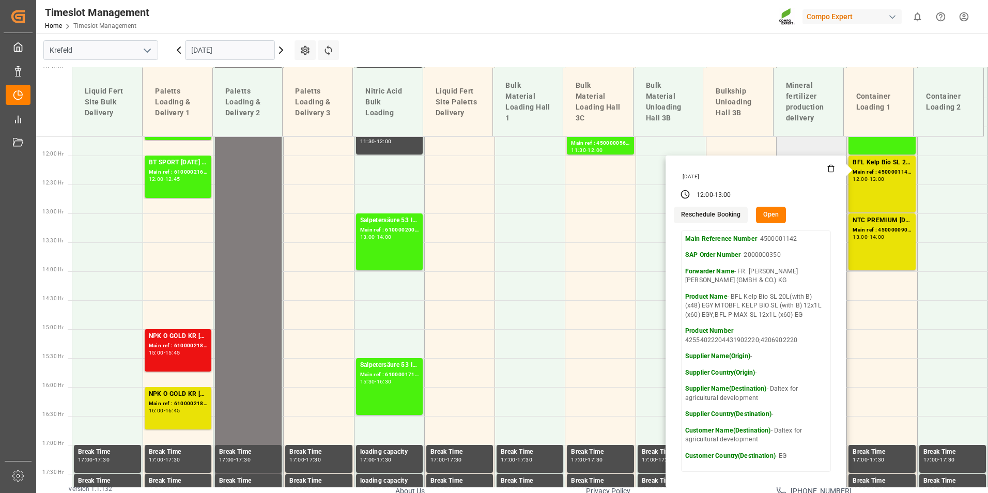
scroll to position [702, 0]
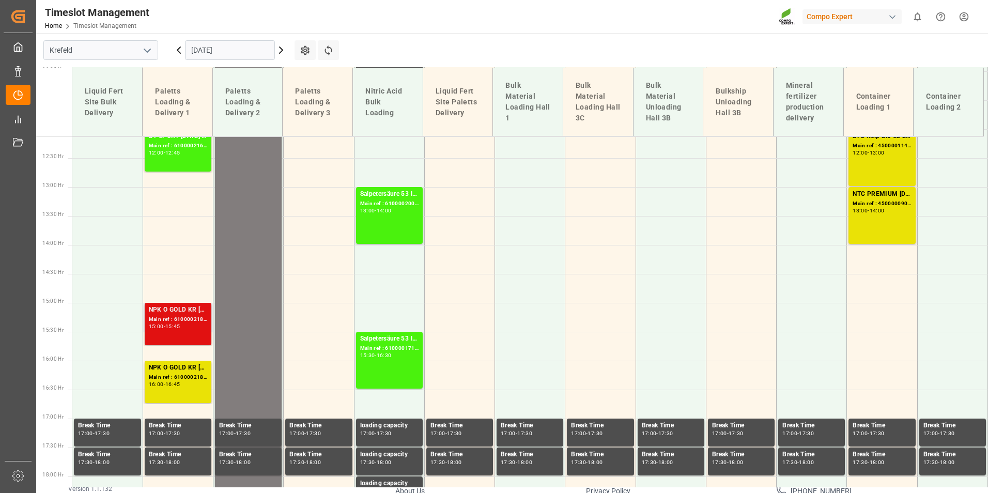
click at [195, 312] on div "NPK O GOLD KR [DATE] 25kg (x60) IT" at bounding box center [178, 310] width 58 height 10
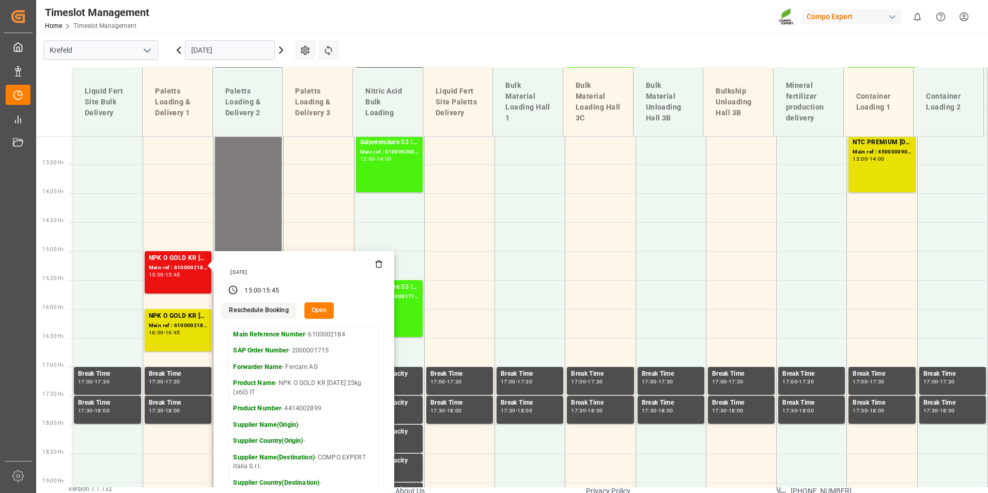
click at [449, 36] on main "[GEOGRAPHIC_DATA] [DATE] Settings Refresh Time Slots Liquid Fert Site Bulk Deli…" at bounding box center [511, 208] width 950 height 454
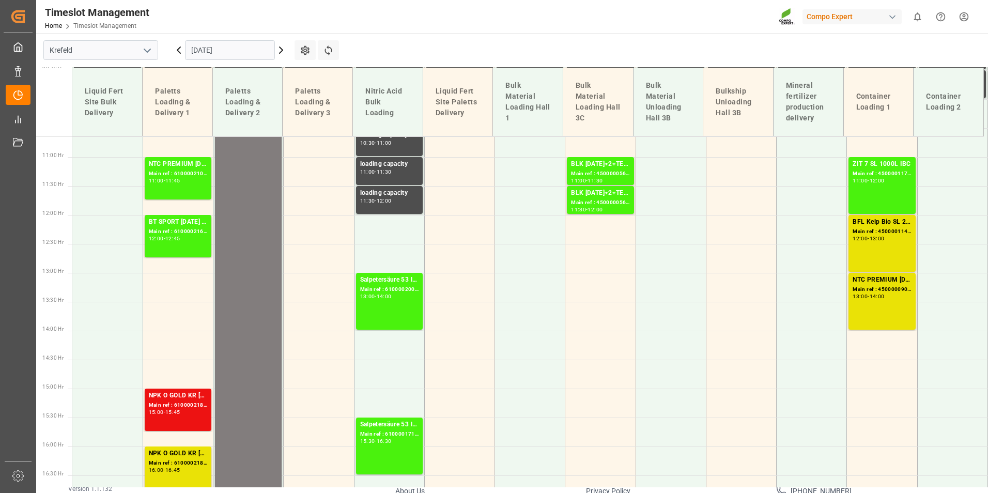
scroll to position [598, 0]
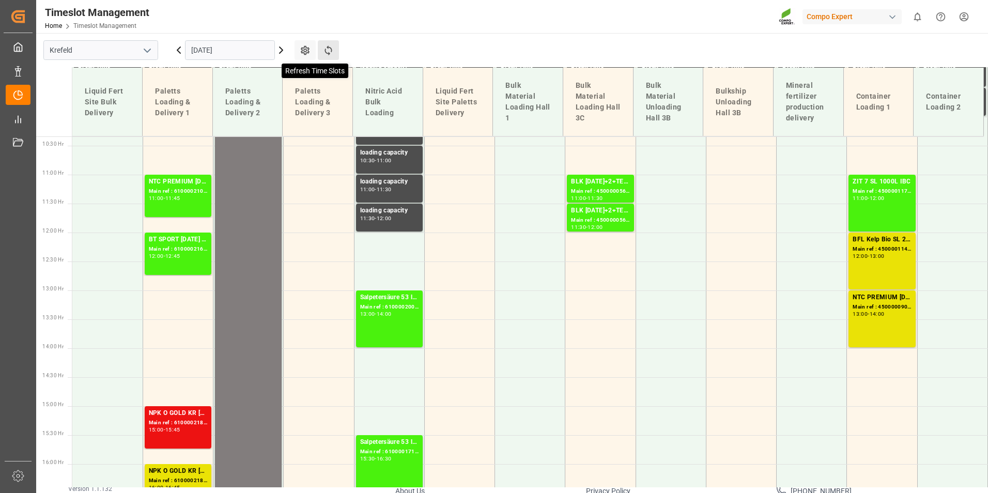
click at [332, 53] on icon at bounding box center [328, 50] width 11 height 11
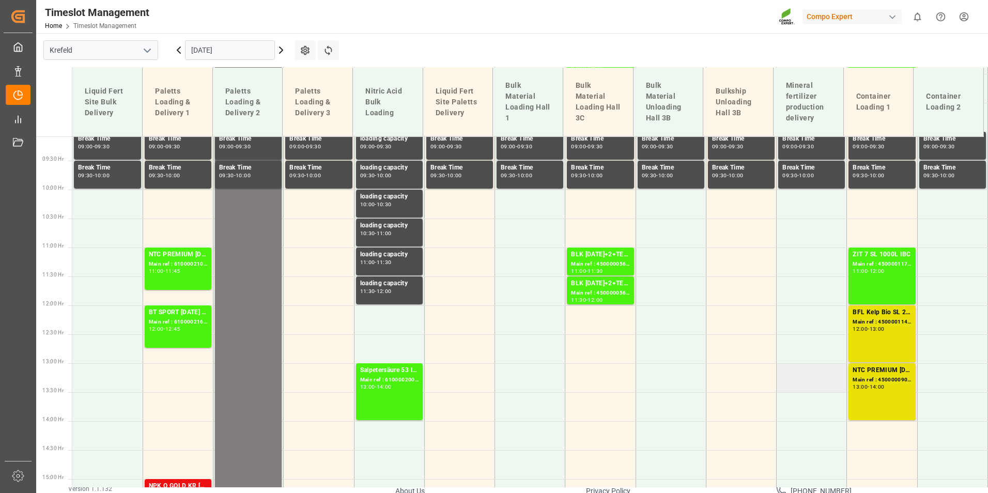
scroll to position [547, 0]
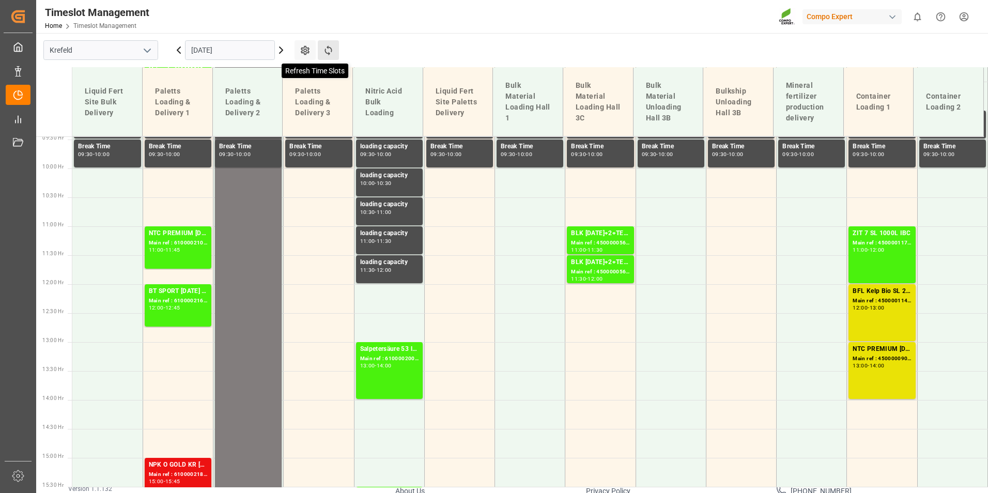
click at [326, 54] on icon at bounding box center [328, 50] width 11 height 11
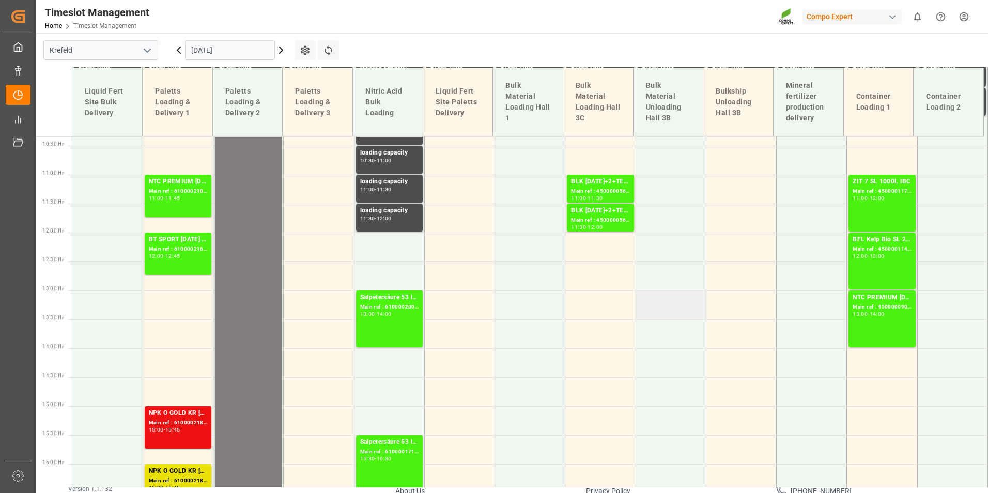
scroll to position [650, 0]
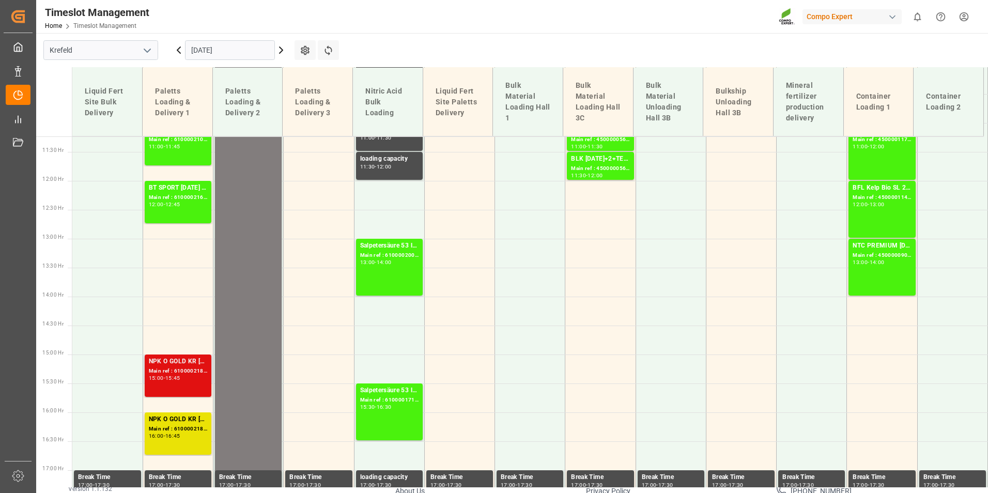
click at [180, 378] on div "15:45" at bounding box center [172, 378] width 15 height 5
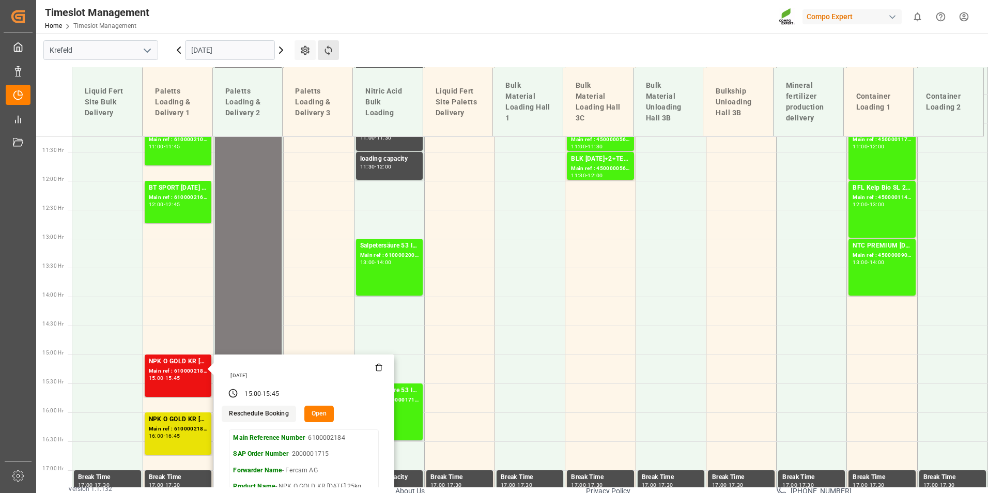
click at [319, 49] on button "Refresh Time Slots" at bounding box center [328, 50] width 21 height 20
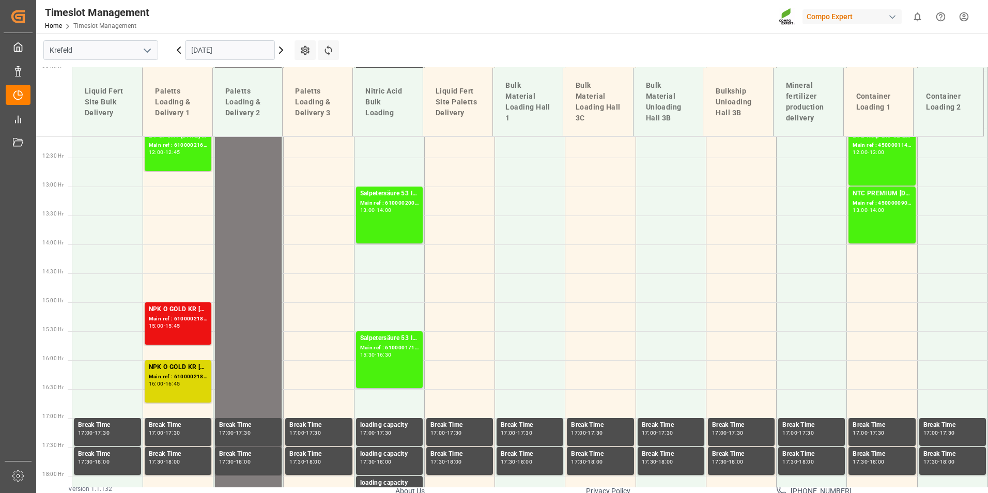
scroll to position [598, 0]
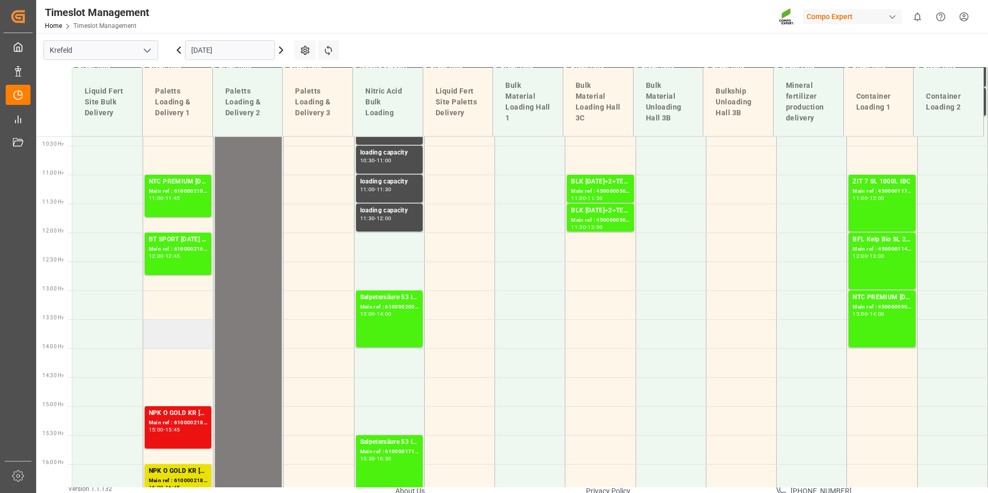
click at [172, 339] on td at bounding box center [178, 333] width 70 height 29
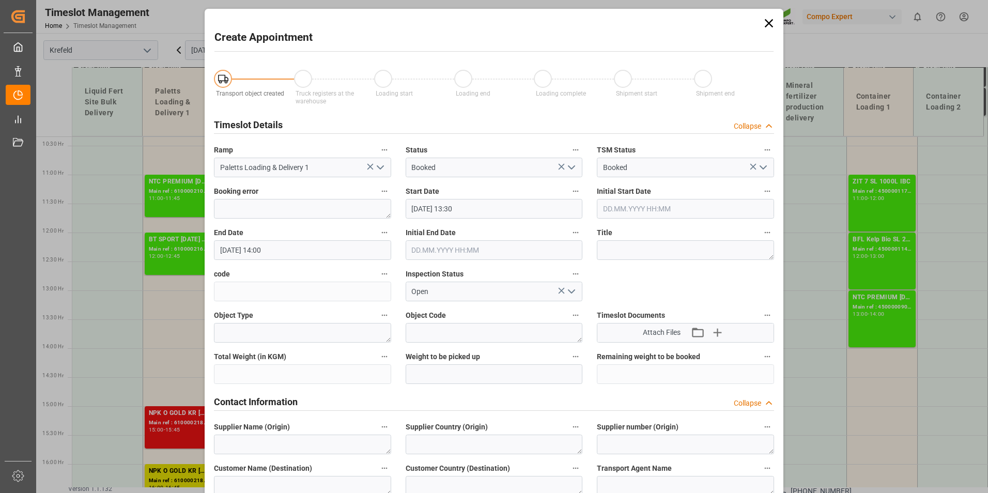
type input "[DATE] 13:30"
type input "[DATE] 14:00"
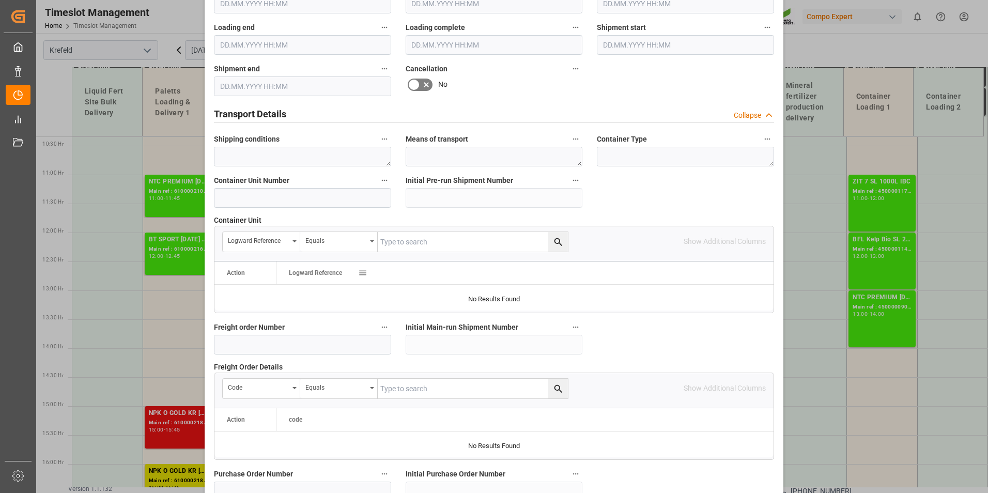
scroll to position [724, 0]
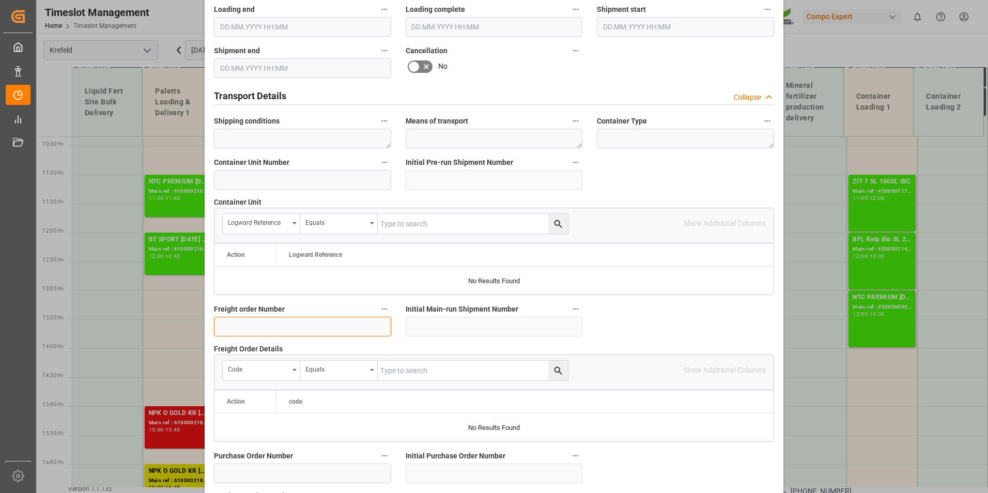
click at [260, 323] on input at bounding box center [302, 327] width 177 height 20
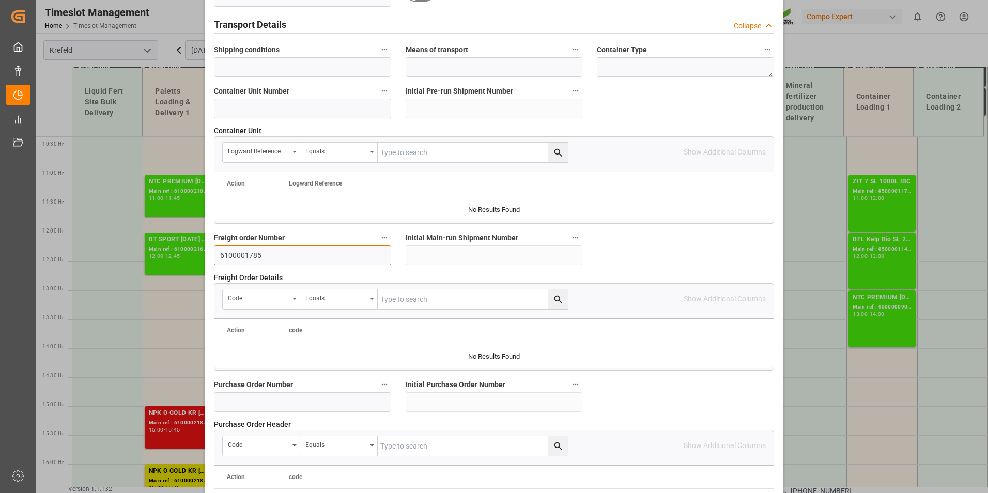
scroll to position [941, 0]
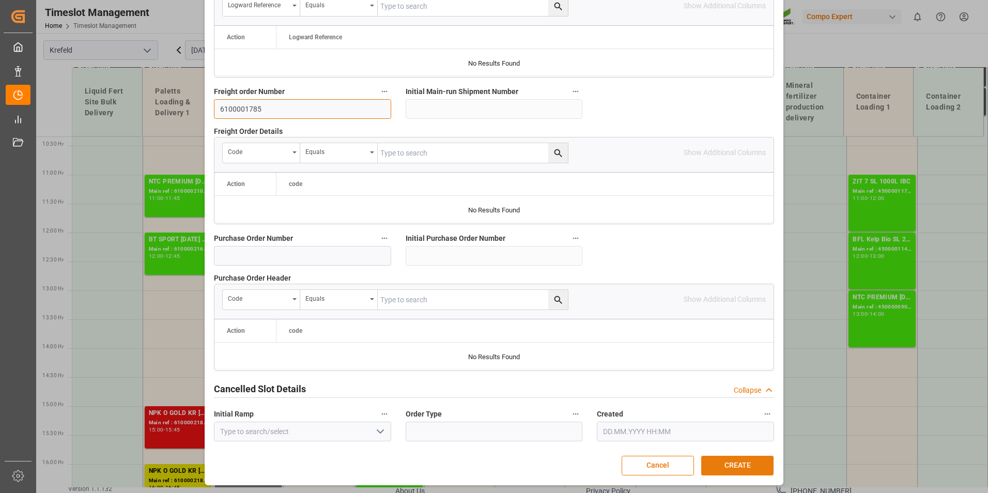
type input "6100001785"
click at [758, 465] on button "CREATE" at bounding box center [737, 466] width 72 height 20
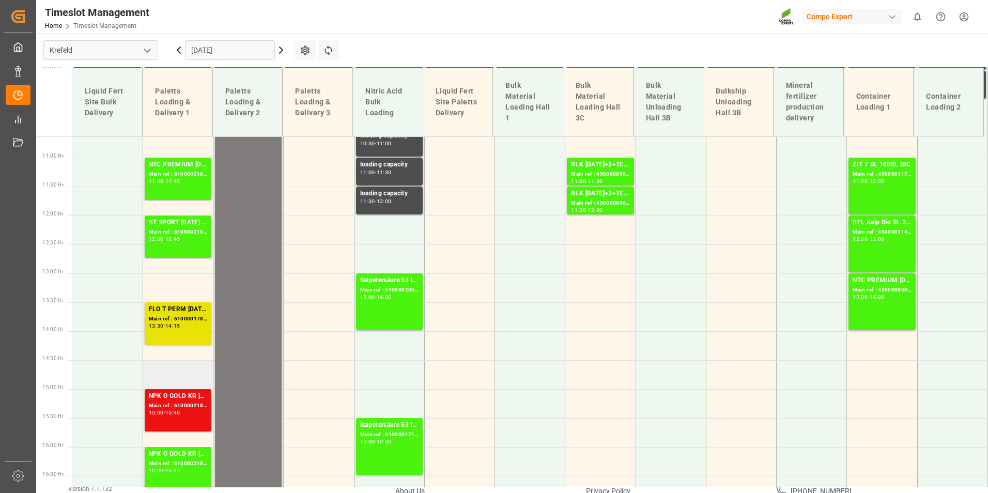
scroll to position [410, 0]
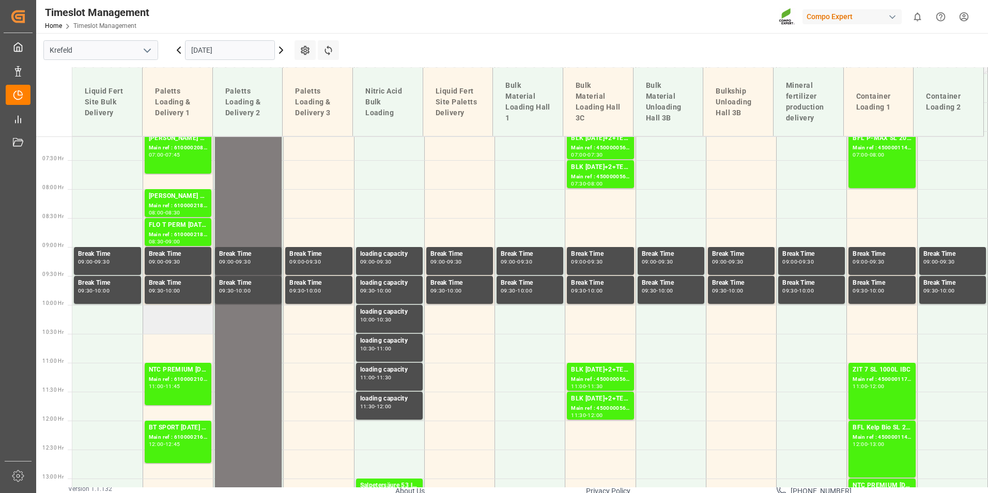
click at [189, 323] on td at bounding box center [178, 319] width 70 height 29
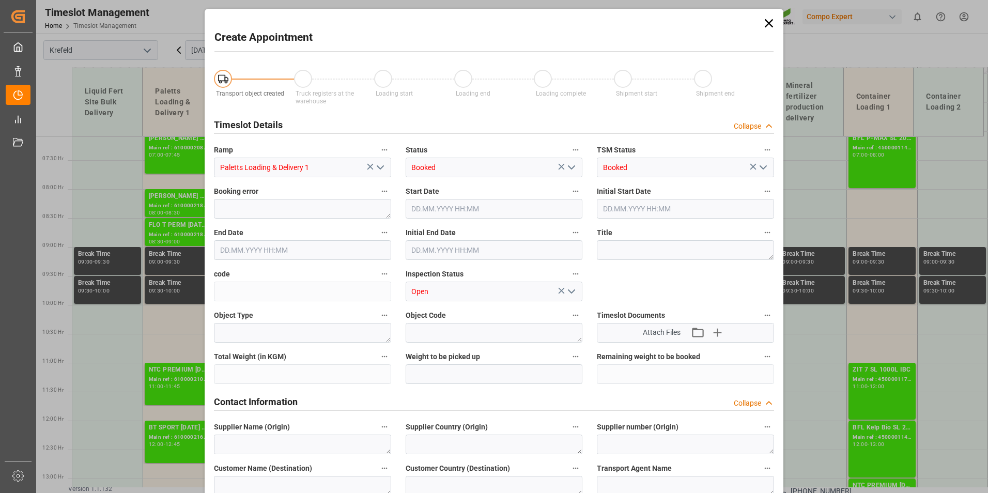
type input "[DATE] 10:00"
type input "[DATE] 10:30"
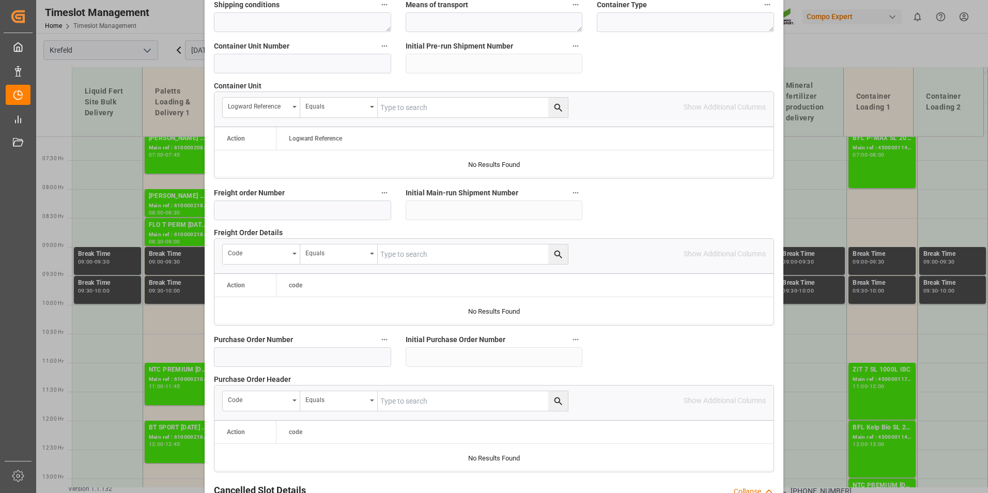
scroll to position [838, 0]
click at [263, 207] on input at bounding box center [302, 213] width 177 height 20
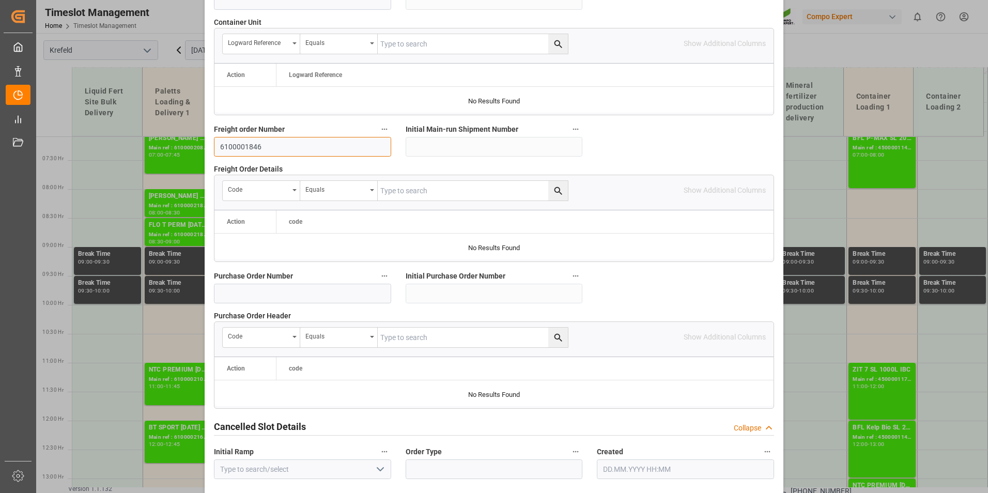
scroll to position [941, 0]
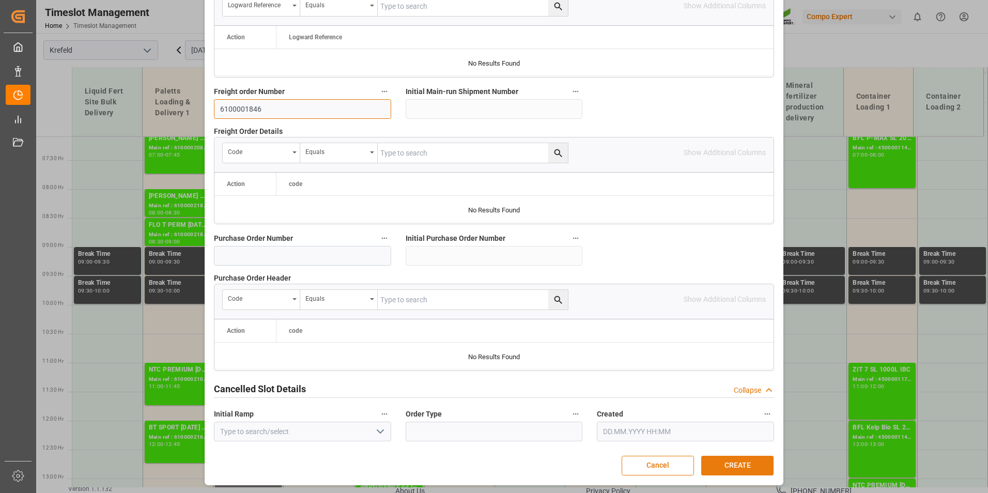
type input "6100001846"
click at [731, 462] on button "CREATE" at bounding box center [737, 466] width 72 height 20
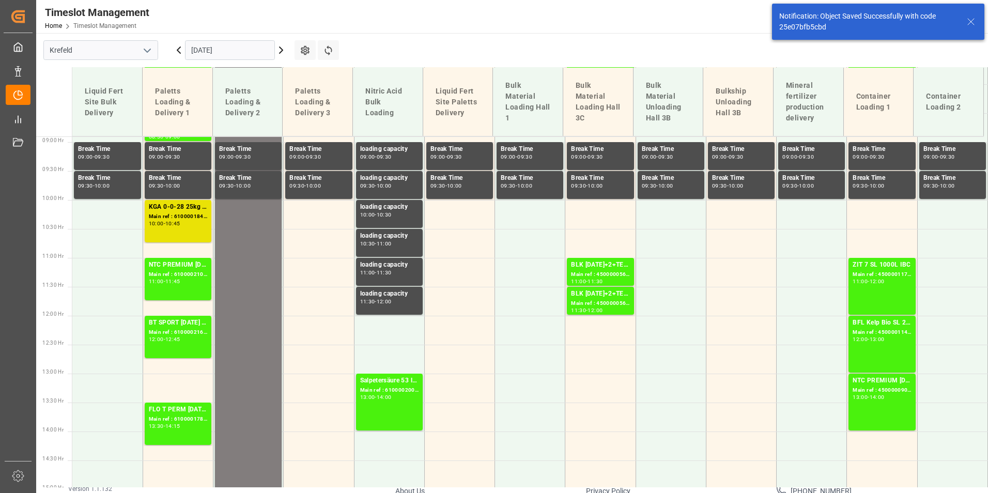
scroll to position [547, 0]
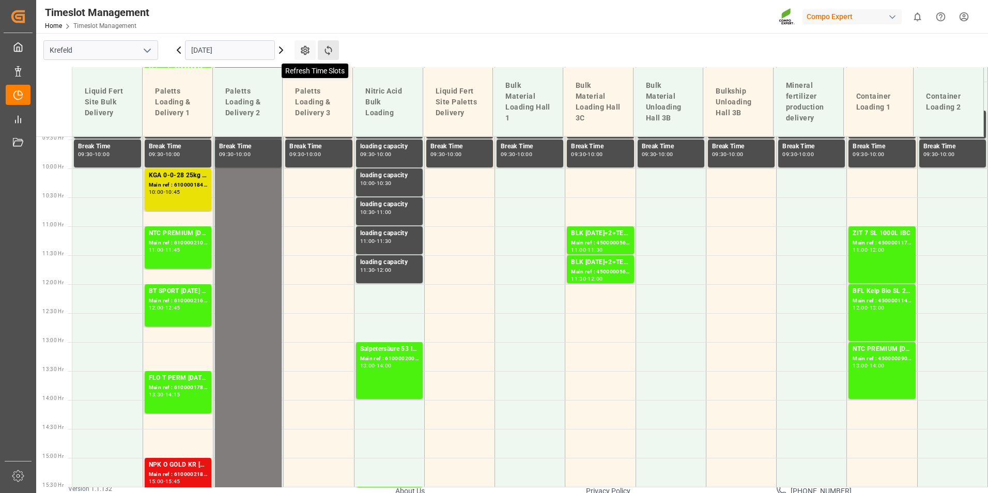
click at [325, 49] on icon at bounding box center [328, 50] width 11 height 11
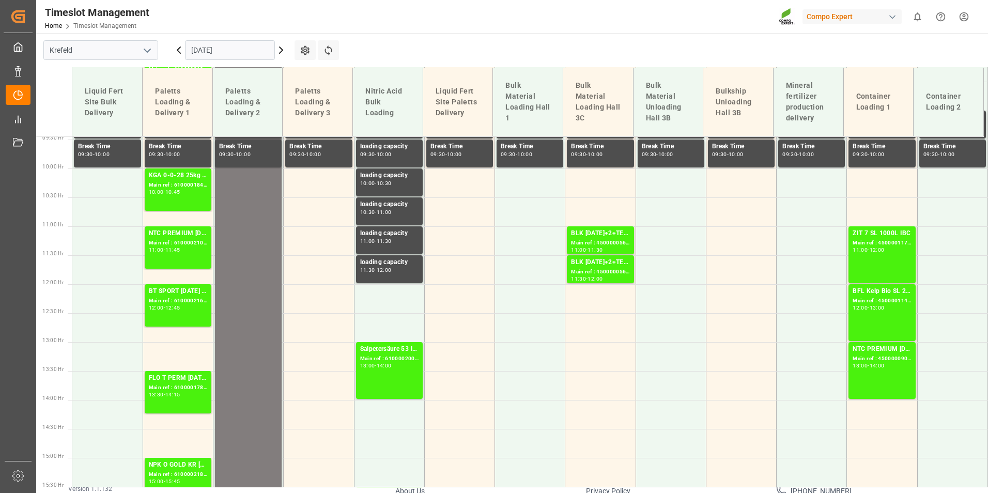
click at [284, 50] on icon at bounding box center [281, 50] width 12 height 12
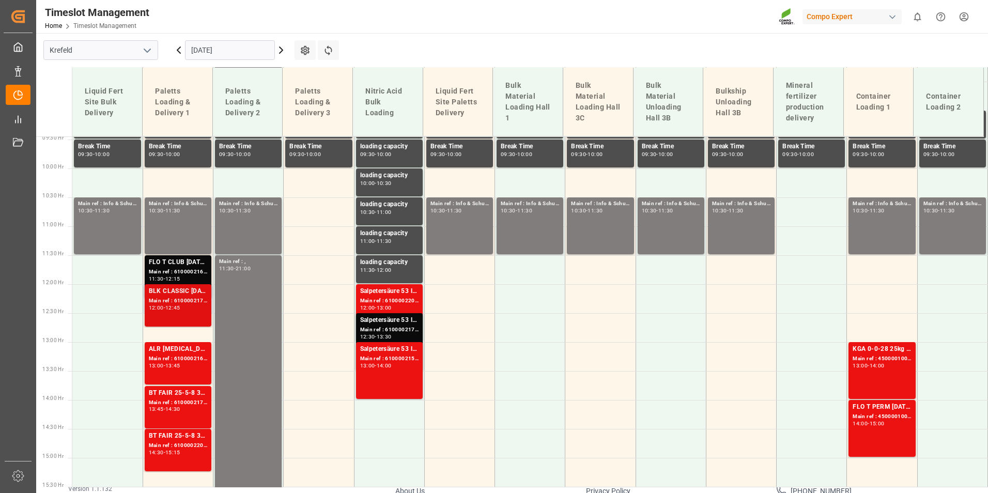
click at [163, 296] on div "BLK CLASSIC [DATE]+3+TE 600kg BBBT FAIR 25-5-8 35%UH 3M 25kg (x40) INT" at bounding box center [178, 291] width 58 height 10
click at [191, 357] on div "Main ref : 6100002165, 2000000743" at bounding box center [178, 359] width 58 height 9
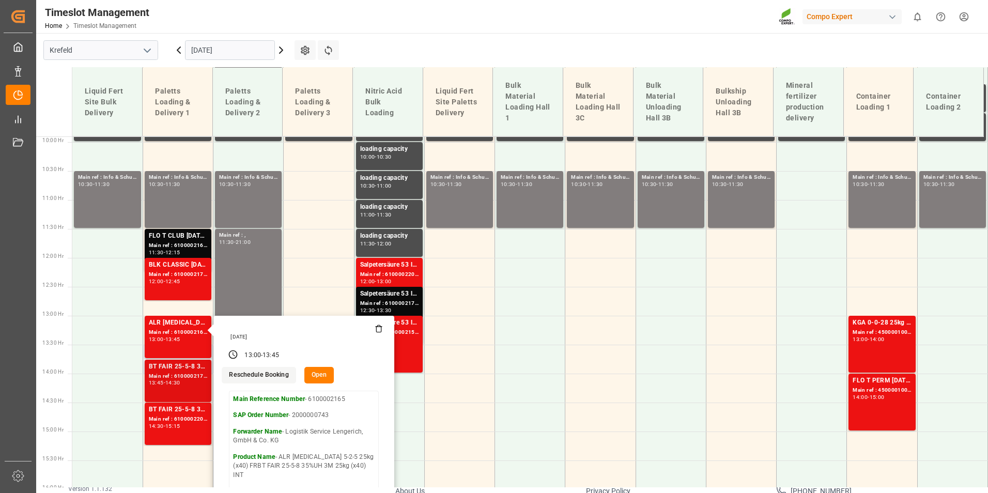
scroll to position [598, 0]
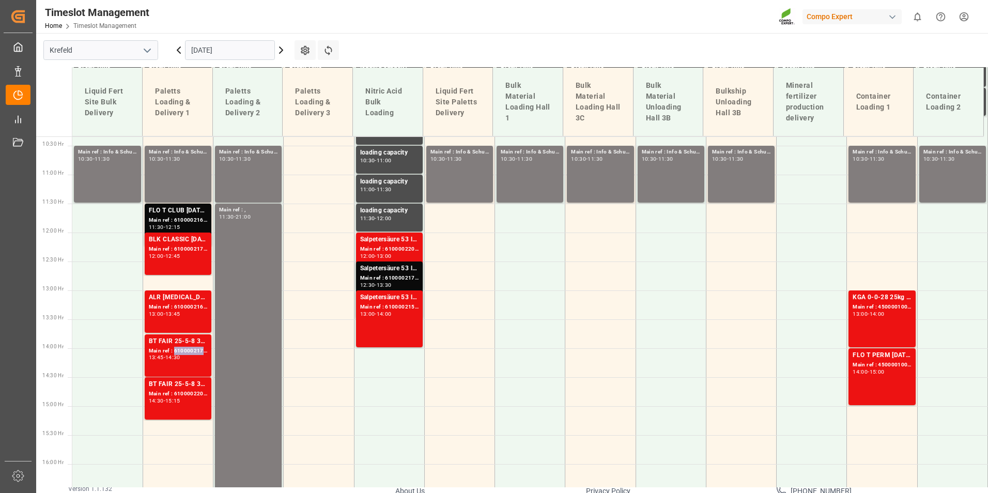
click at [194, 352] on div "Main ref : 6100002174, 2000000899" at bounding box center [178, 351] width 58 height 9
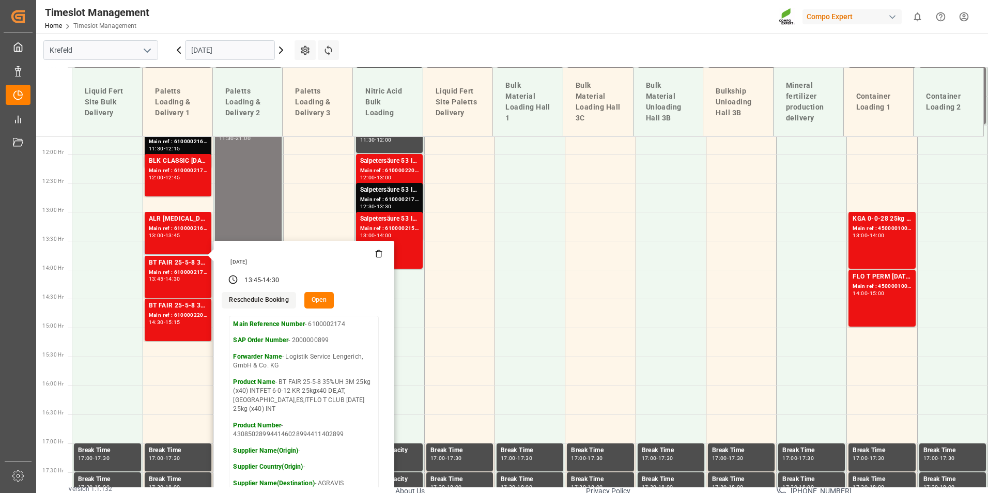
scroll to position [702, 0]
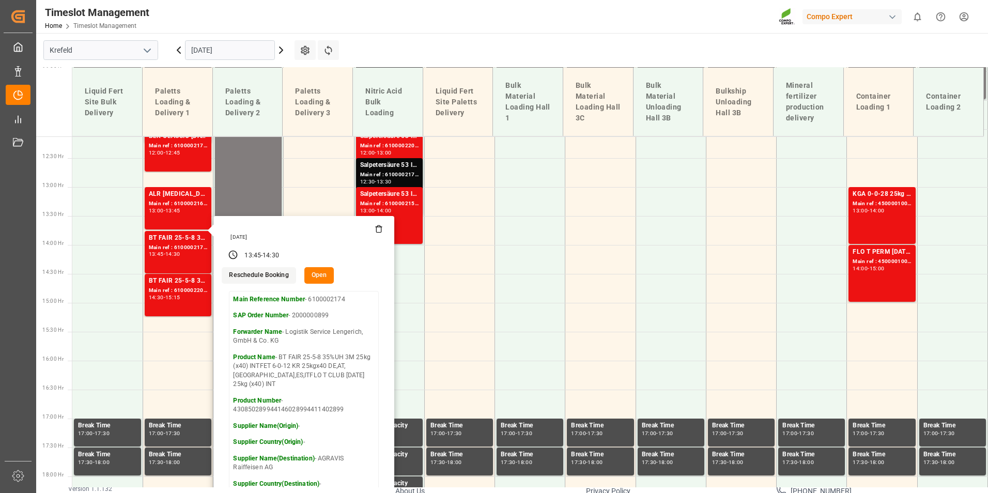
click at [279, 50] on icon at bounding box center [281, 50] width 12 height 12
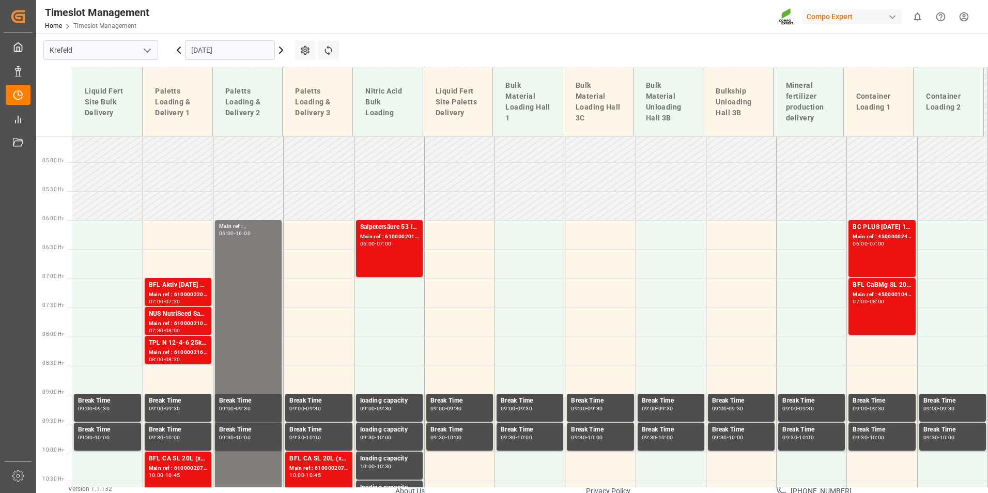
scroll to position [237, 0]
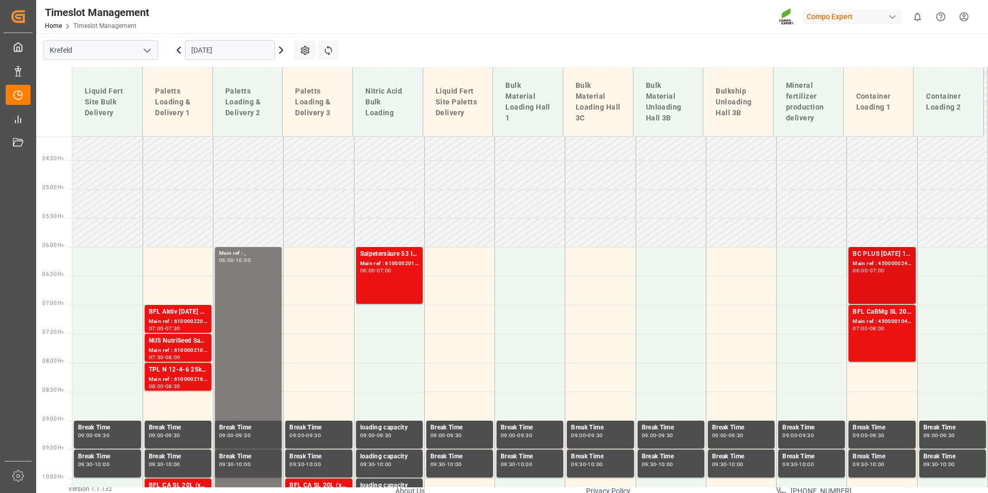
click at [899, 274] on div "BC PLUS [DATE] 12M 25kg (x42) INTBC PLUS [DATE] 6M 1050kg UN CAN BBBC PLUS [DAT…" at bounding box center [882, 275] width 58 height 53
click at [179, 52] on icon at bounding box center [178, 50] width 3 height 6
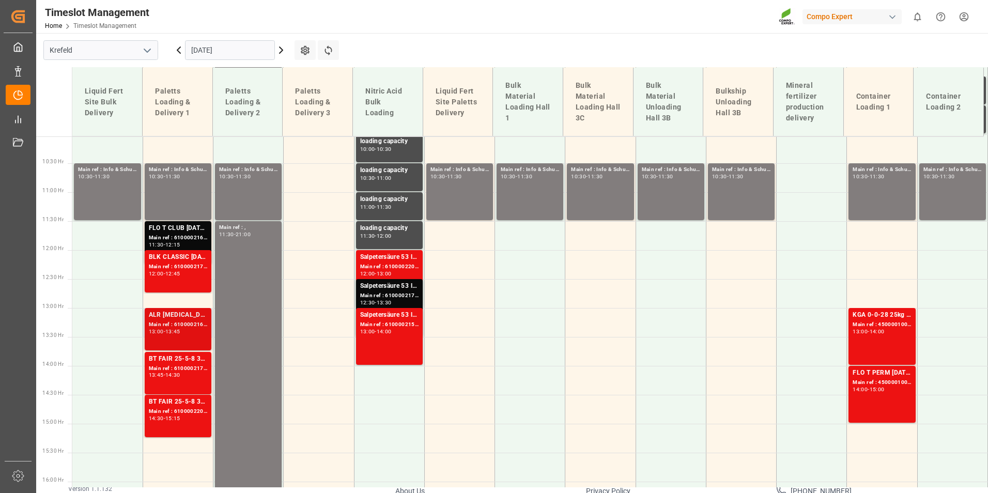
scroll to position [598, 0]
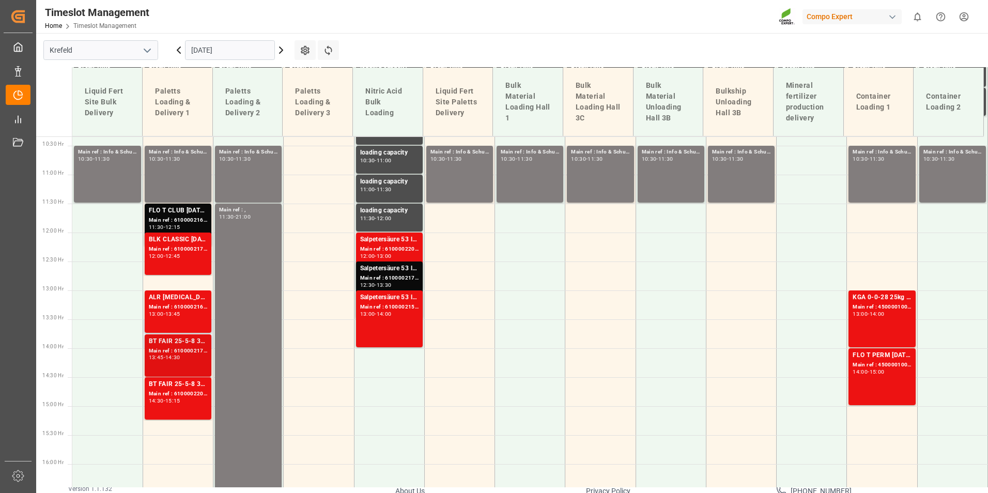
click at [195, 352] on div "Main ref : 6100002174, 2000000899" at bounding box center [178, 351] width 58 height 9
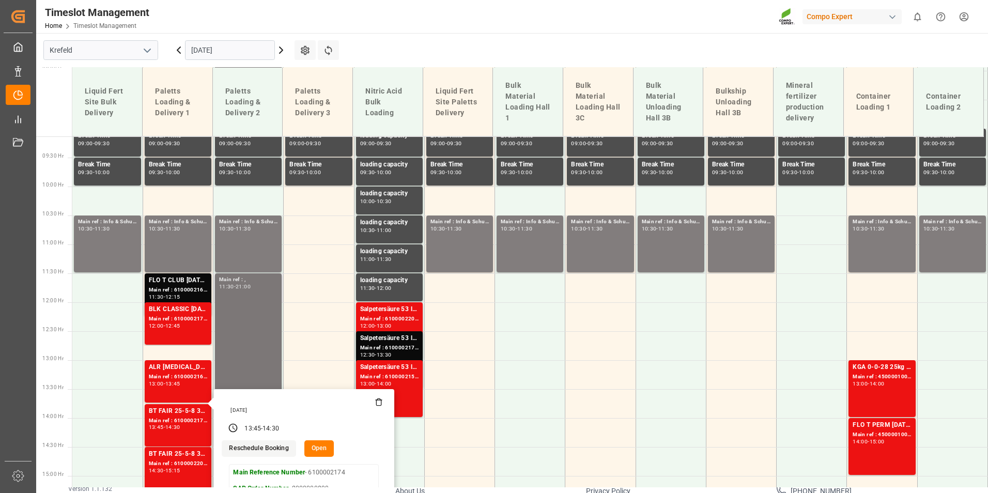
scroll to position [547, 0]
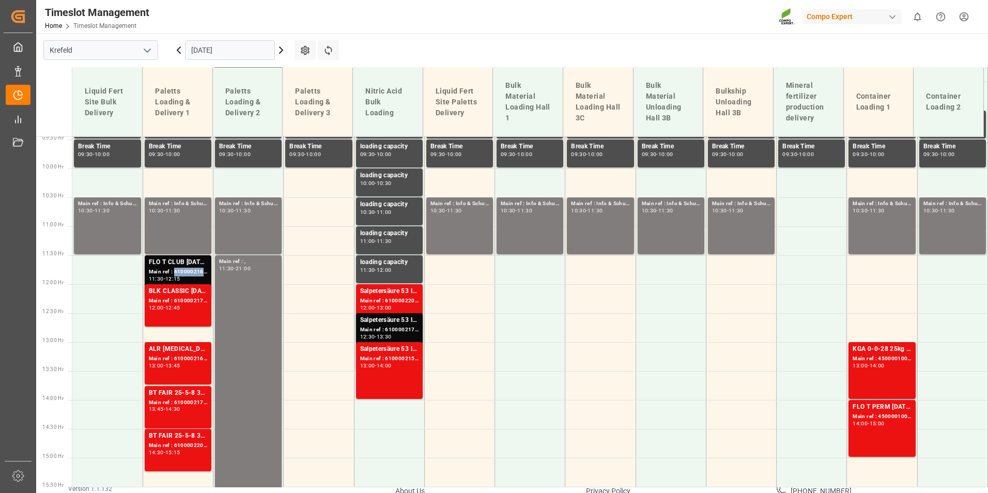
click at [195, 270] on div "Main ref : 6100002162, 2000001226" at bounding box center [178, 272] width 58 height 9
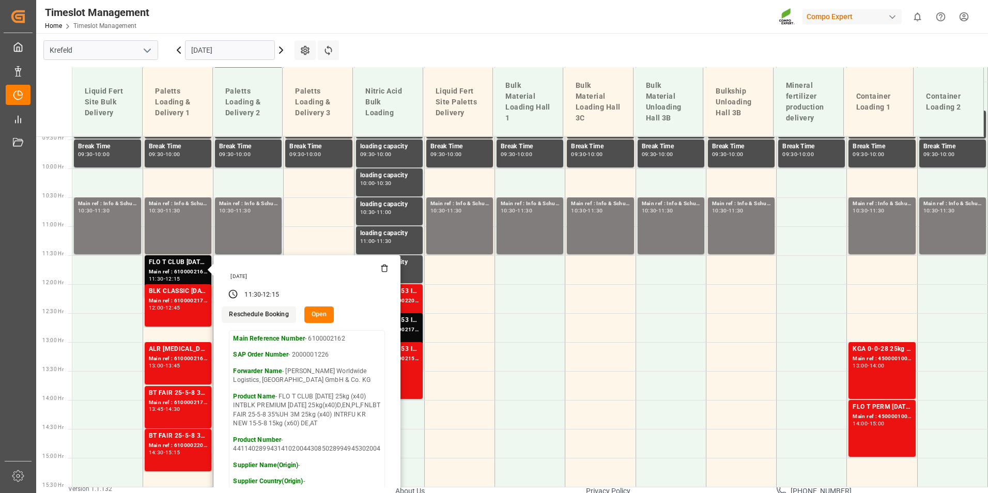
scroll to position [598, 0]
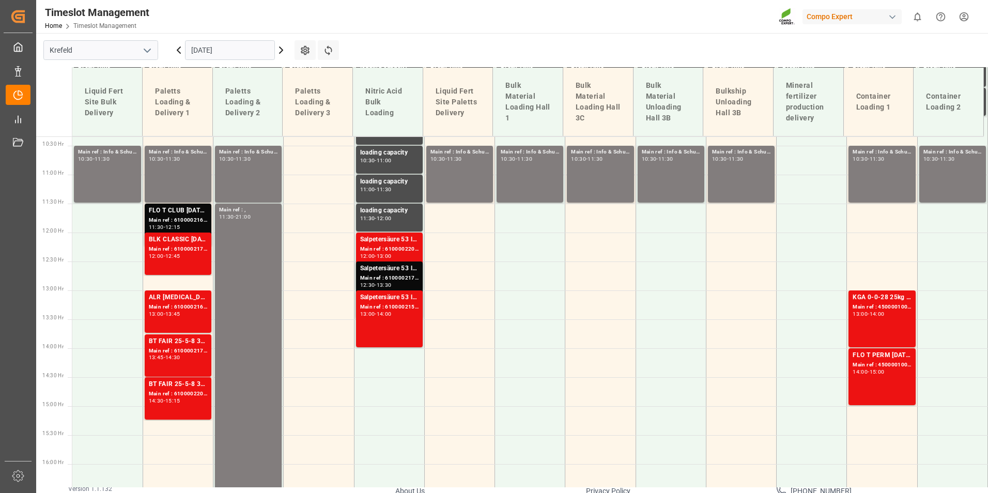
click at [146, 317] on div "ALR [MEDICAL_DATA] 5-2-5 25kg (x40) FRBT FAIR 25-5-8 35%UH 3M 25kg (x40) INT Ma…" at bounding box center [178, 311] width 67 height 42
click at [202, 341] on div "BT FAIR 25-5-8 35%UH 3M 25kg (x40) INTFET 6-0-12 KR 25kgx40 DE,AT,[GEOGRAPHIC_D…" at bounding box center [178, 341] width 58 height 10
click at [174, 297] on div "ALR [MEDICAL_DATA] 5-2-5 25kg (x40) FRBT FAIR 25-5-8 35%UH 3M 25kg (x40) INT" at bounding box center [178, 298] width 58 height 10
